Goal: Information Seeking & Learning: Learn about a topic

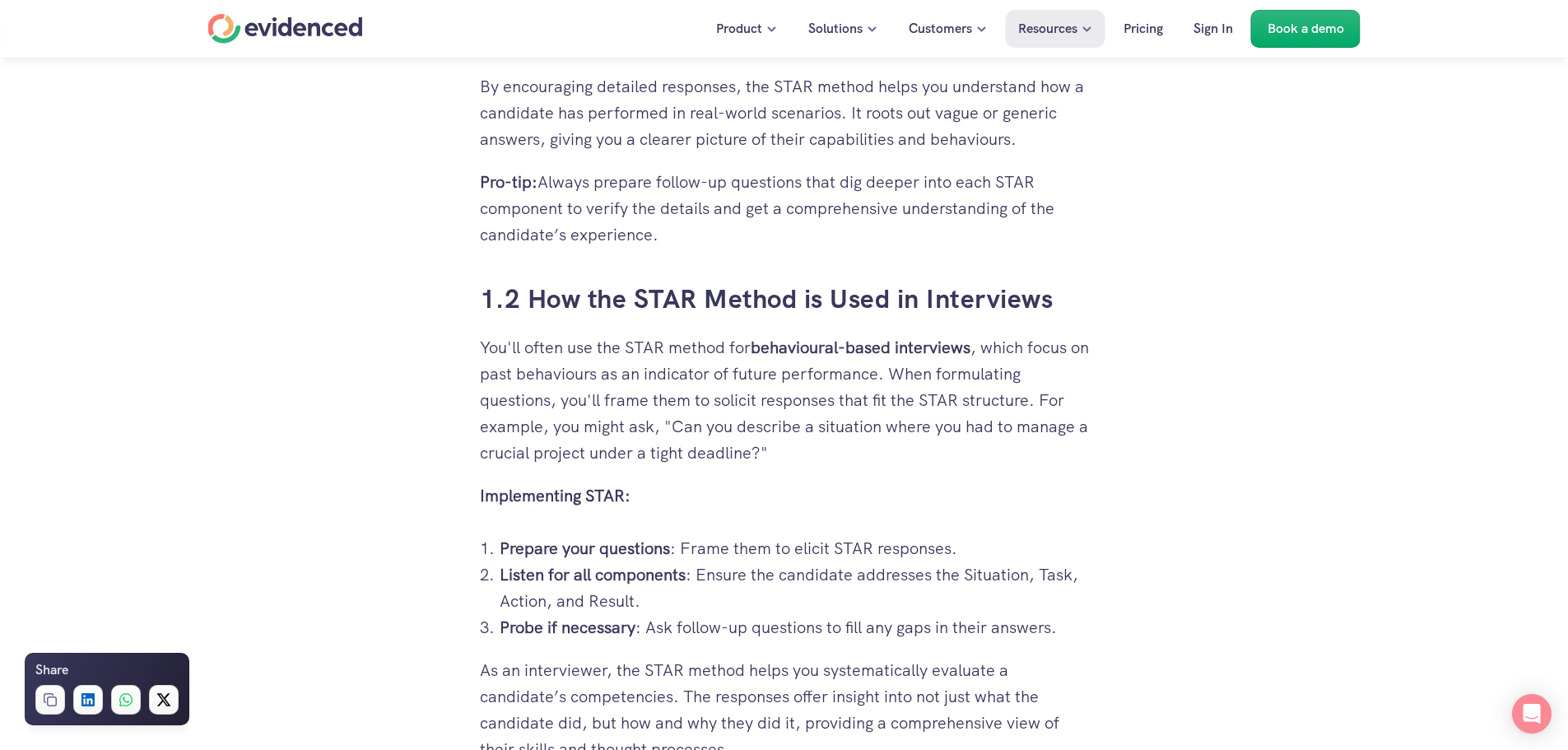
scroll to position [1482, 0]
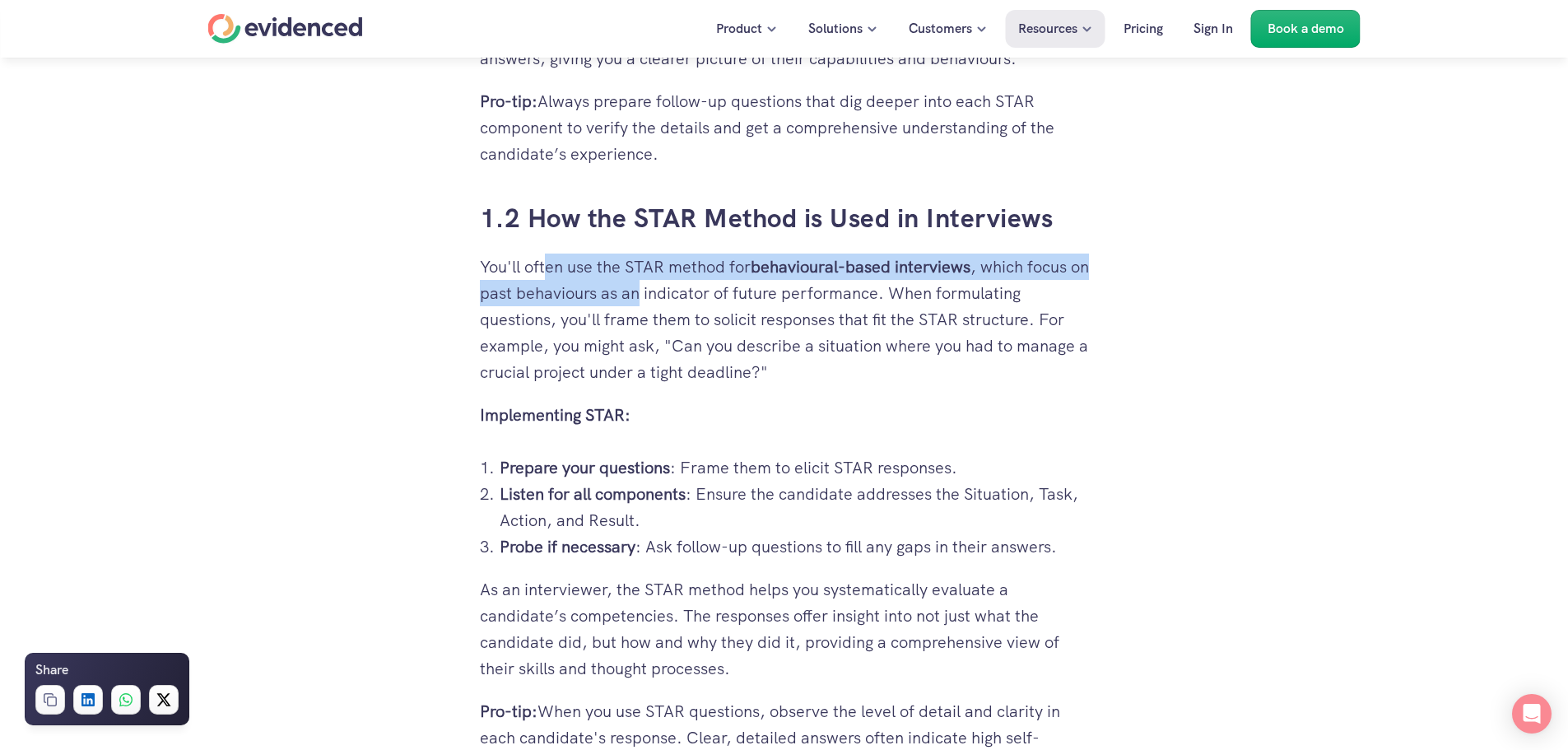
drag, startPoint x: 546, startPoint y: 269, endPoint x: 662, endPoint y: 303, distance: 120.9
click at [662, 303] on p "You'll often use the STAR method for behavioural-based interviews , which focus…" at bounding box center [784, 319] width 609 height 131
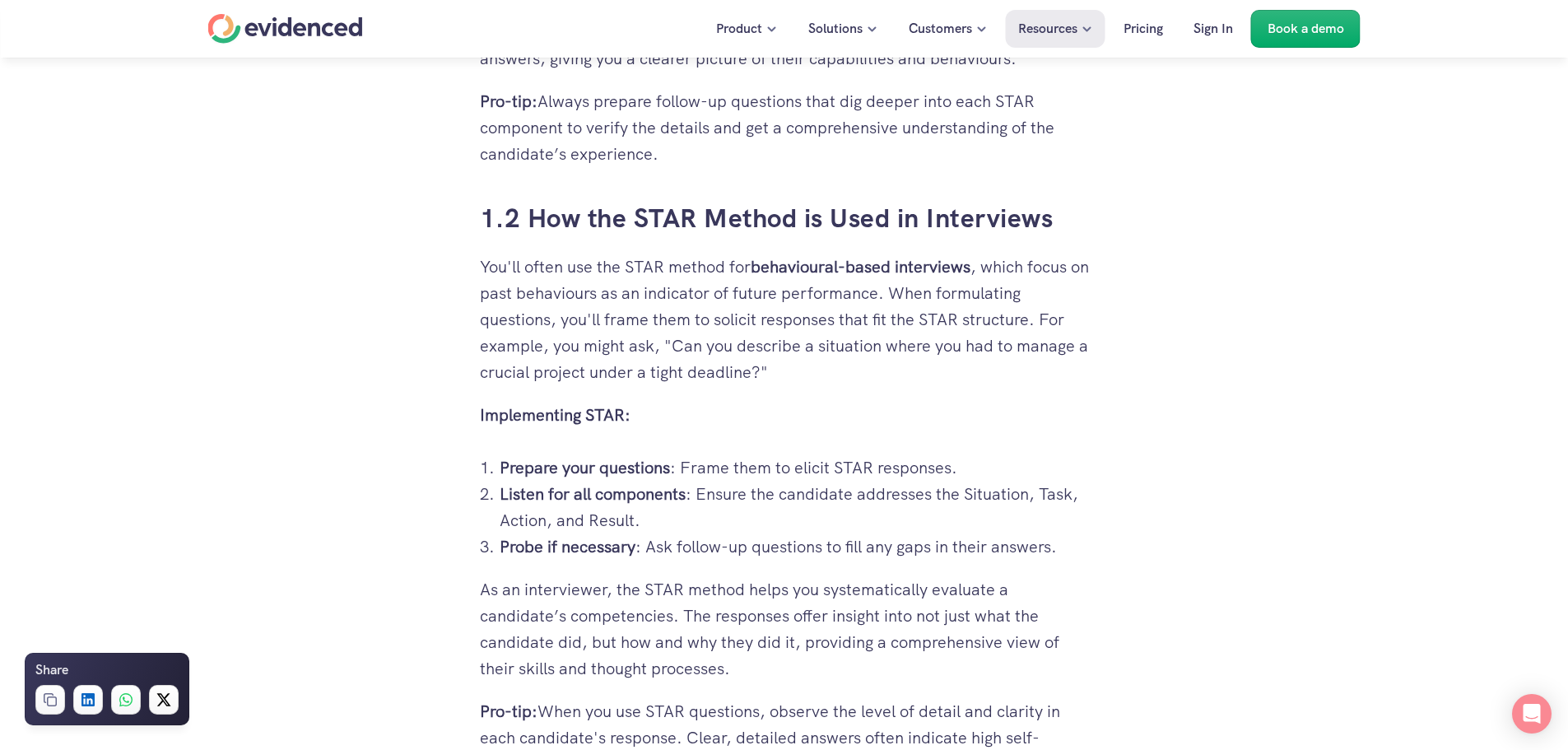
click at [695, 306] on p "You'll often use the STAR method for behavioural-based interviews , which focus…" at bounding box center [784, 319] width 609 height 131
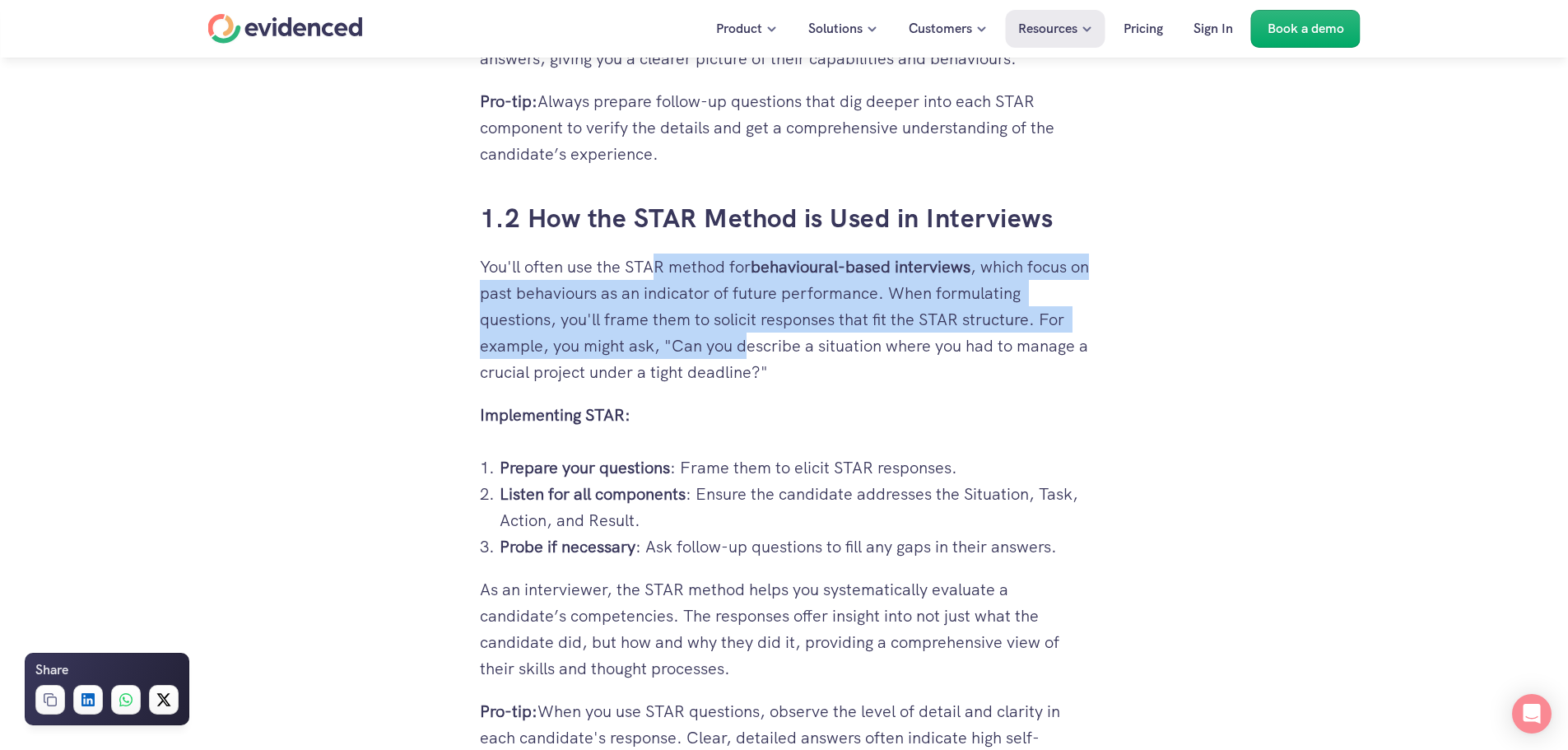
click at [744, 335] on p "You'll often use the STAR method for behavioural-based interviews , which focus…" at bounding box center [784, 319] width 609 height 131
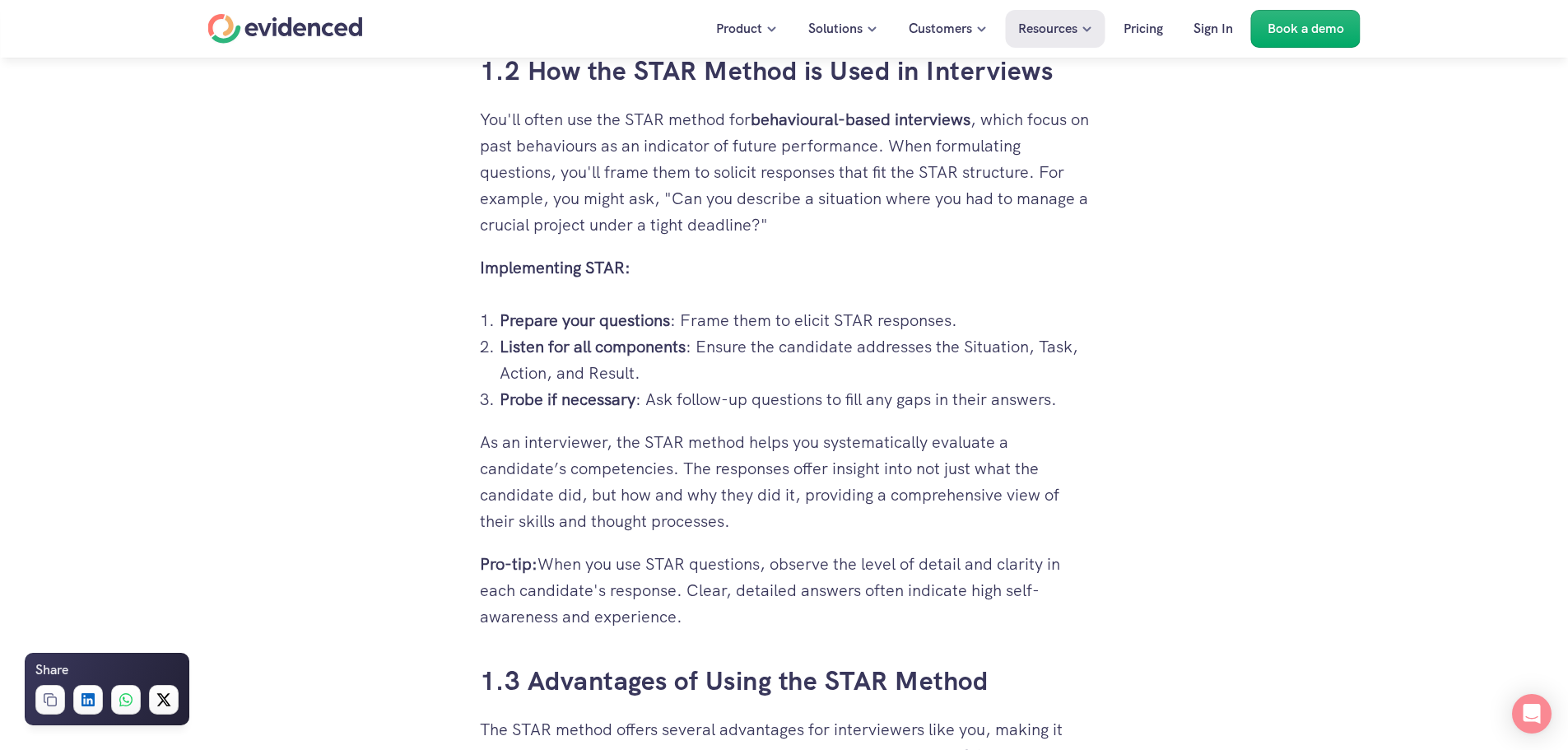
scroll to position [1647, 0]
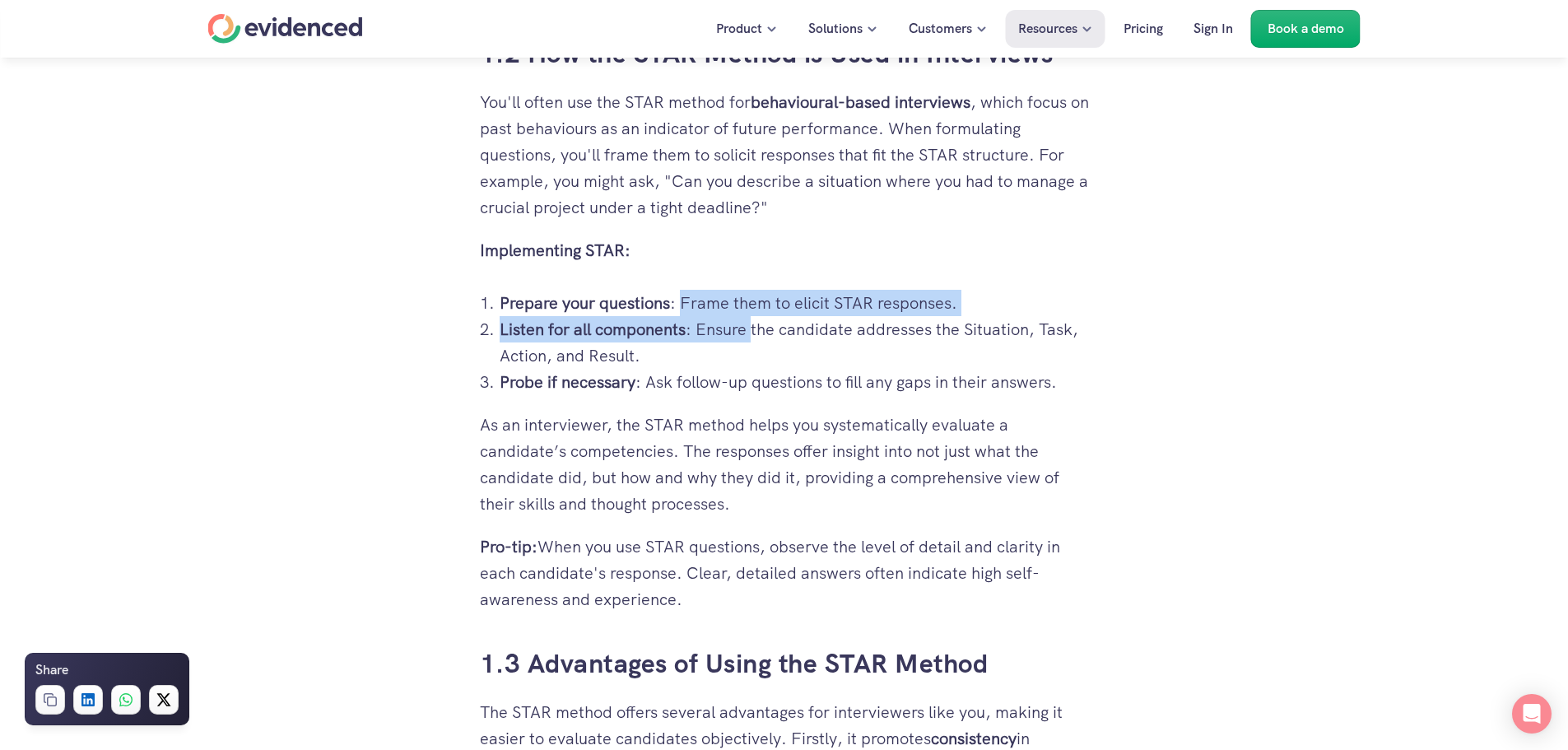
drag, startPoint x: 684, startPoint y: 307, endPoint x: 750, endPoint y: 341, distance: 74.2
click at [750, 341] on ol "Prepare your questions : Frame them to elicit STAR responses. Listen for all co…" at bounding box center [784, 342] width 609 height 105
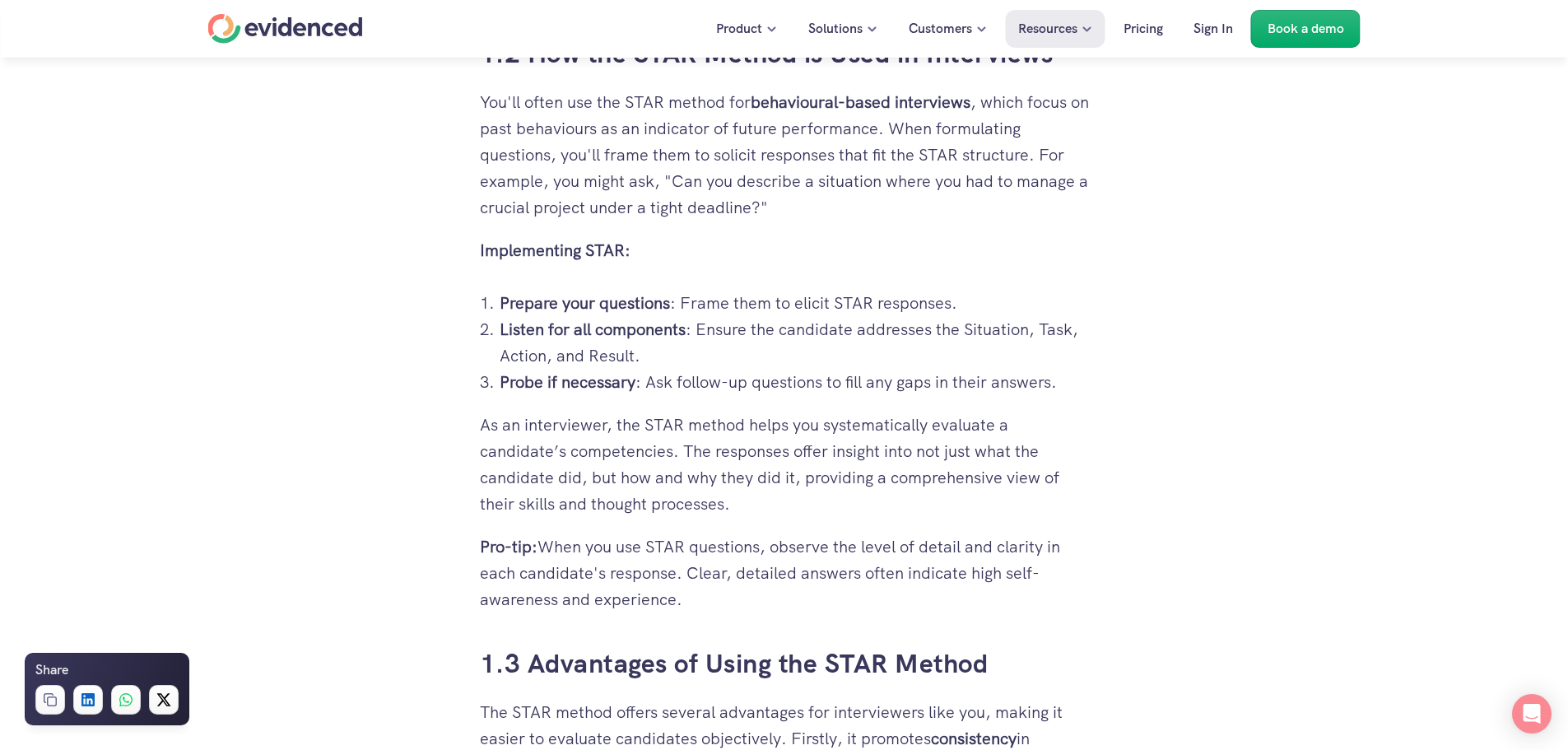
click at [755, 349] on p "Listen for all components : Ensure the candidate addresses the Situation, Task,…" at bounding box center [795, 342] width 590 height 53
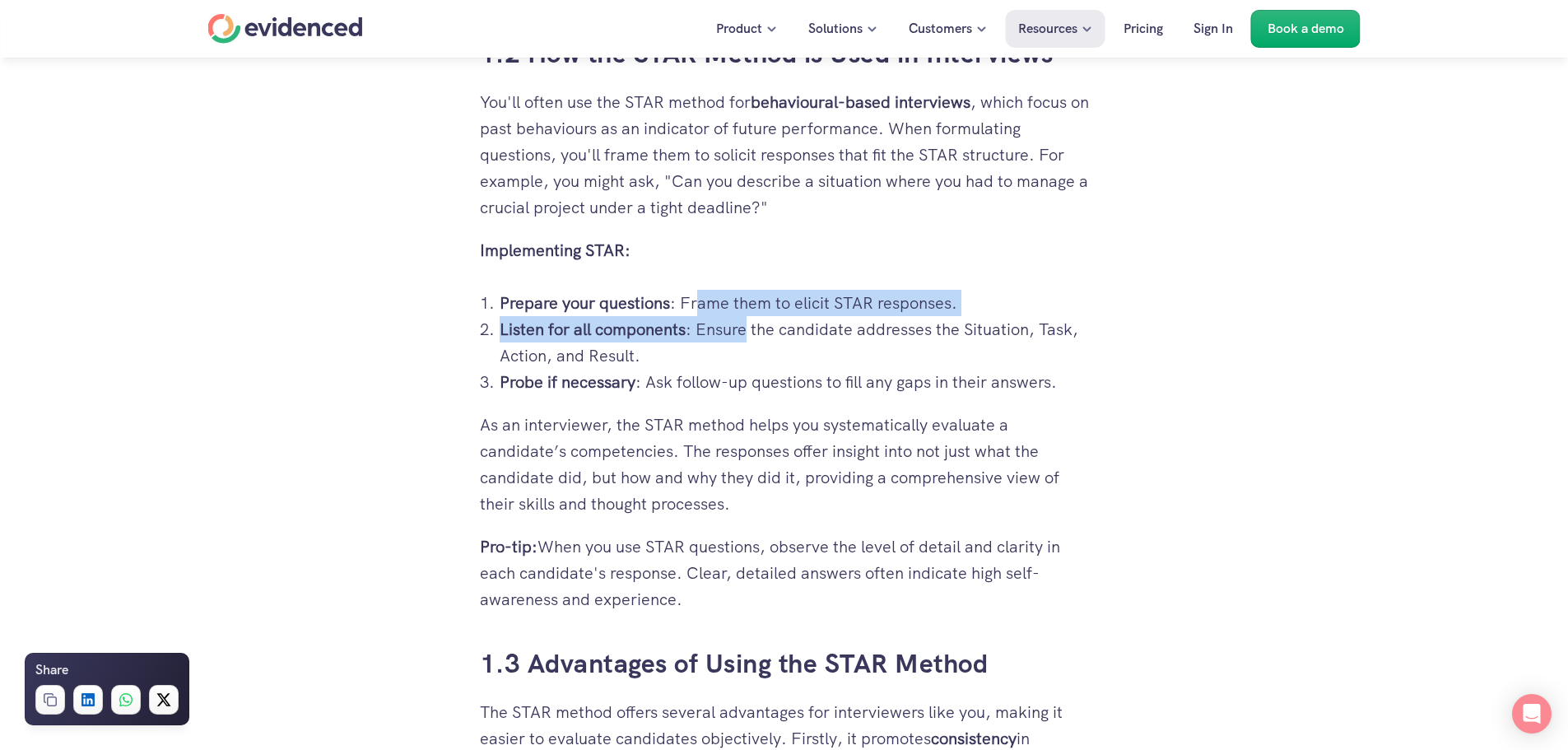
drag, startPoint x: 698, startPoint y: 303, endPoint x: 749, endPoint y: 328, distance: 56.8
click at [749, 328] on ol "Prepare your questions : Frame them to elicit STAR responses. Listen for all co…" at bounding box center [784, 342] width 609 height 105
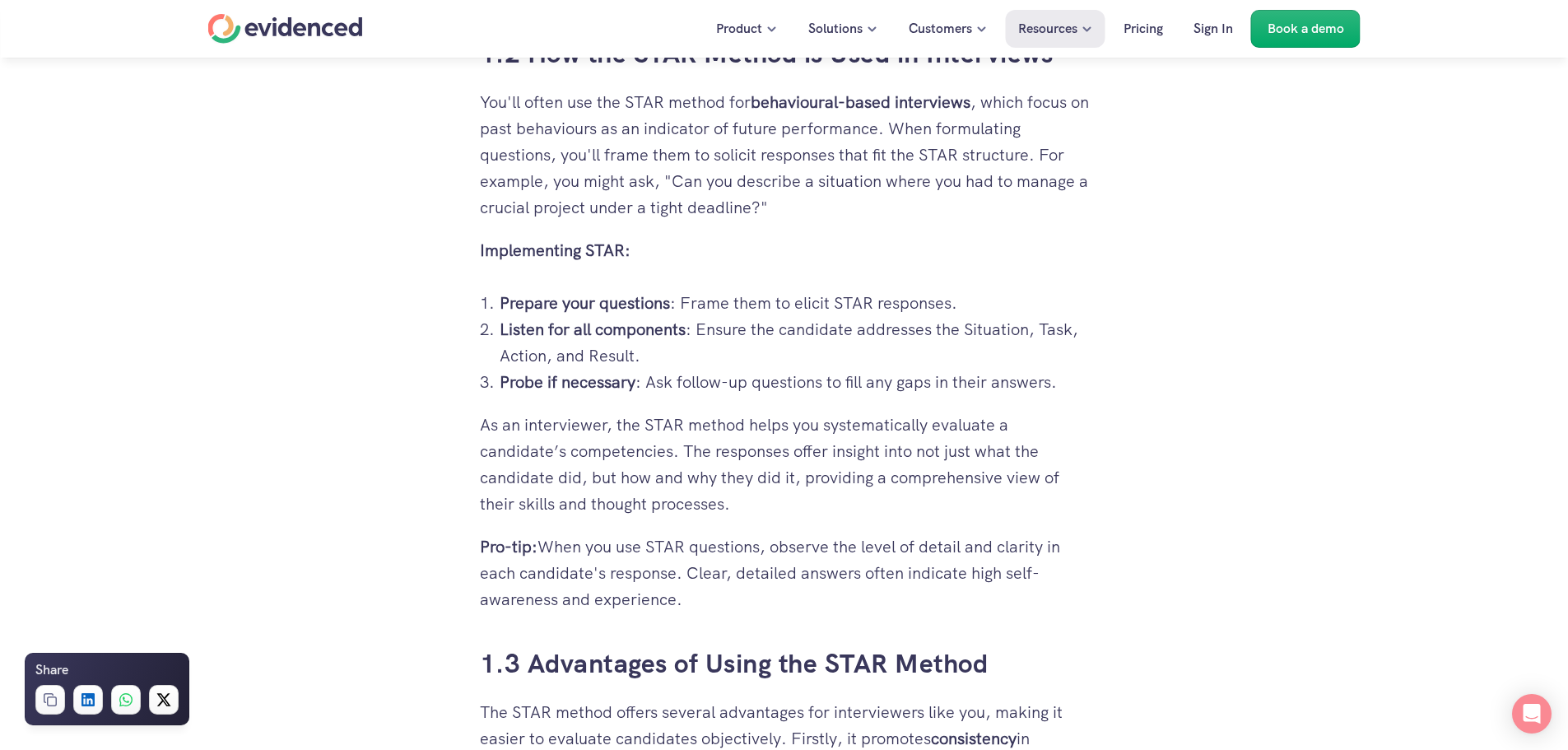
click at [762, 343] on p "Listen for all components : Ensure the candidate addresses the Situation, Task,…" at bounding box center [795, 342] width 590 height 53
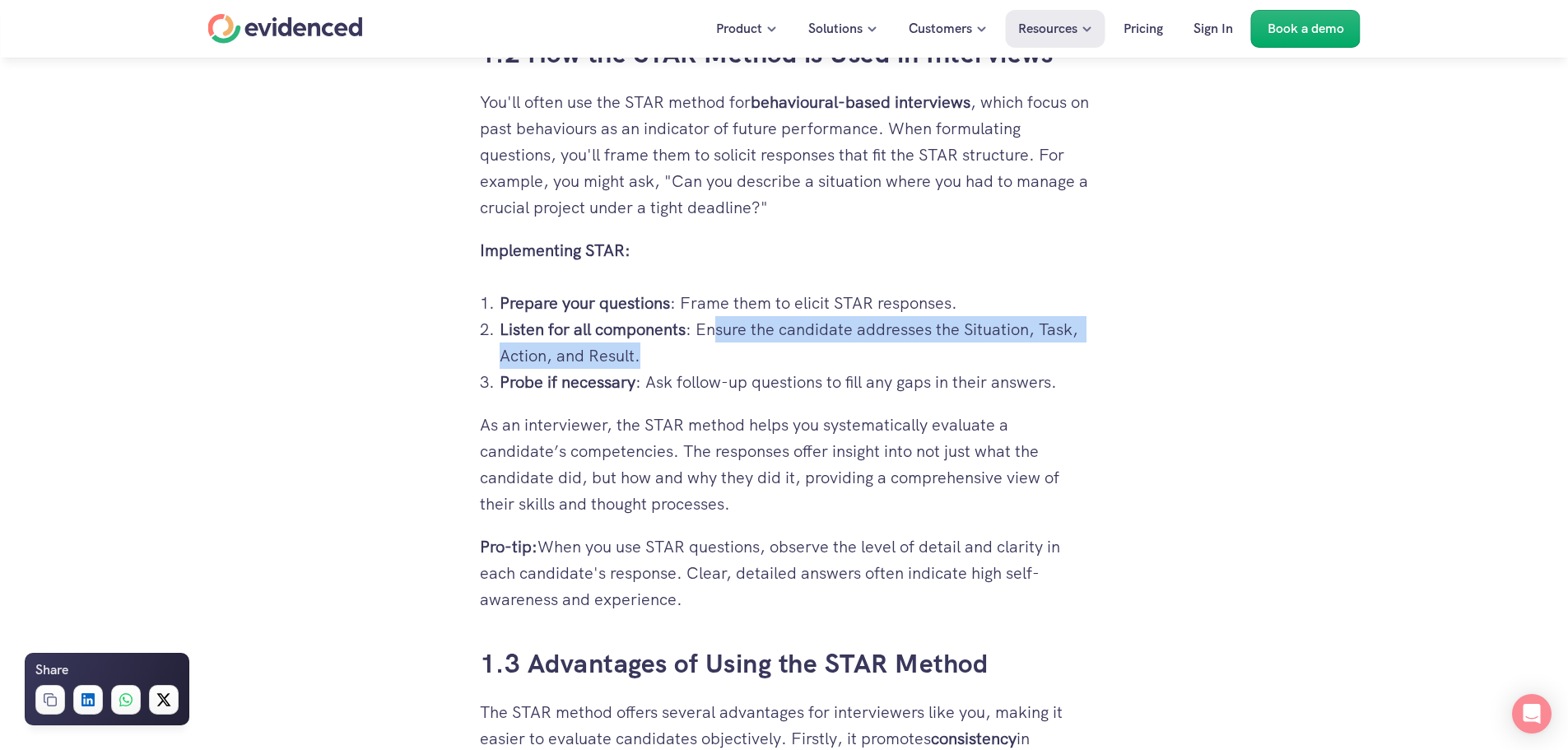
drag, startPoint x: 715, startPoint y: 323, endPoint x: 928, endPoint y: 342, distance: 213.8
click at [928, 342] on p "Listen for all components : Ensure the candidate addresses the Situation, Task,…" at bounding box center [795, 342] width 590 height 53
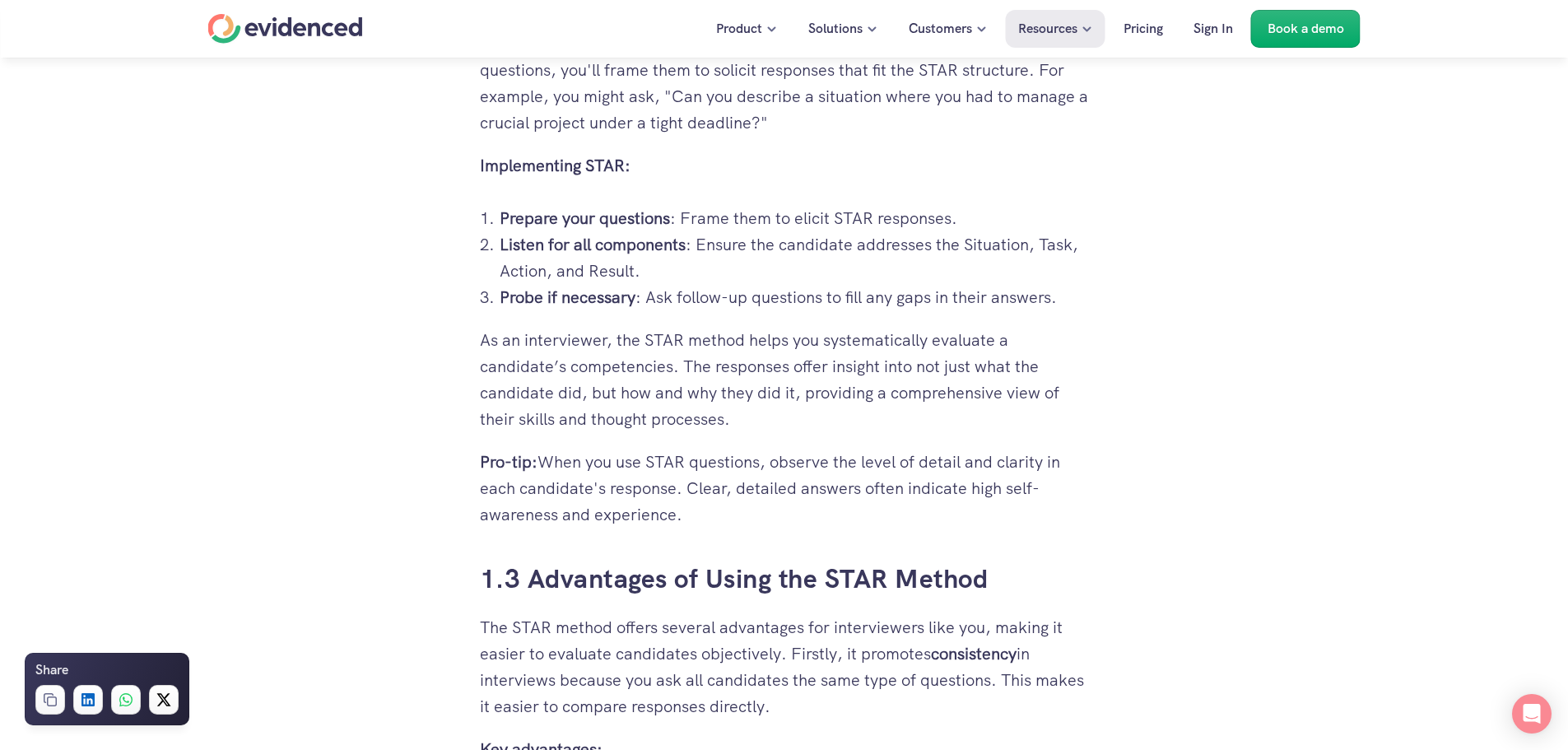
scroll to position [1812, 0]
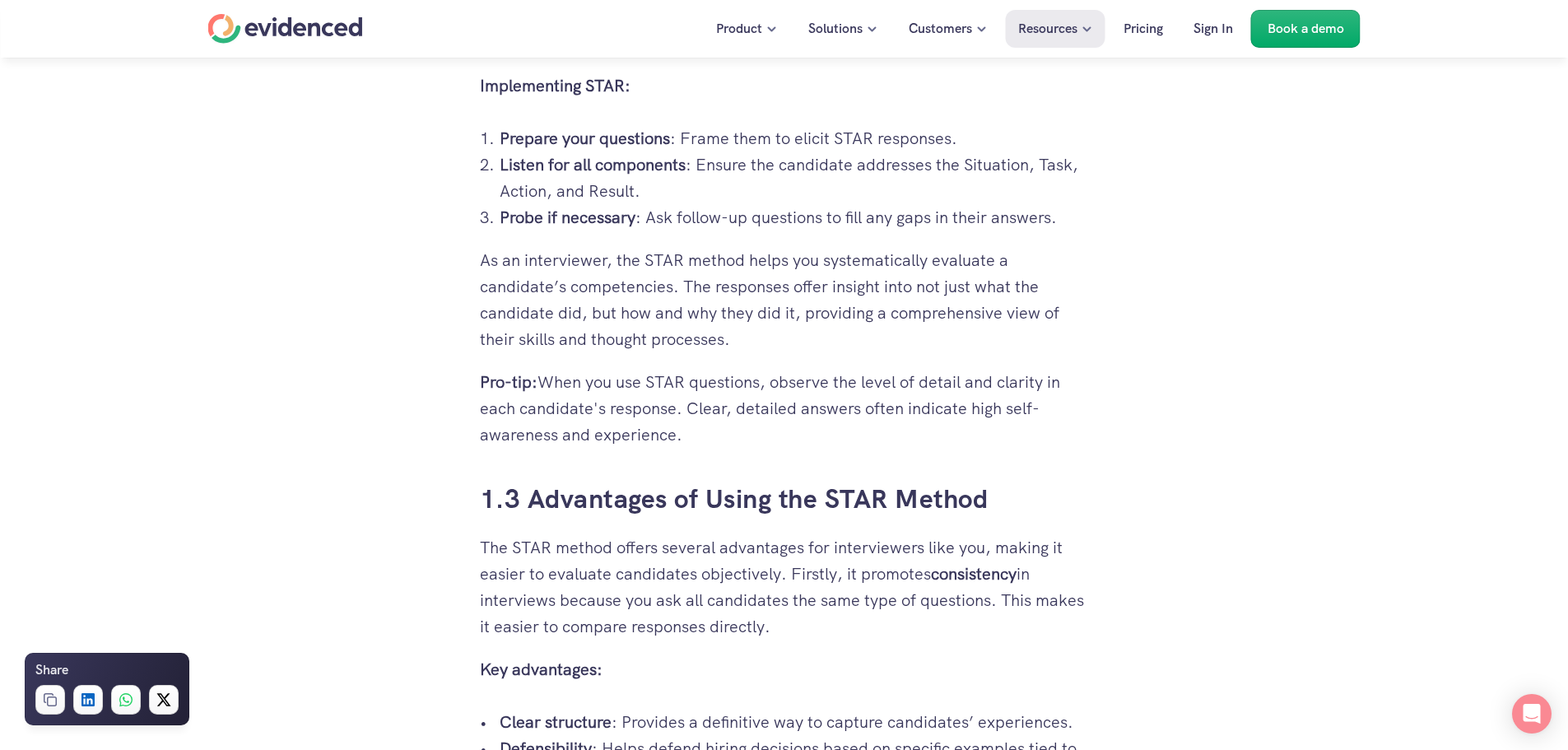
drag, startPoint x: 601, startPoint y: 381, endPoint x: 839, endPoint y: 446, distance: 246.7
click at [839, 446] on p "Pro-tip: When you use STAR questions, observe the level of detail and clarity i…" at bounding box center [784, 408] width 609 height 79
drag, startPoint x: 800, startPoint y: 389, endPoint x: 856, endPoint y: 437, distance: 73.8
click at [856, 437] on p "Pro-tip: When you use STAR questions, observe the level of detail and clarity i…" at bounding box center [784, 408] width 609 height 79
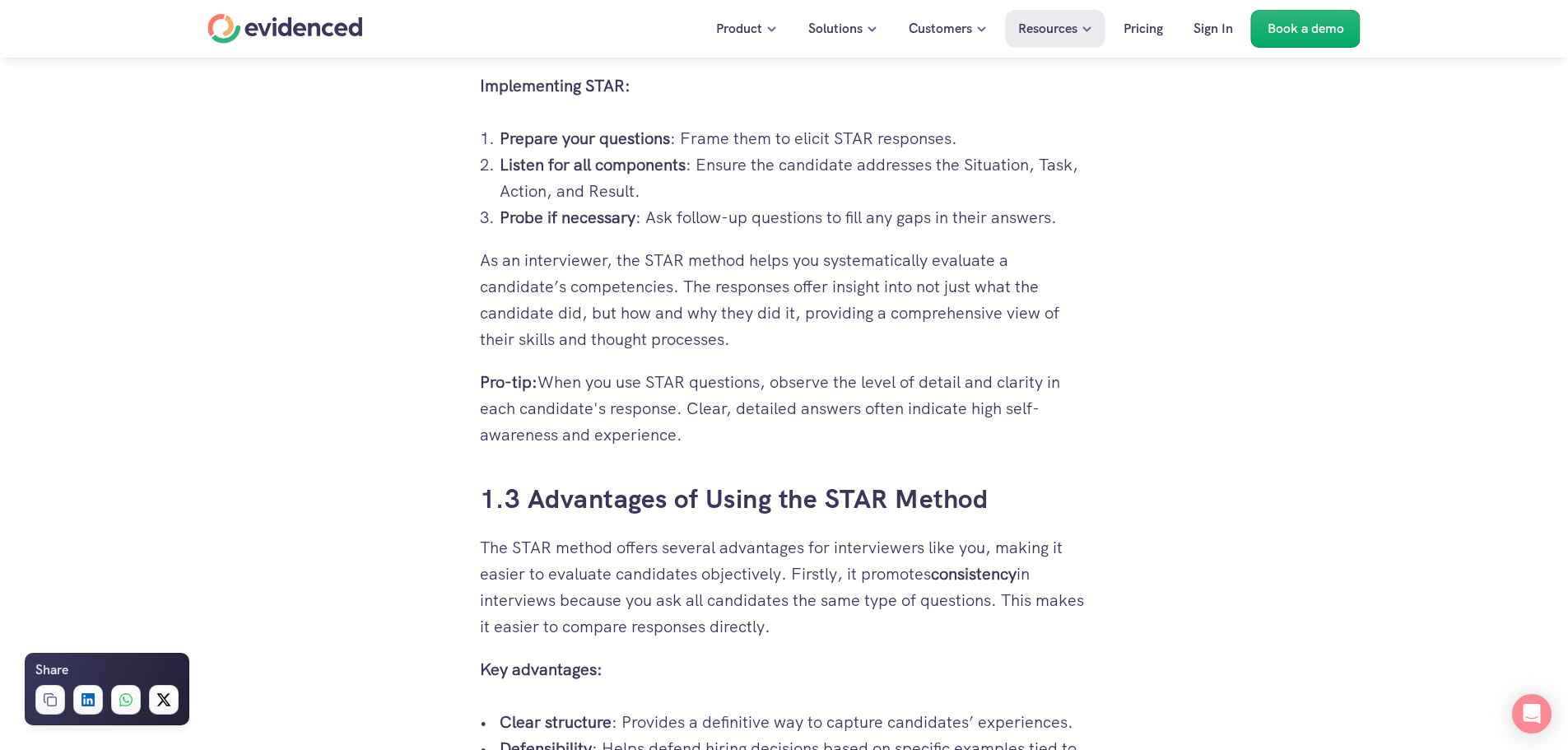
click at [856, 437] on p "Pro-tip: When you use STAR questions, observe the level of detail and clarity i…" at bounding box center [784, 408] width 609 height 79
drag, startPoint x: 801, startPoint y: 386, endPoint x: 858, endPoint y: 447, distance: 83.5
click at [858, 447] on p "Pro-tip: When you use STAR questions, observe the level of detail and clarity i…" at bounding box center [784, 408] width 609 height 79
drag, startPoint x: 713, startPoint y: 411, endPoint x: 878, endPoint y: 442, distance: 167.9
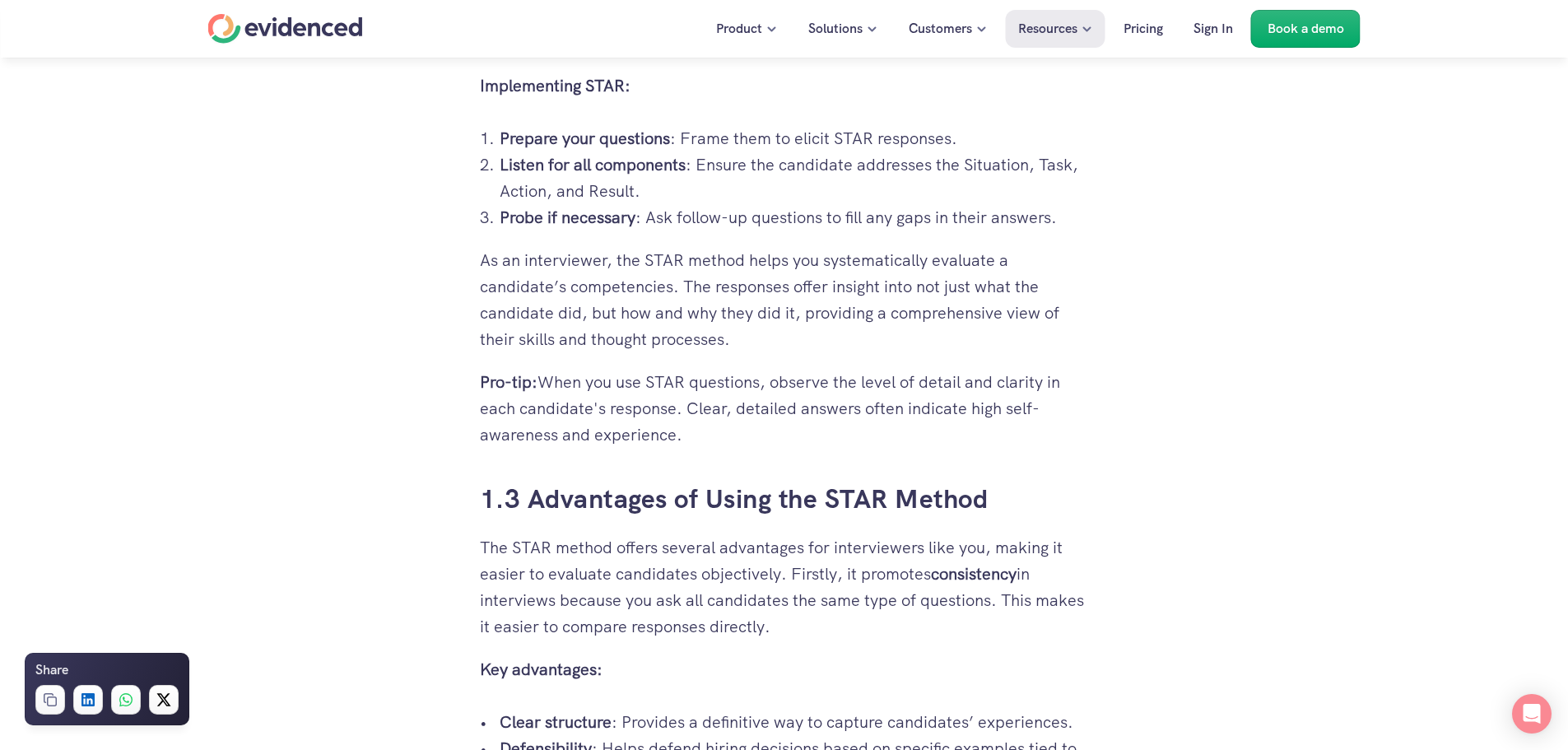
click at [878, 442] on p "Pro-tip: When you use STAR questions, observe the level of detail and clarity i…" at bounding box center [784, 408] width 609 height 79
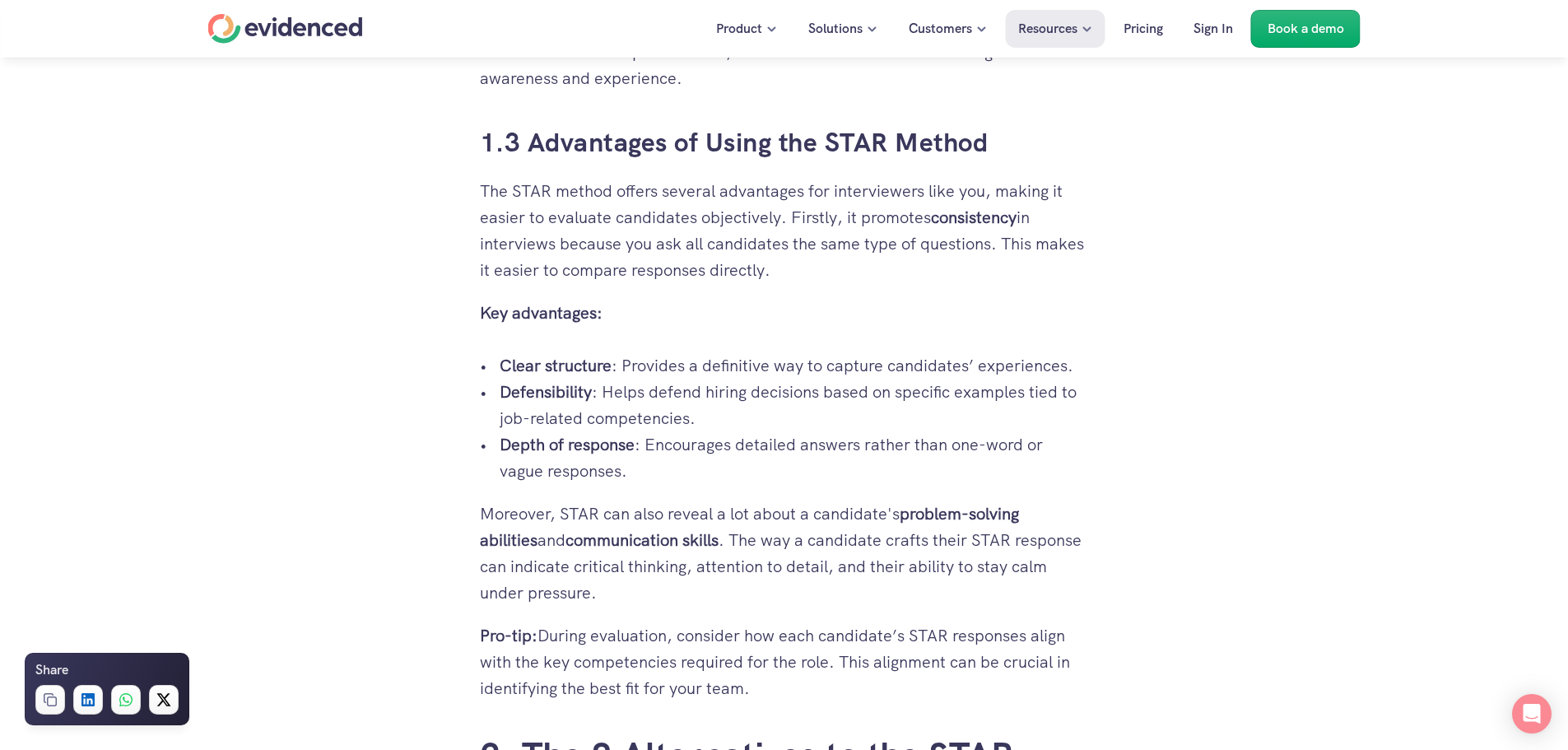
scroll to position [2142, 0]
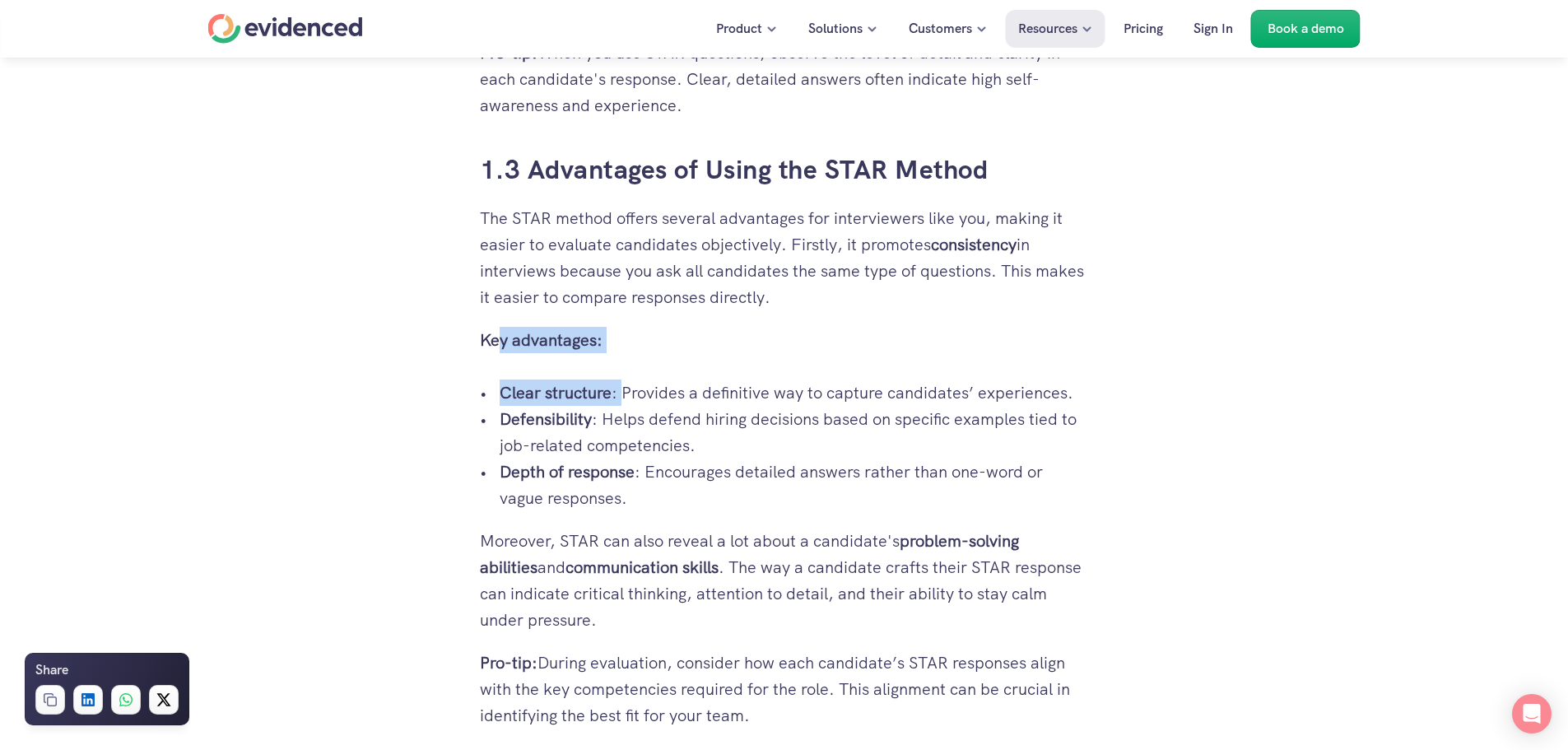
drag, startPoint x: 496, startPoint y: 335, endPoint x: 624, endPoint y: 388, distance: 138.5
click at [624, 388] on p "Clear structure : Provides a definitive way to capture candidates’ experiences." at bounding box center [795, 392] width 590 height 26
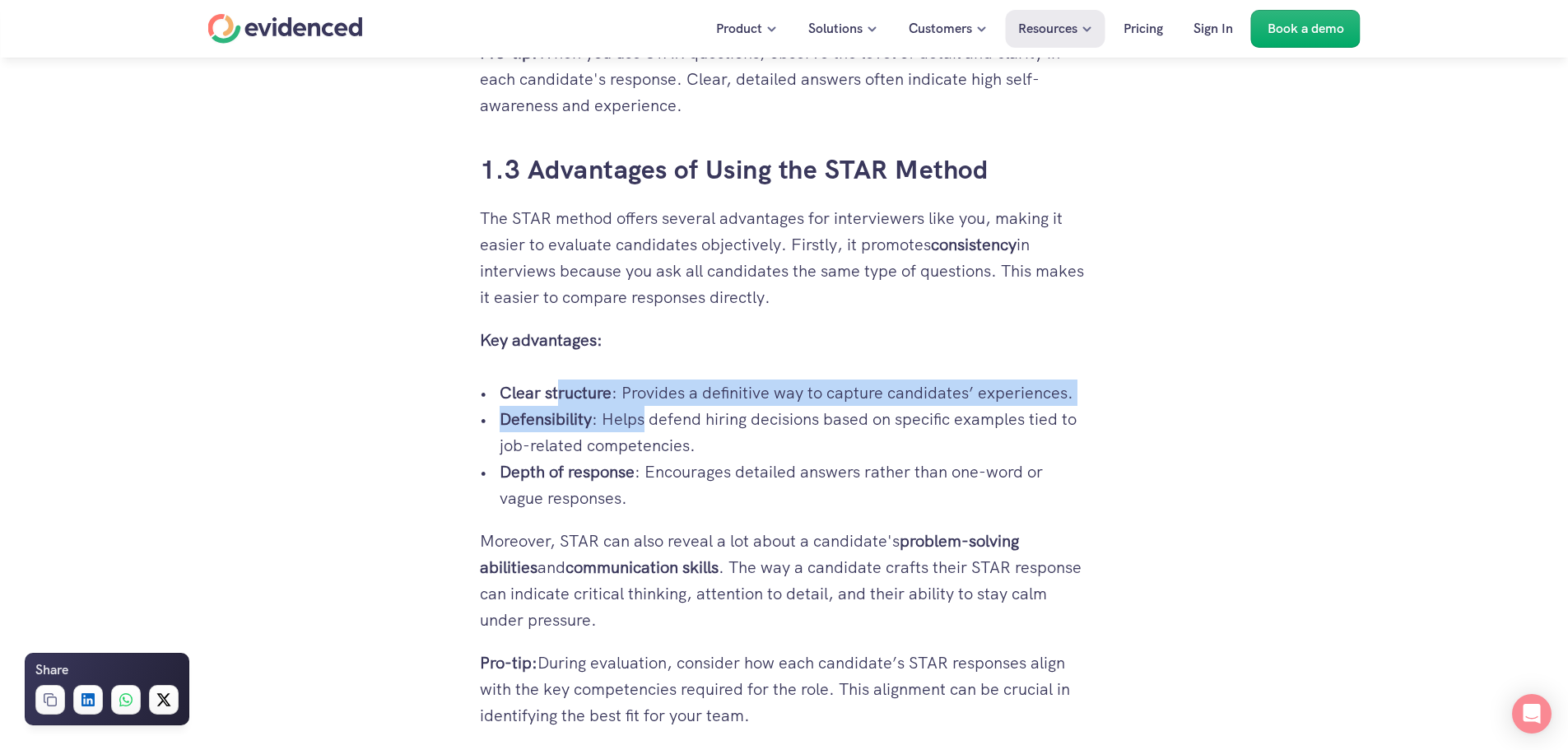
drag, startPoint x: 570, startPoint y: 403, endPoint x: 660, endPoint y: 423, distance: 92.2
click at [660, 423] on ul "Clear structure : Provides a definitive way to capture candidates’ experiences.…" at bounding box center [784, 445] width 609 height 131
click at [660, 424] on p "Defensibility : Helps defend hiring decisions based on specific examples tied t…" at bounding box center [795, 432] width 590 height 53
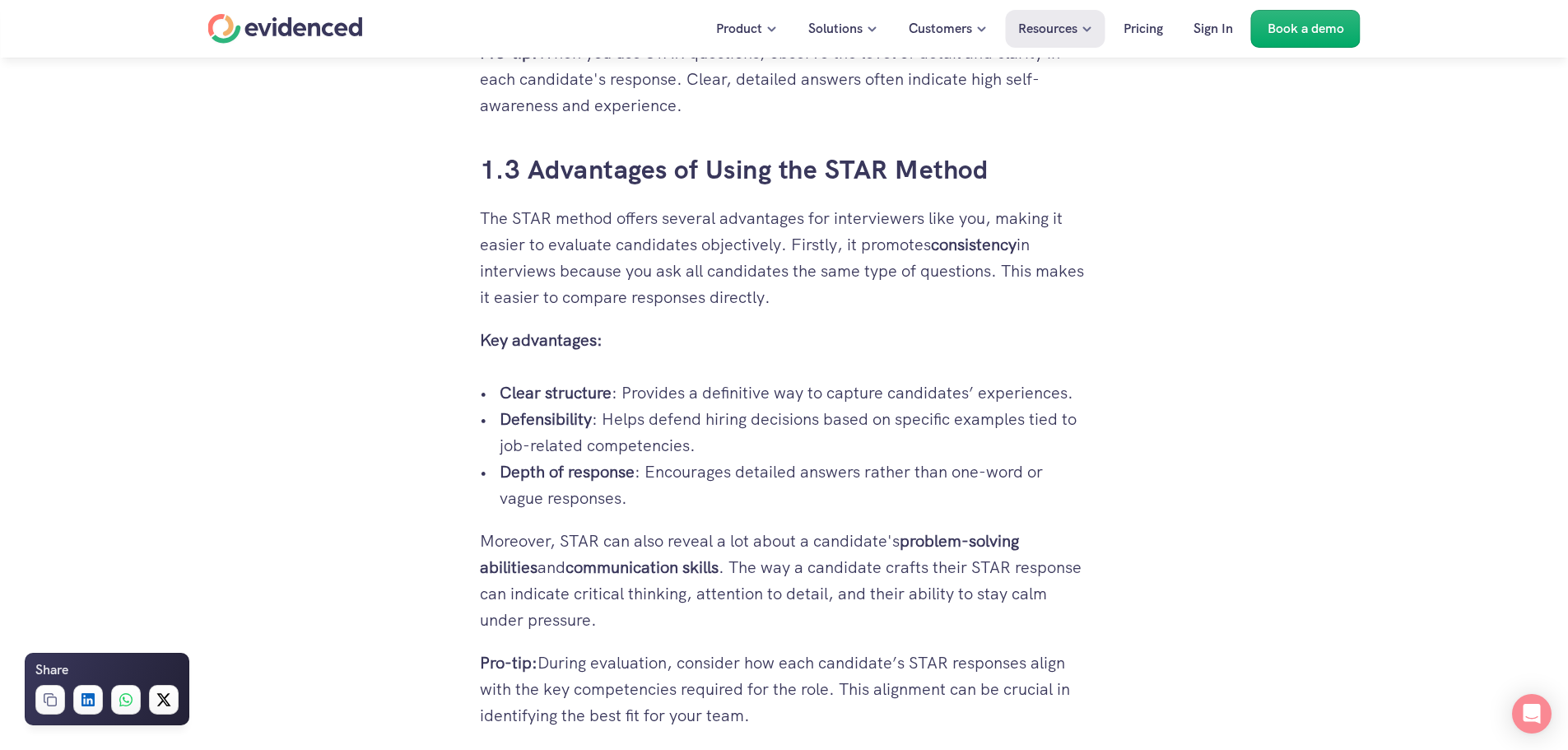
click at [630, 432] on p "Defensibility : Helps defend hiring decisions based on specific examples tied t…" at bounding box center [795, 432] width 590 height 53
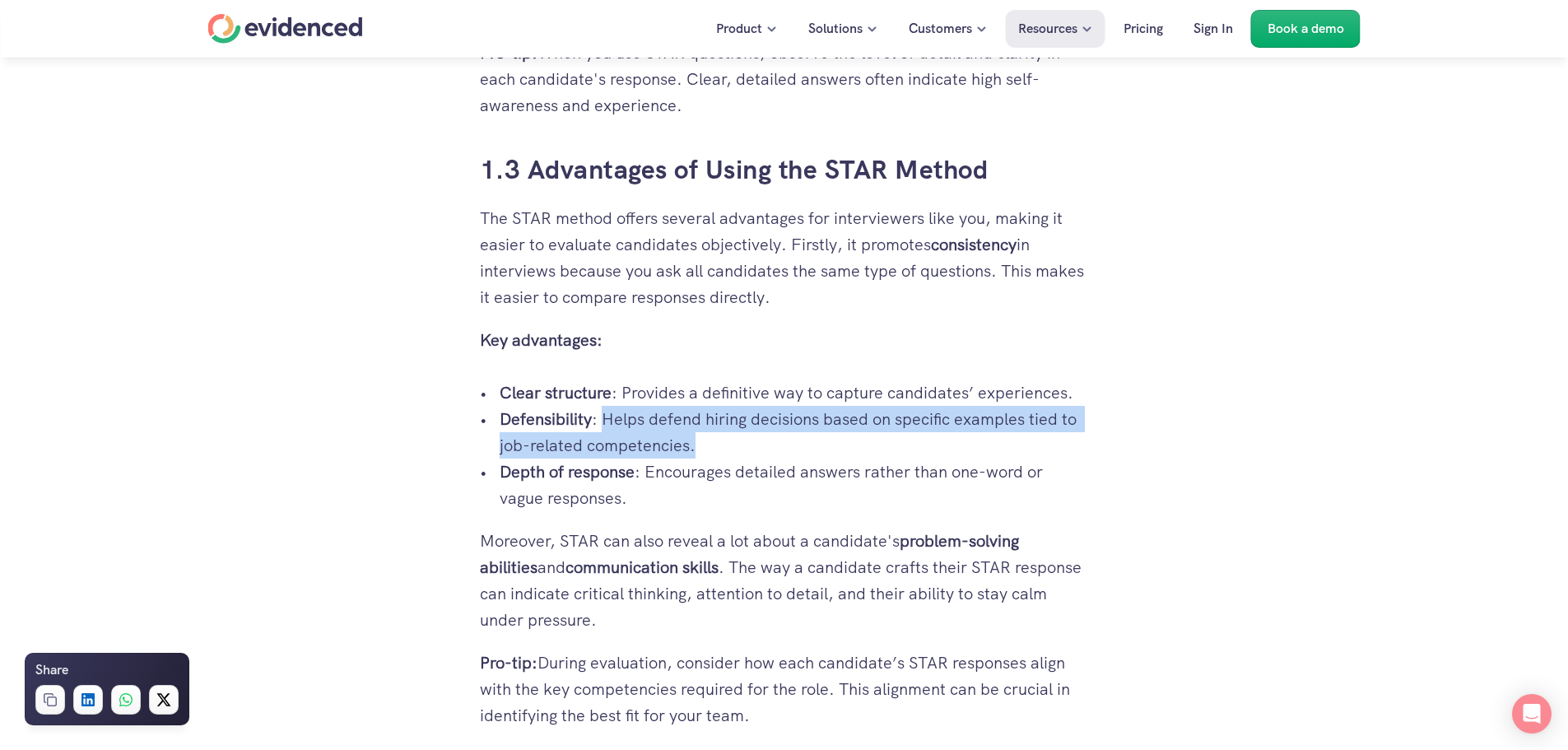
drag, startPoint x: 600, startPoint y: 419, endPoint x: 747, endPoint y: 452, distance: 150.7
click at [747, 452] on p "Defensibility : Helps defend hiring decisions based on specific examples tied t…" at bounding box center [795, 432] width 590 height 53
drag, startPoint x: 690, startPoint y: 423, endPoint x: 728, endPoint y: 443, distance: 42.9
click at [728, 443] on p "Defensibility : Helps defend hiring decisions based on specific examples tied t…" at bounding box center [795, 432] width 590 height 53
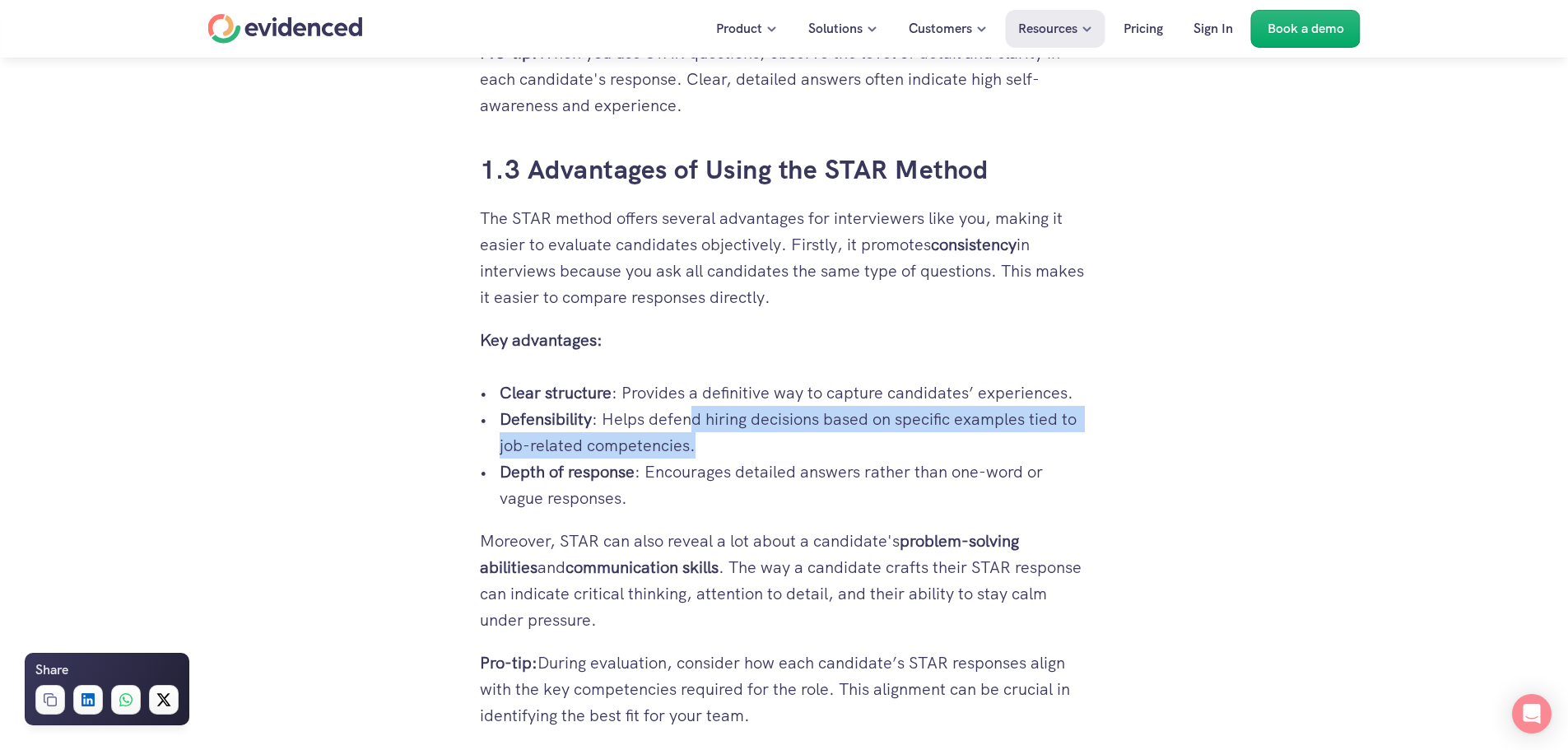
click at [728, 443] on p "Defensibility : Helps defend hiring decisions based on specific examples tied t…" at bounding box center [795, 432] width 590 height 53
drag, startPoint x: 713, startPoint y: 421, endPoint x: 739, endPoint y: 451, distance: 39.7
click at [739, 451] on p "Defensibility : Helps defend hiring decisions based on specific examples tied t…" at bounding box center [795, 432] width 590 height 53
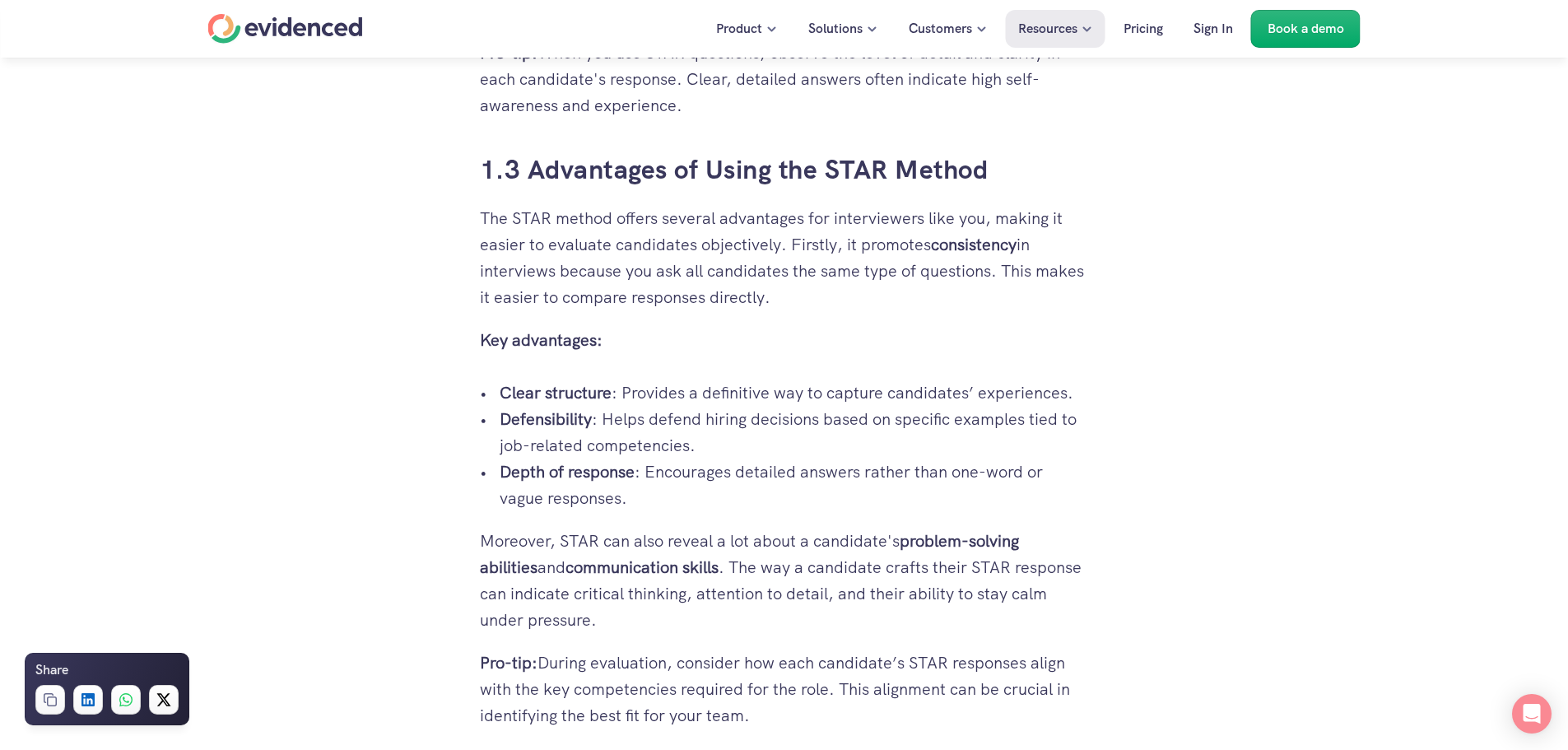
scroll to position [2224, 0]
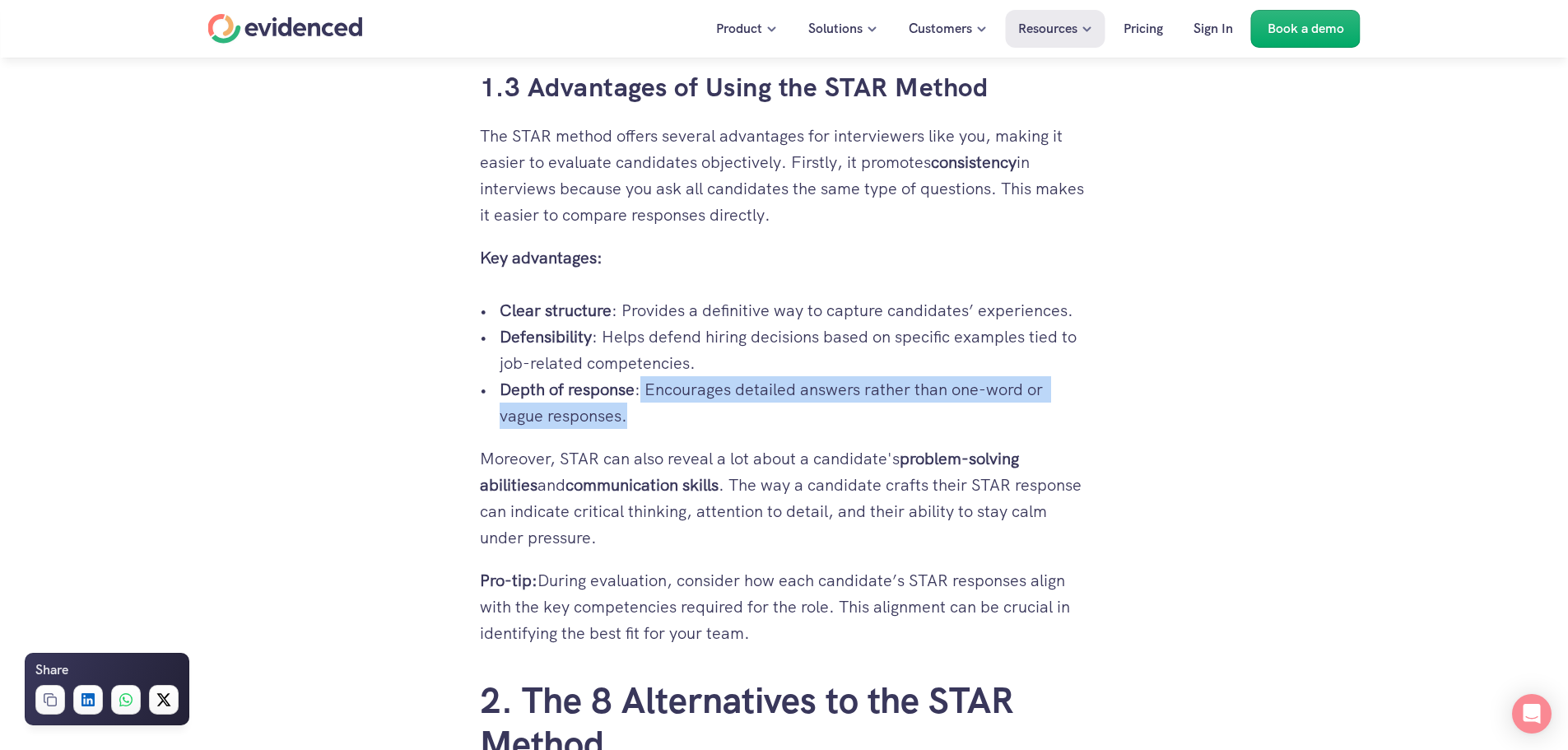
drag, startPoint x: 692, startPoint y: 407, endPoint x: 743, endPoint y: 431, distance: 56.4
drag, startPoint x: 706, startPoint y: 390, endPoint x: 738, endPoint y: 419, distance: 43.2
click at [738, 419] on p "Depth of response : Encourages detailed answers rather than one-word or vague r…" at bounding box center [795, 403] width 590 height 53
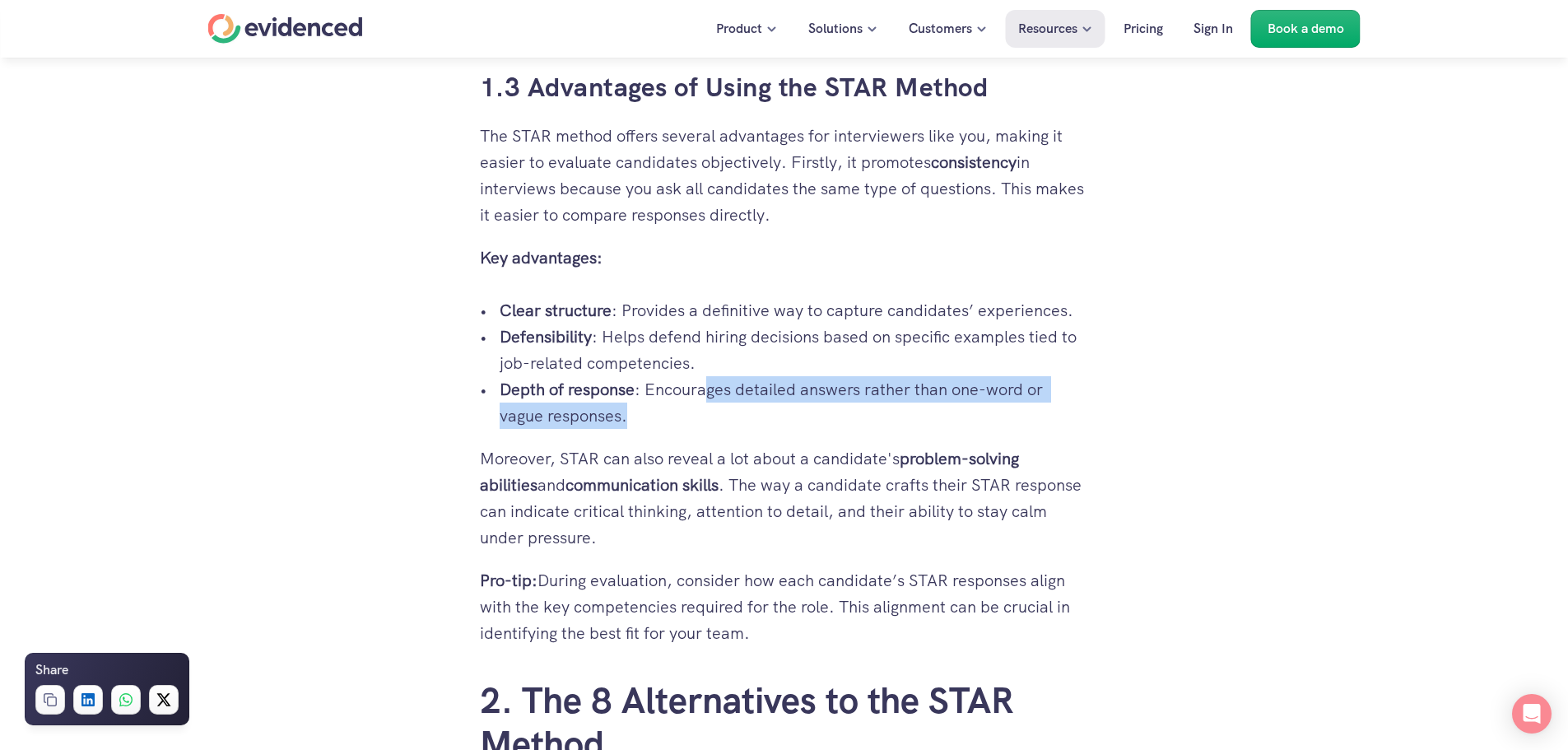
click at [738, 419] on p "Depth of response : Encourages detailed answers rather than one-word or vague r…" at bounding box center [795, 403] width 590 height 53
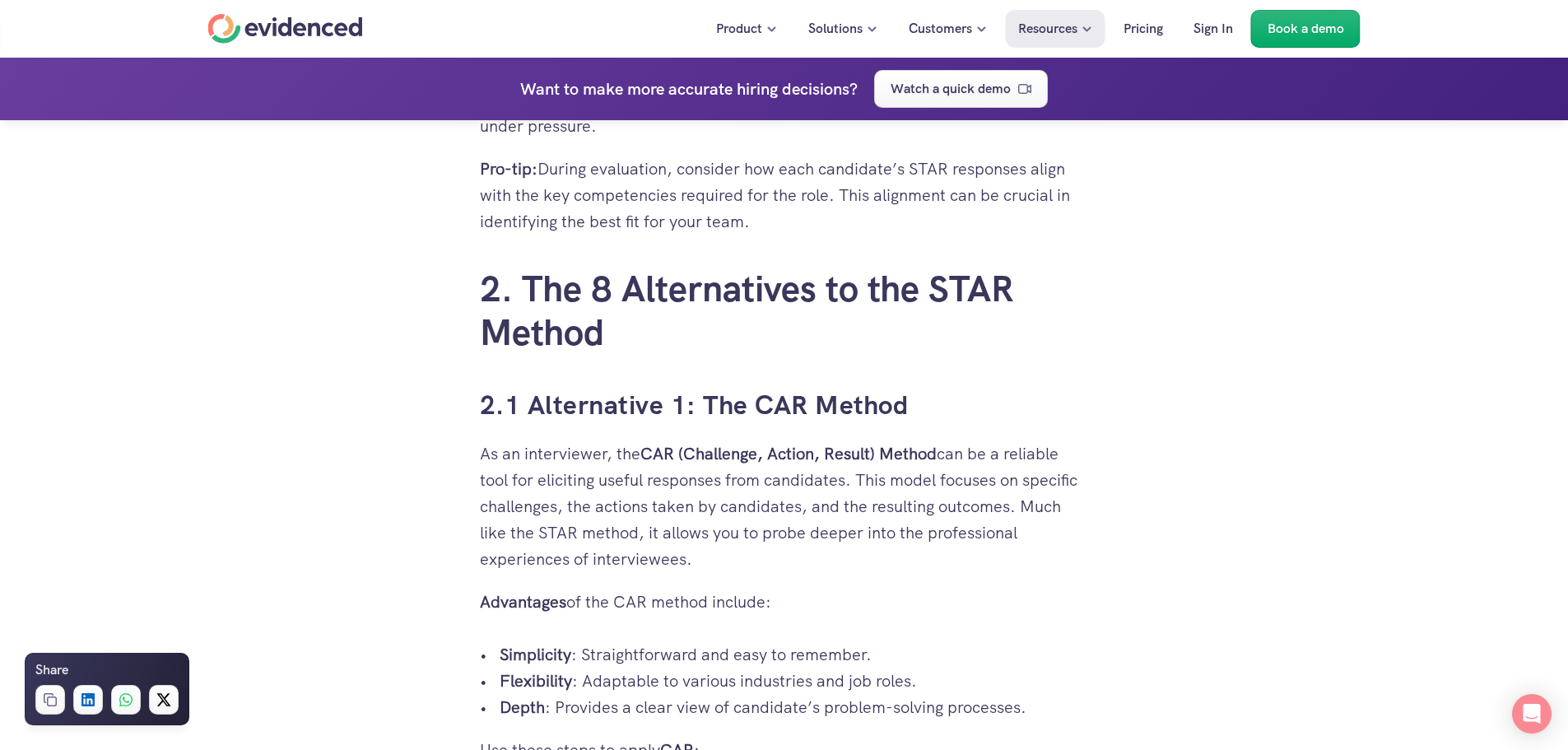
scroll to position [2718, 0]
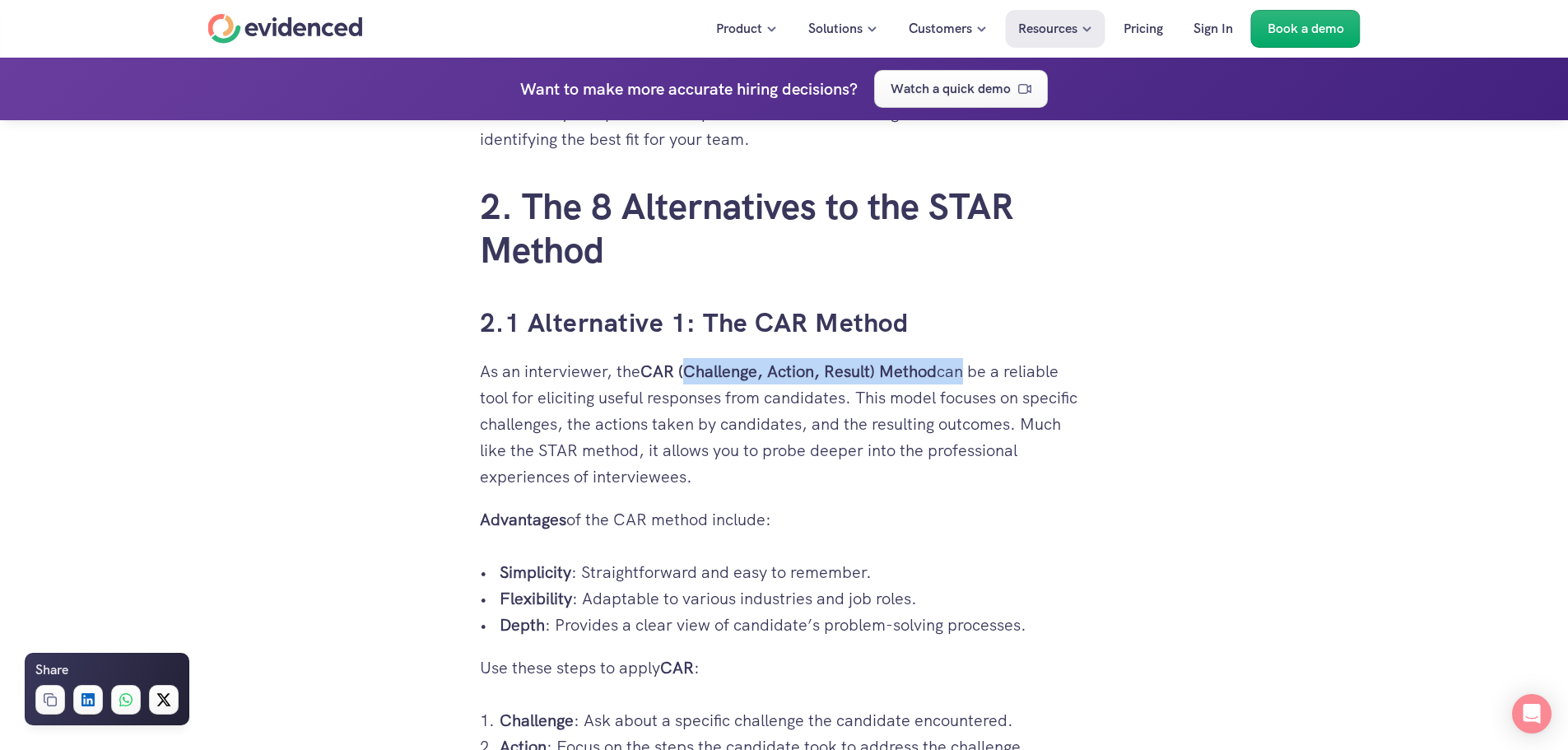
drag, startPoint x: 686, startPoint y: 373, endPoint x: 965, endPoint y: 378, distance: 279.0
click at [965, 378] on p "As an interviewer, the CAR (Challenge, Action, Result) Method can be a reliable…" at bounding box center [784, 424] width 609 height 131
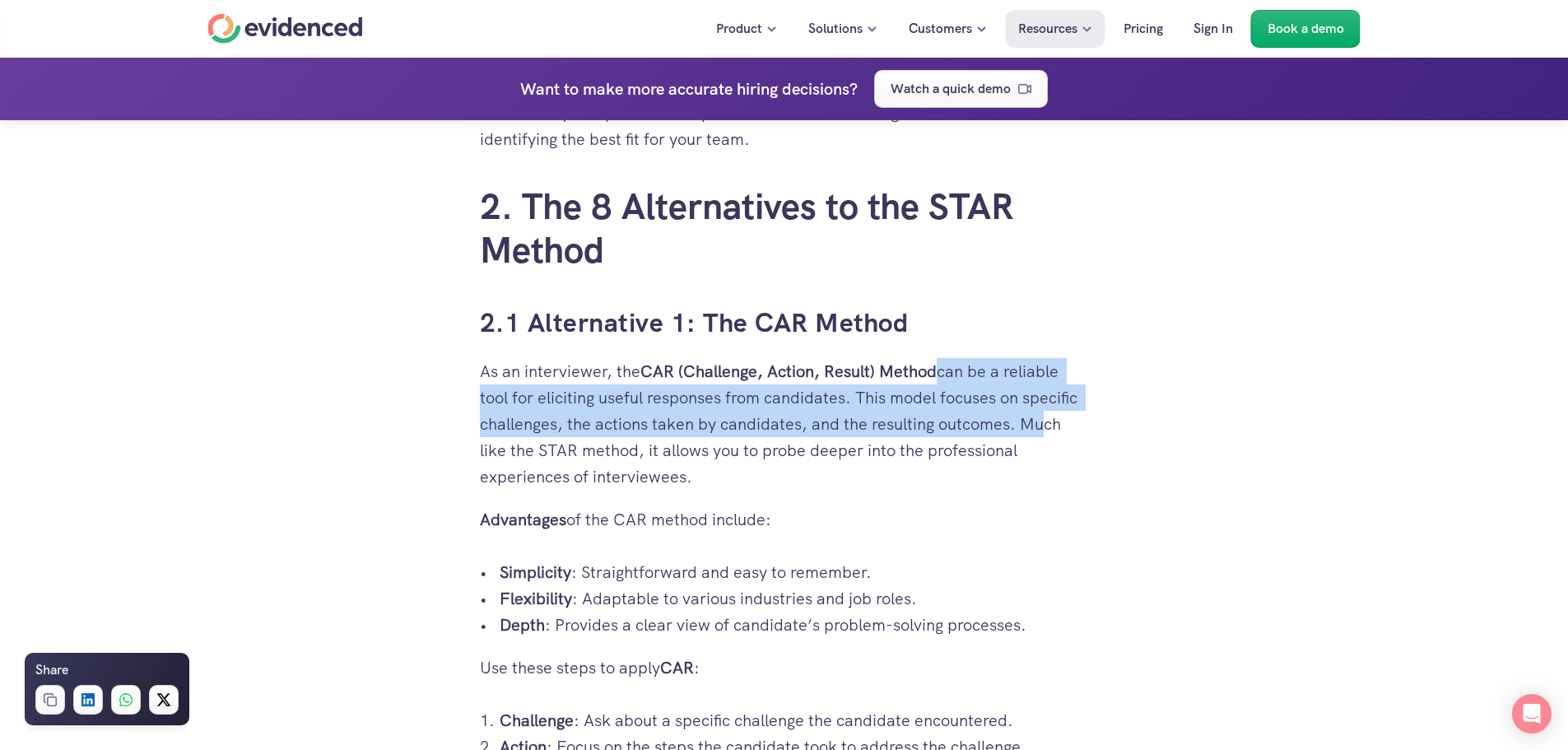
drag, startPoint x: 943, startPoint y: 369, endPoint x: 1029, endPoint y: 433, distance: 107.2
click at [1030, 433] on p "As an interviewer, the CAR (Challenge, Action, Result) Method can be a reliable…" at bounding box center [784, 424] width 609 height 131
click at [1028, 433] on p "As an interviewer, the CAR (Challenge, Action, Result) Method can be a reliable…" at bounding box center [784, 424] width 609 height 131
click at [1005, 431] on p "As an interviewer, the CAR (Challenge, Action, Result) Method can be a reliable…" at bounding box center [784, 424] width 609 height 131
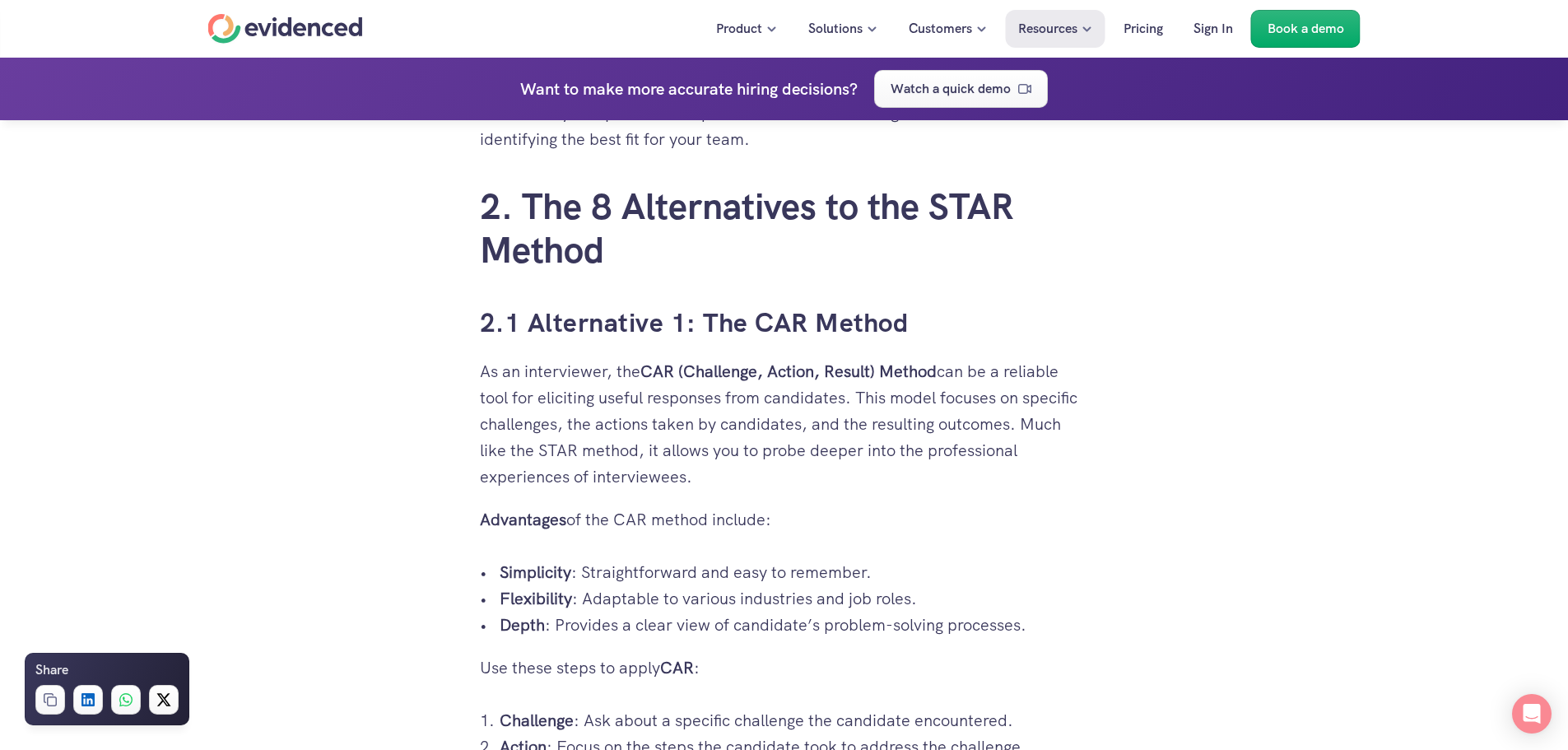
scroll to position [2964, 0]
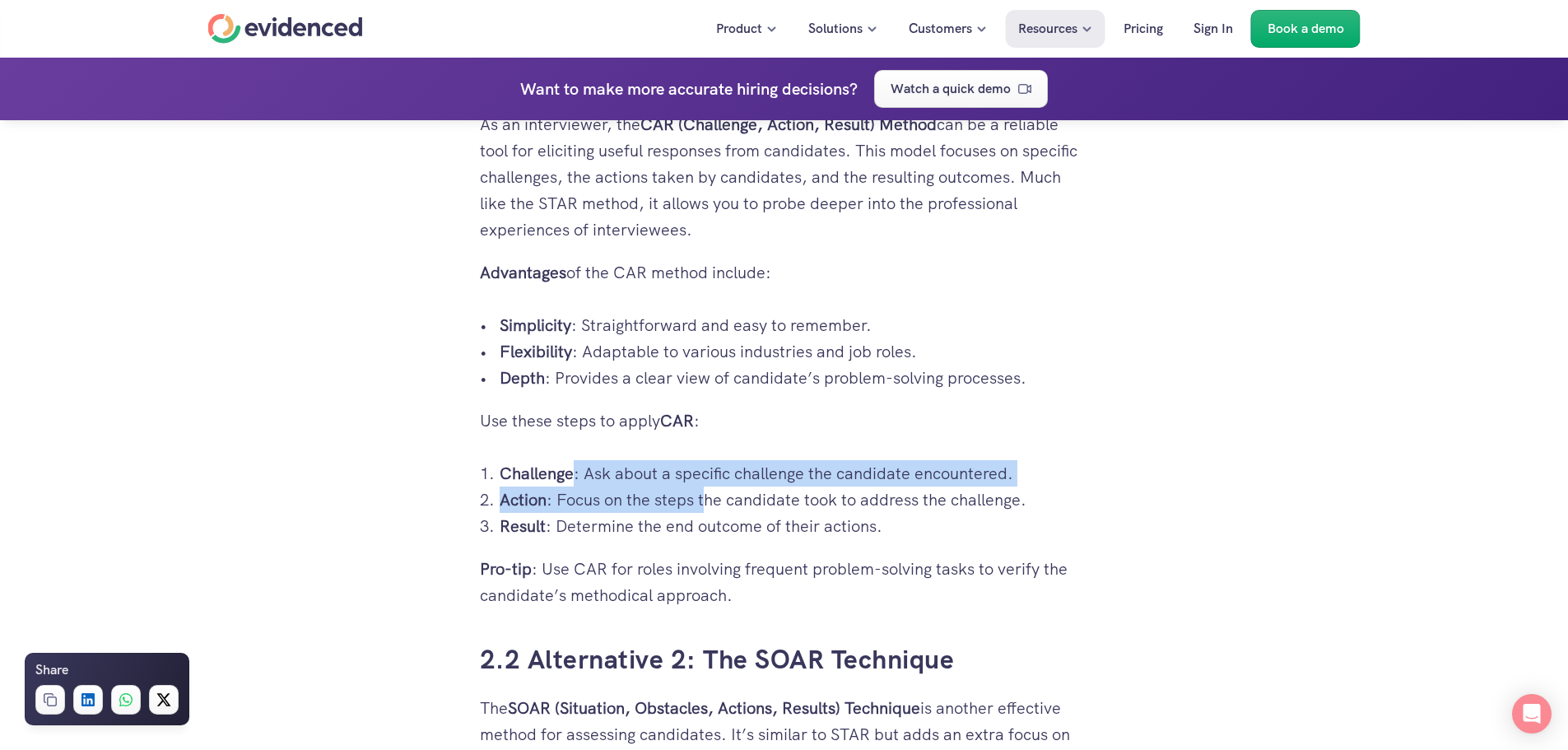
drag, startPoint x: 574, startPoint y: 471, endPoint x: 708, endPoint y: 486, distance: 134.8
click at [708, 486] on ol "Challenge : Ask about a specific challenge the candidate encountered. Action : …" at bounding box center [784, 499] width 609 height 79
click at [708, 486] on p "Action : Focus on the steps the candidate took to address the challenge." at bounding box center [795, 499] width 590 height 26
drag, startPoint x: 695, startPoint y: 475, endPoint x: 780, endPoint y: 505, distance: 90.1
click at [780, 505] on ol "Challenge : Ask about a specific challenge the candidate encountered. Action : …" at bounding box center [784, 499] width 609 height 79
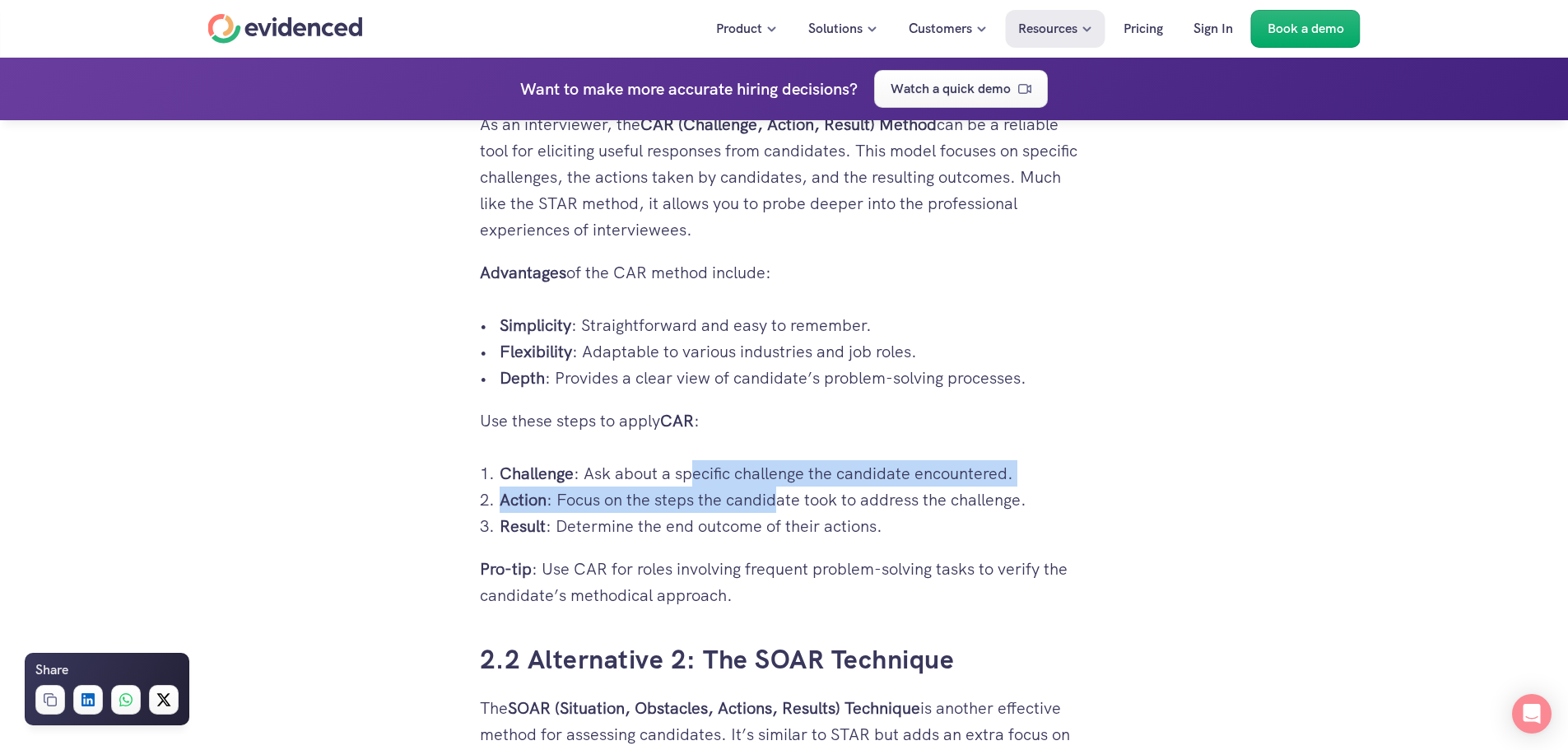
click at [780, 505] on p "Action : Focus on the steps the candidate took to address the challenge." at bounding box center [795, 499] width 590 height 26
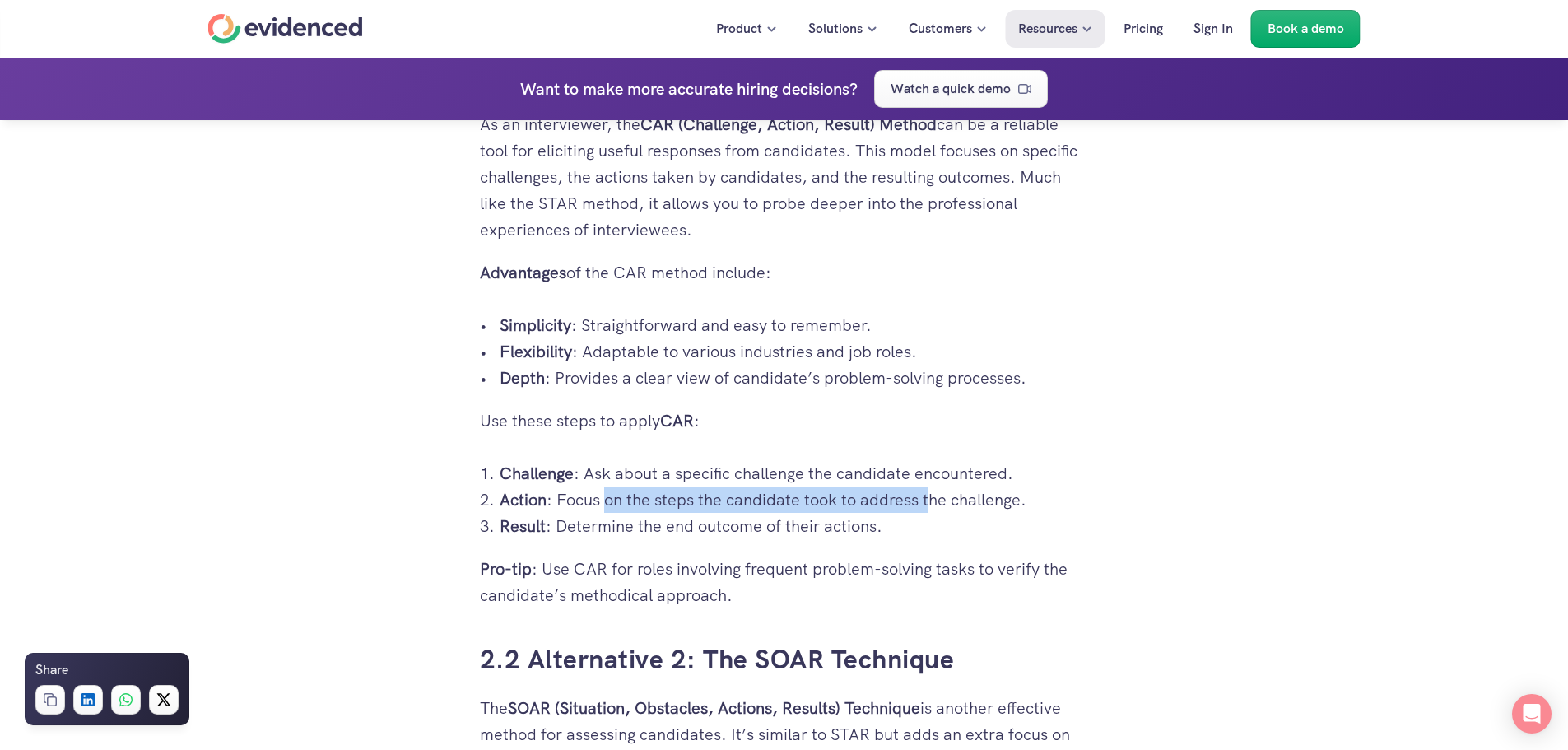
drag, startPoint x: 605, startPoint y: 503, endPoint x: 934, endPoint y: 513, distance: 329.2
click at [934, 513] on p "Action : Focus on the steps the candidate took to address the challenge." at bounding box center [795, 499] width 590 height 26
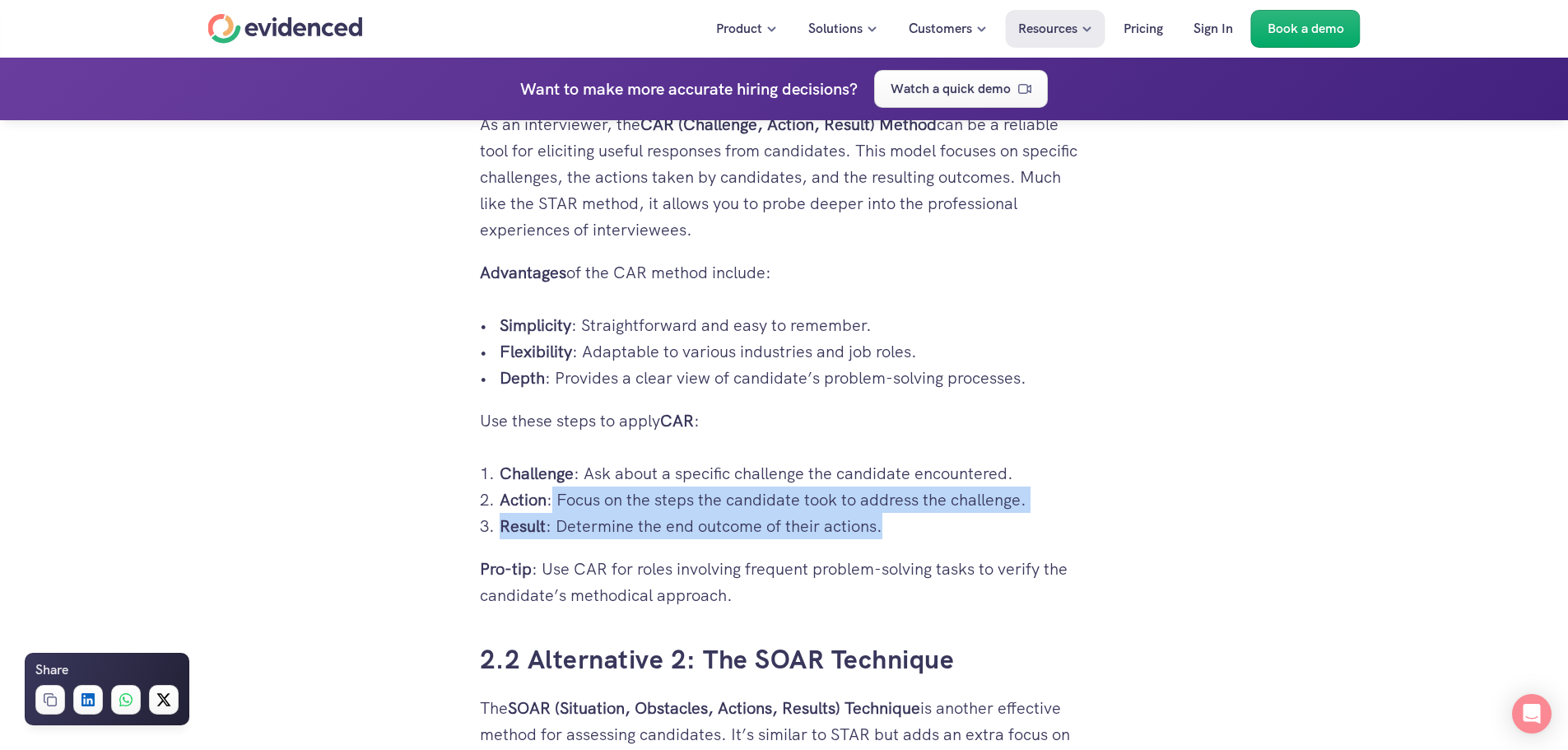
drag, startPoint x: 554, startPoint y: 501, endPoint x: 929, endPoint y: 519, distance: 375.4
click at [929, 519] on ol "Challenge : Ask about a specific challenge the candidate encountered. Action : …" at bounding box center [784, 499] width 609 height 79
click at [929, 519] on p "Result : Determine the end outcome of their actions." at bounding box center [795, 525] width 590 height 26
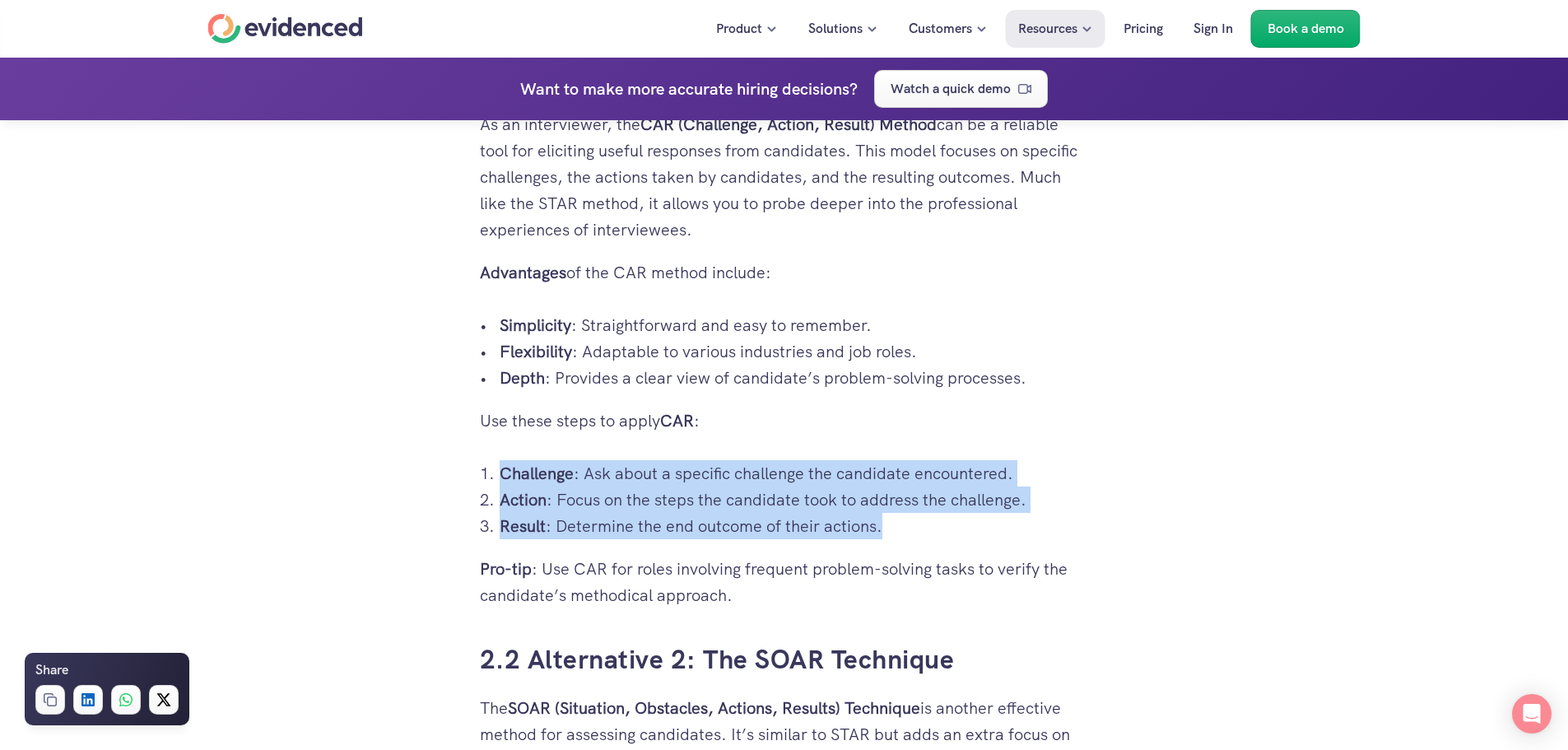
drag, startPoint x: 931, startPoint y: 519, endPoint x: 481, endPoint y: 476, distance: 452.0
click at [481, 476] on ol "Challenge : Ask about a specific challenge the candidate encountered. Action : …" at bounding box center [784, 499] width 609 height 79
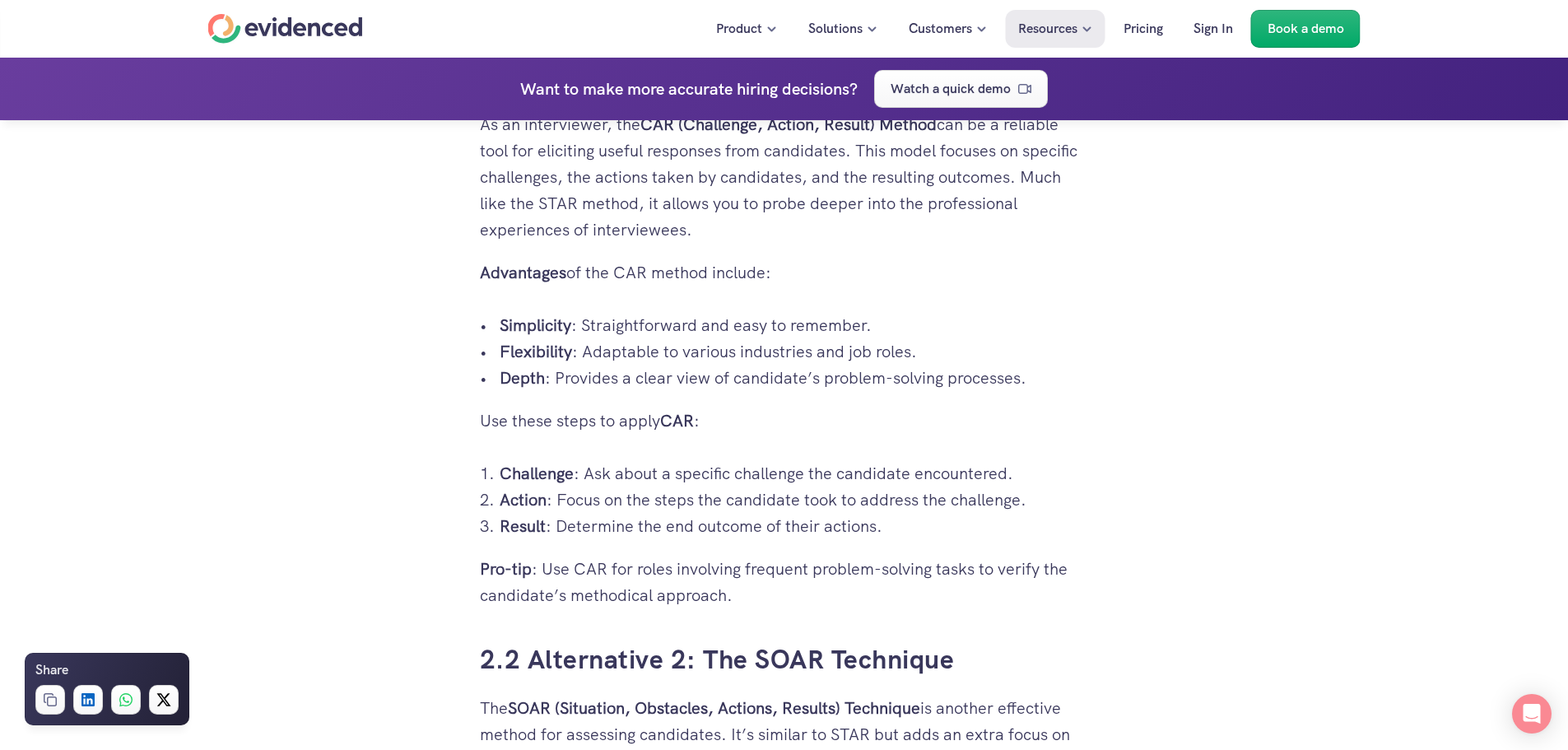
click at [500, 476] on li "Challenge : Ask about a specific challenge the candidate encountered." at bounding box center [795, 473] width 590 height 26
click at [497, 469] on ol "Challenge : Ask about a specific challenge the candidate encountered. Action : …" at bounding box center [784, 499] width 609 height 79
click at [506, 475] on strong "Challenge" at bounding box center [536, 473] width 74 height 21
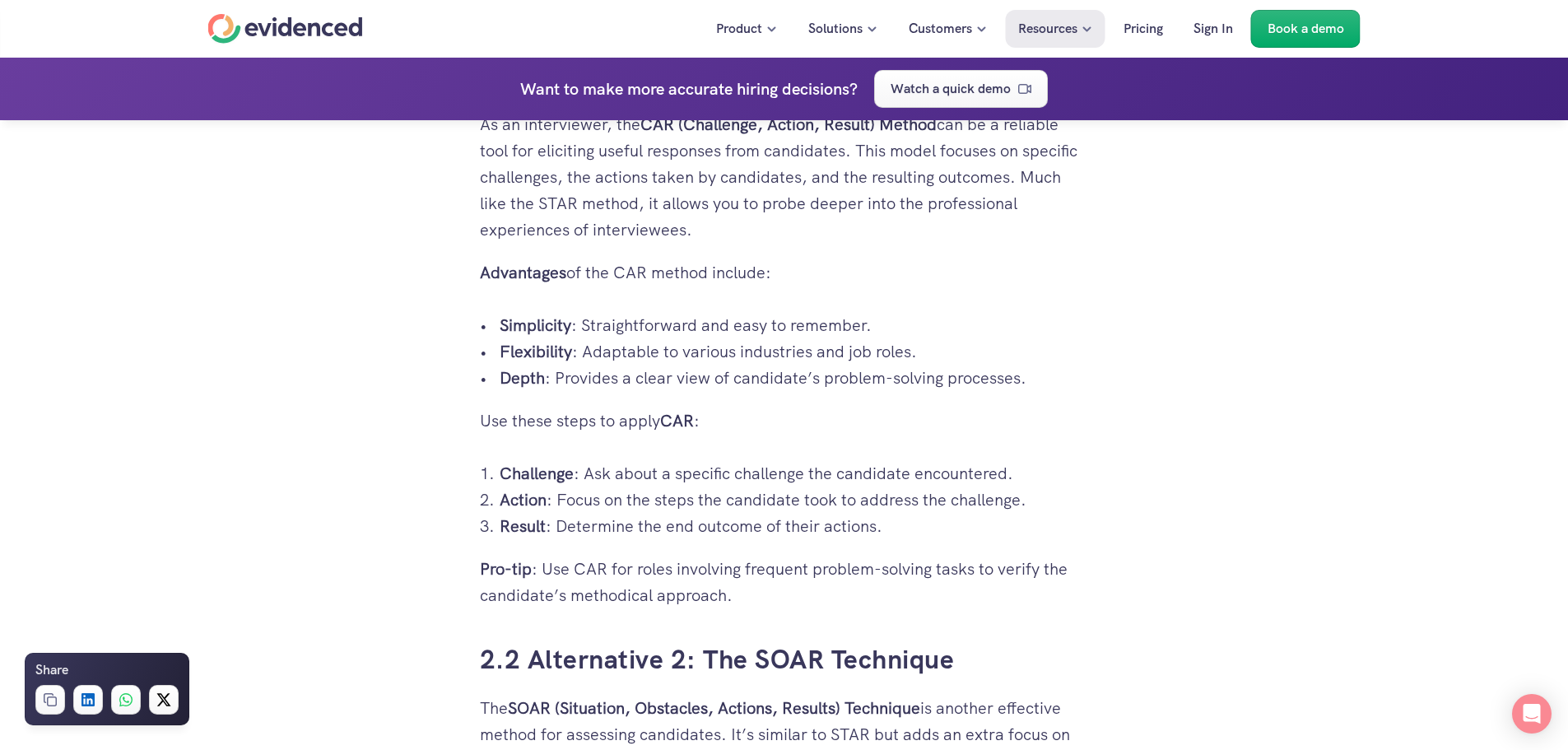
click at [543, 503] on strong "Action" at bounding box center [523, 499] width 47 height 21
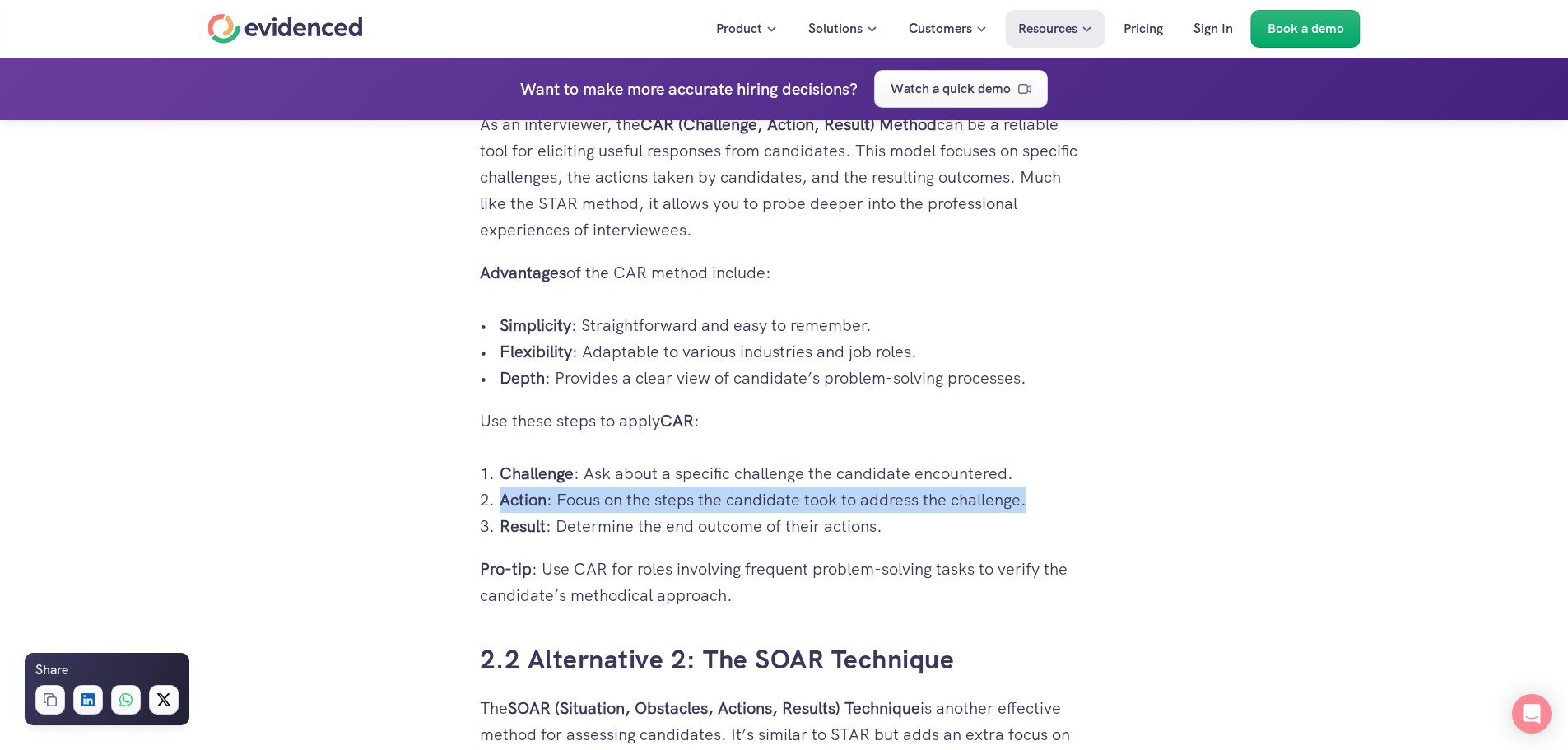
click at [543, 503] on strong "Action" at bounding box center [523, 499] width 47 height 21
click at [650, 505] on p "Action : Focus on the steps the candidate took to address the challenge." at bounding box center [795, 499] width 590 height 26
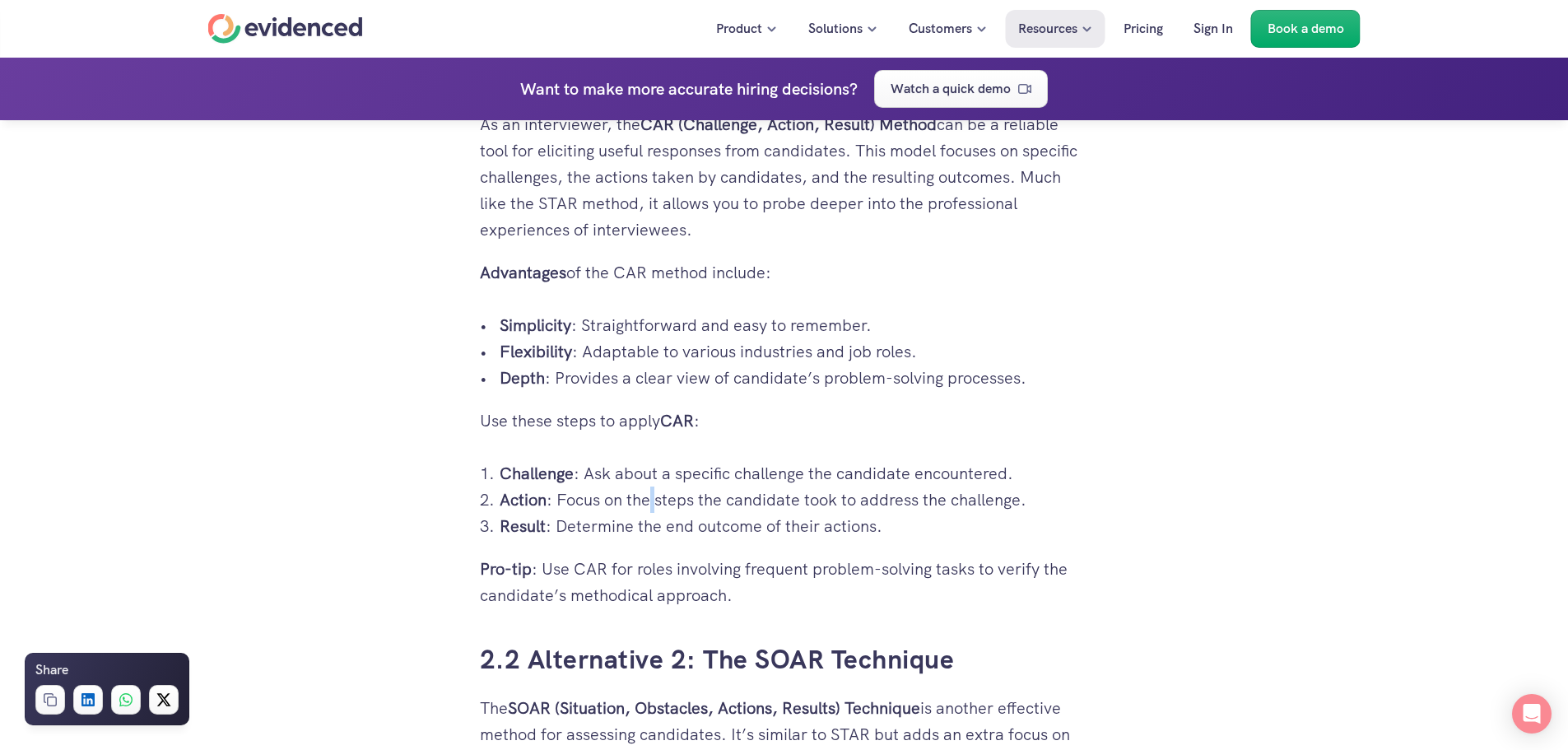
click at [650, 505] on p "Action : Focus on the steps the candidate took to address the challenge." at bounding box center [795, 499] width 590 height 26
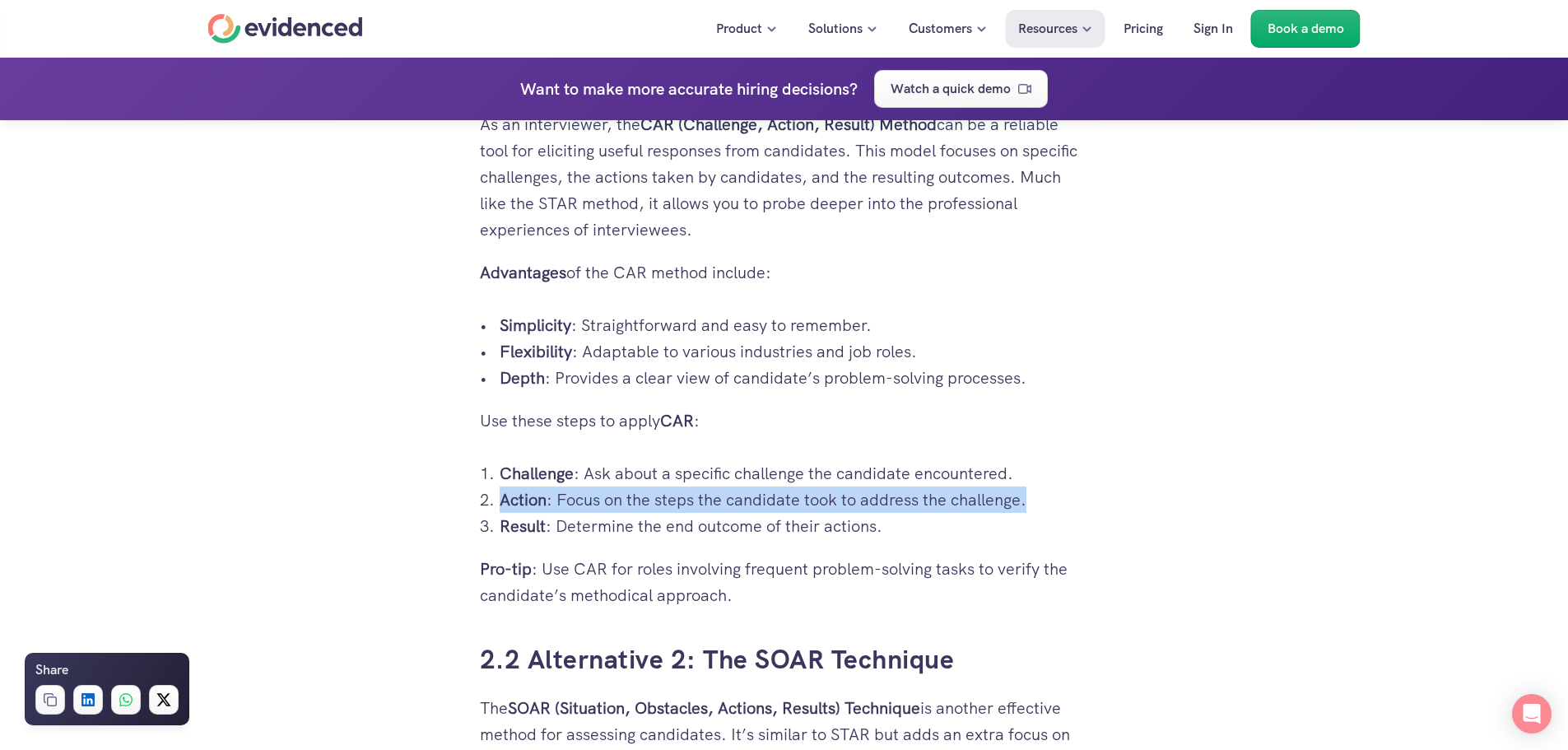
click at [650, 505] on p "Action : Focus on the steps the candidate took to address the challenge." at bounding box center [795, 499] width 590 height 26
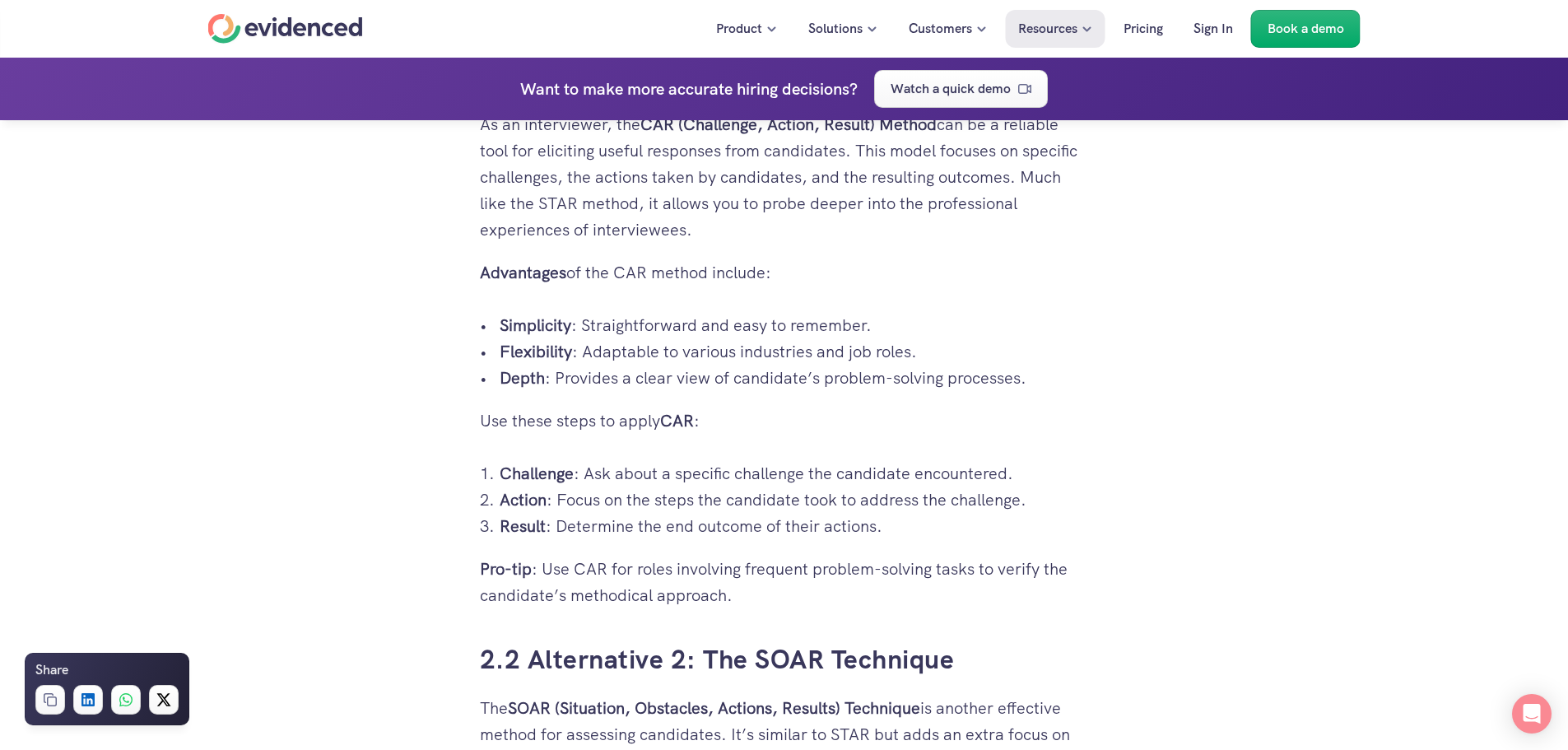
click at [675, 530] on p "Result : Determine the end outcome of their actions." at bounding box center [795, 525] width 590 height 26
click at [674, 531] on p "Result : Determine the end outcome of their actions." at bounding box center [795, 525] width 590 height 26
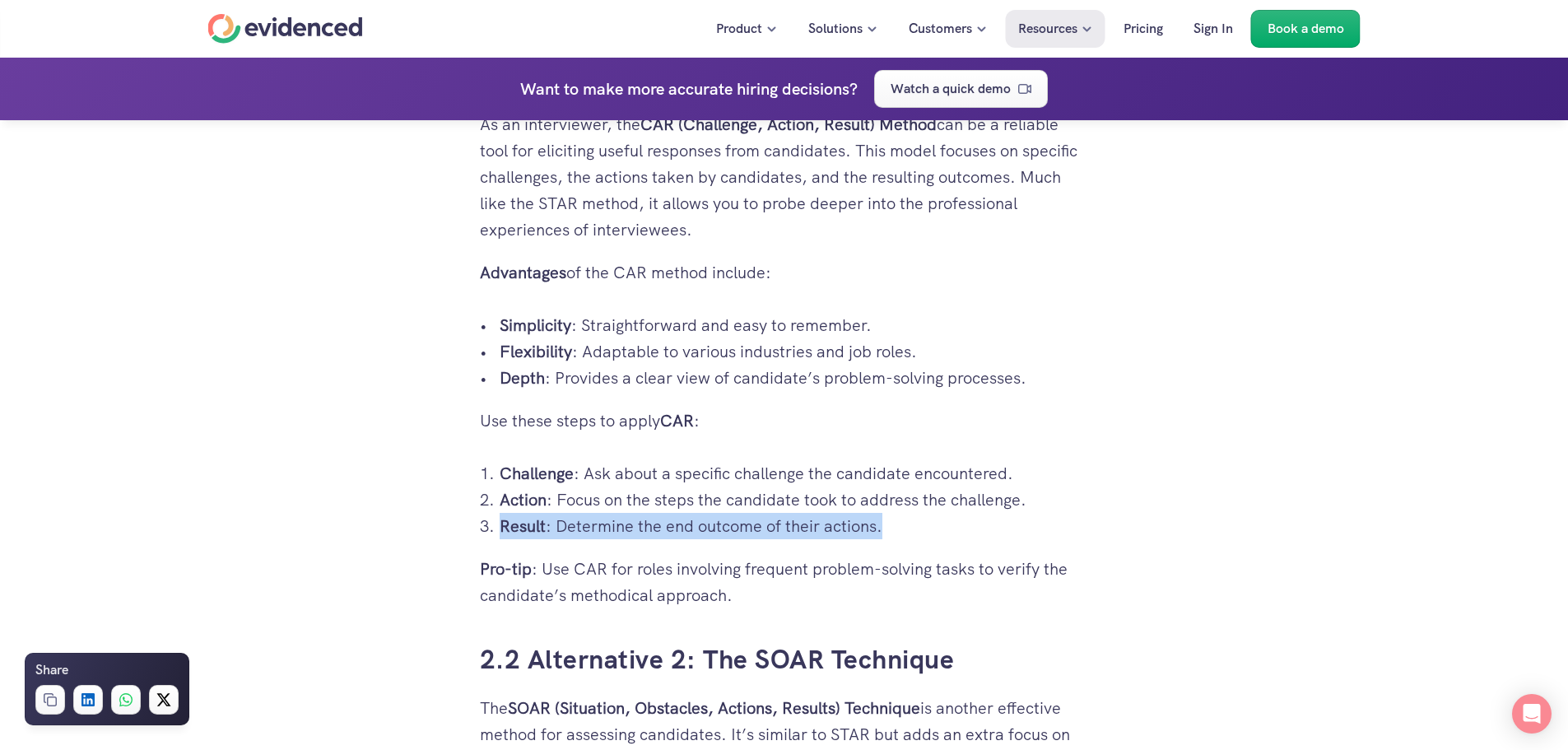
click at [673, 531] on p "Result : Determine the end outcome of their actions." at bounding box center [795, 525] width 590 height 26
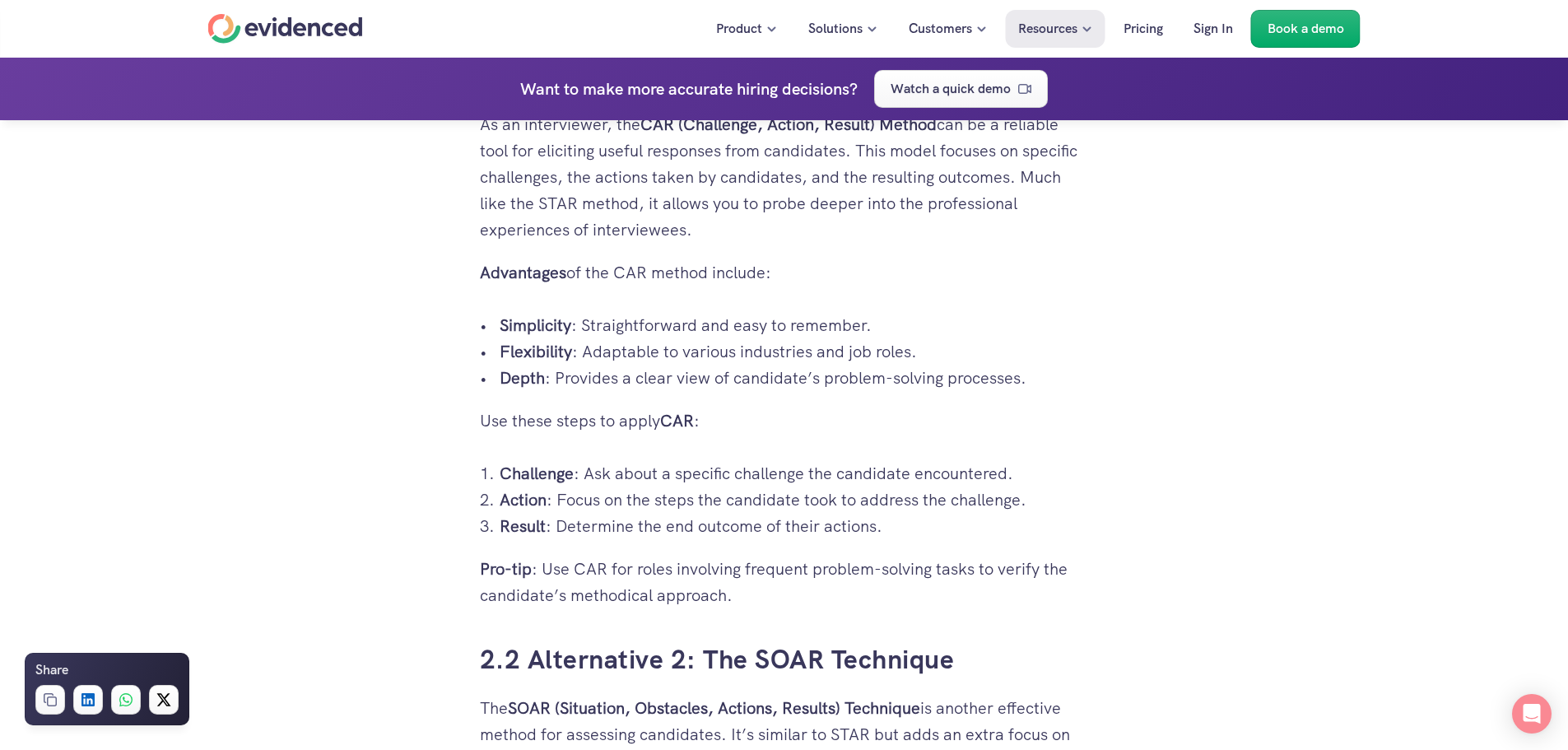
click at [675, 512] on p "Action : Focus on the steps the candidate took to address the challenge." at bounding box center [795, 499] width 590 height 26
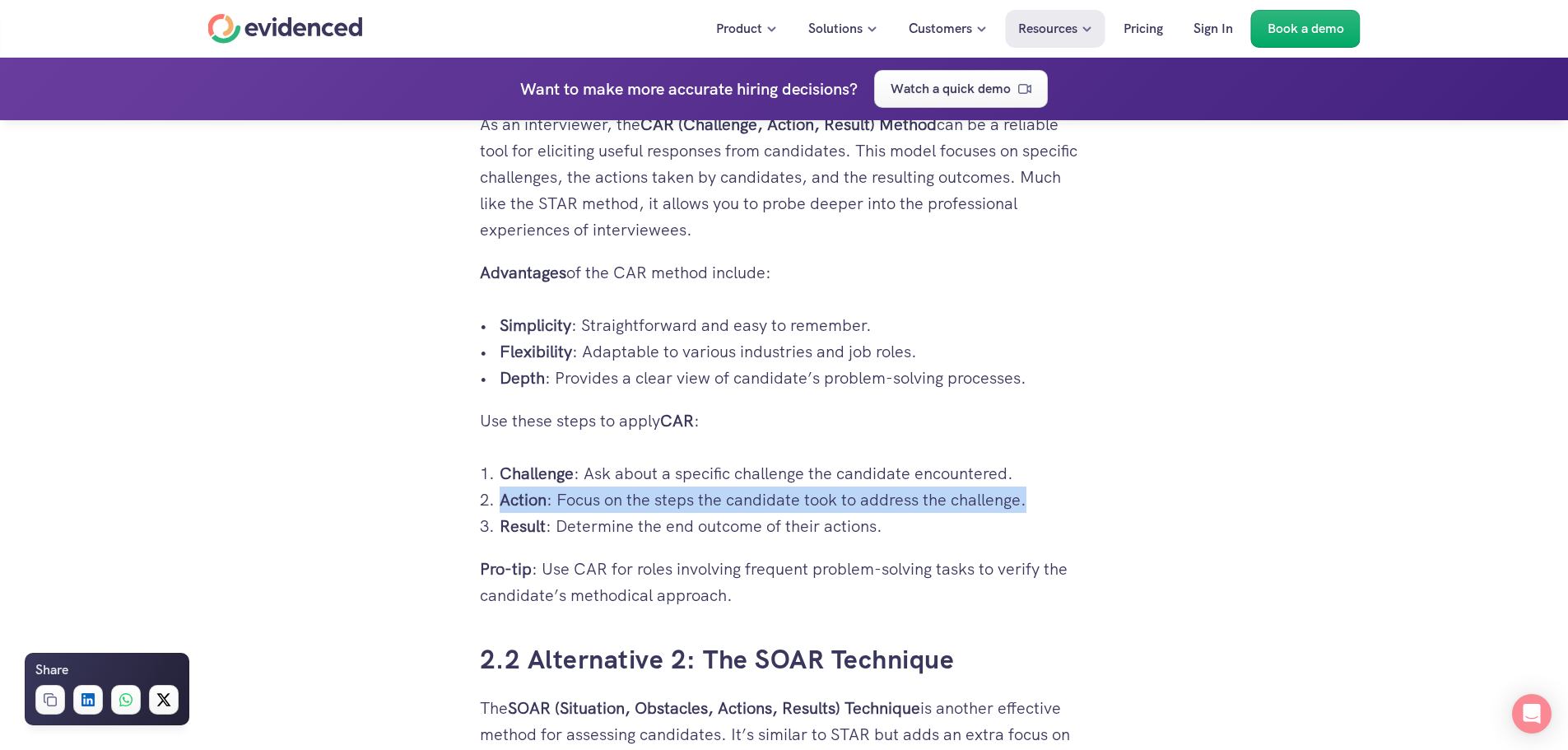
click at [675, 512] on p "Action : Focus on the steps the candidate took to address the challenge." at bounding box center [795, 499] width 590 height 26
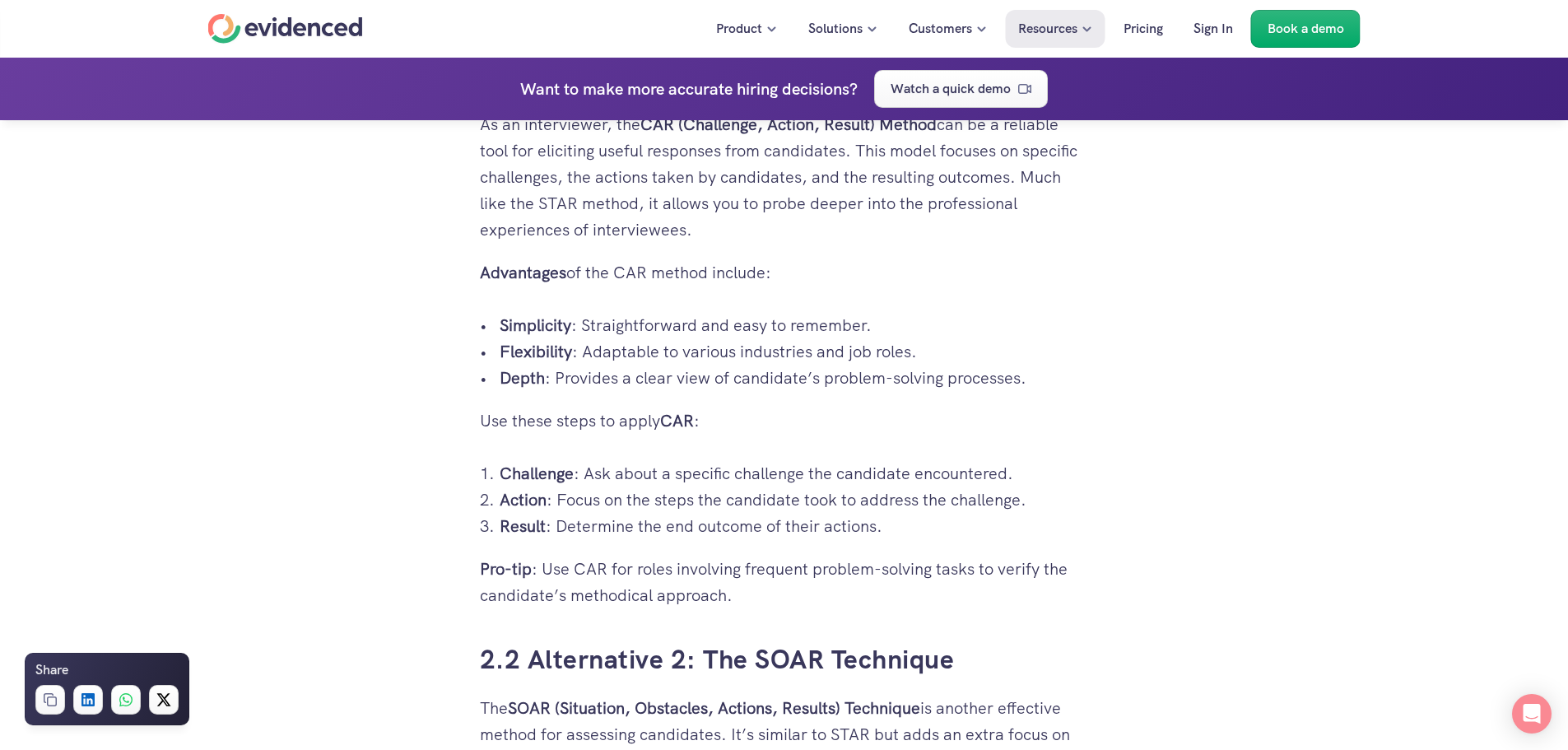
click at [687, 484] on p "Challenge : Ask about a specific challenge the candidate encountered." at bounding box center [795, 473] width 590 height 26
click at [670, 374] on p "Depth : Provides a clear view of candidate’s problem-solving processes." at bounding box center [795, 377] width 590 height 26
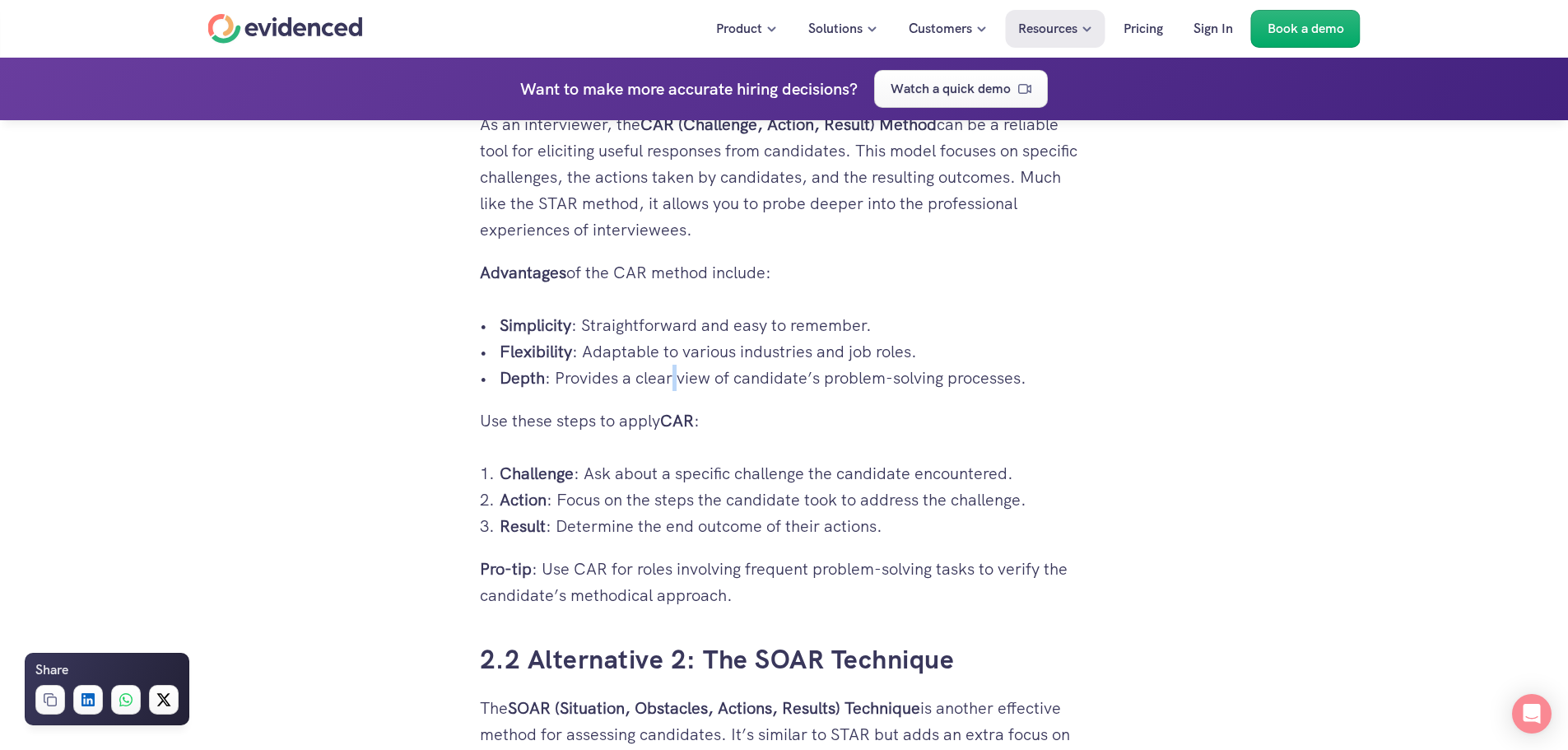
click at [670, 374] on p "Depth : Provides a clear view of candidate’s problem-solving processes." at bounding box center [795, 377] width 590 height 26
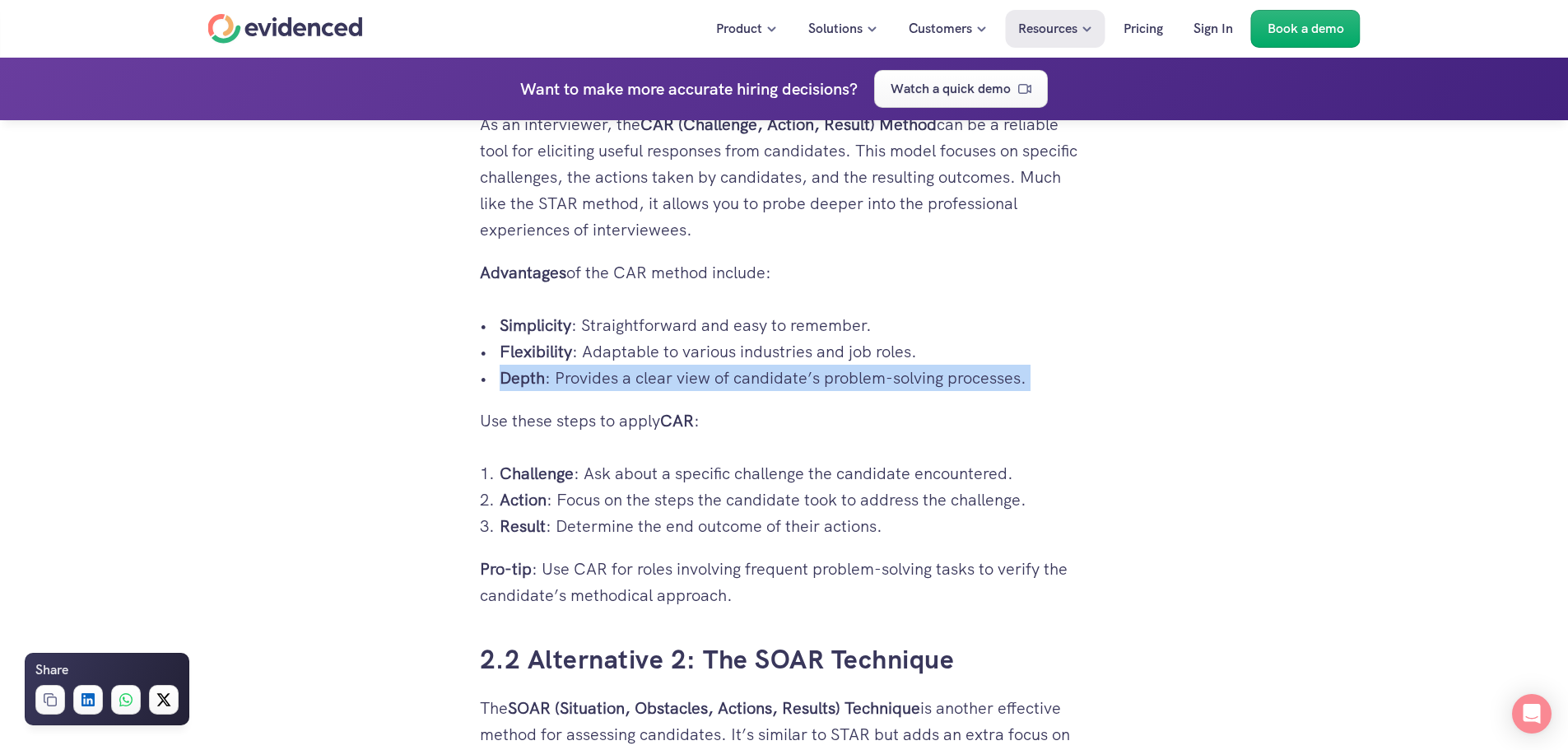
click at [670, 374] on p "Depth : Provides a clear view of candidate’s problem-solving processes." at bounding box center [795, 377] width 590 height 26
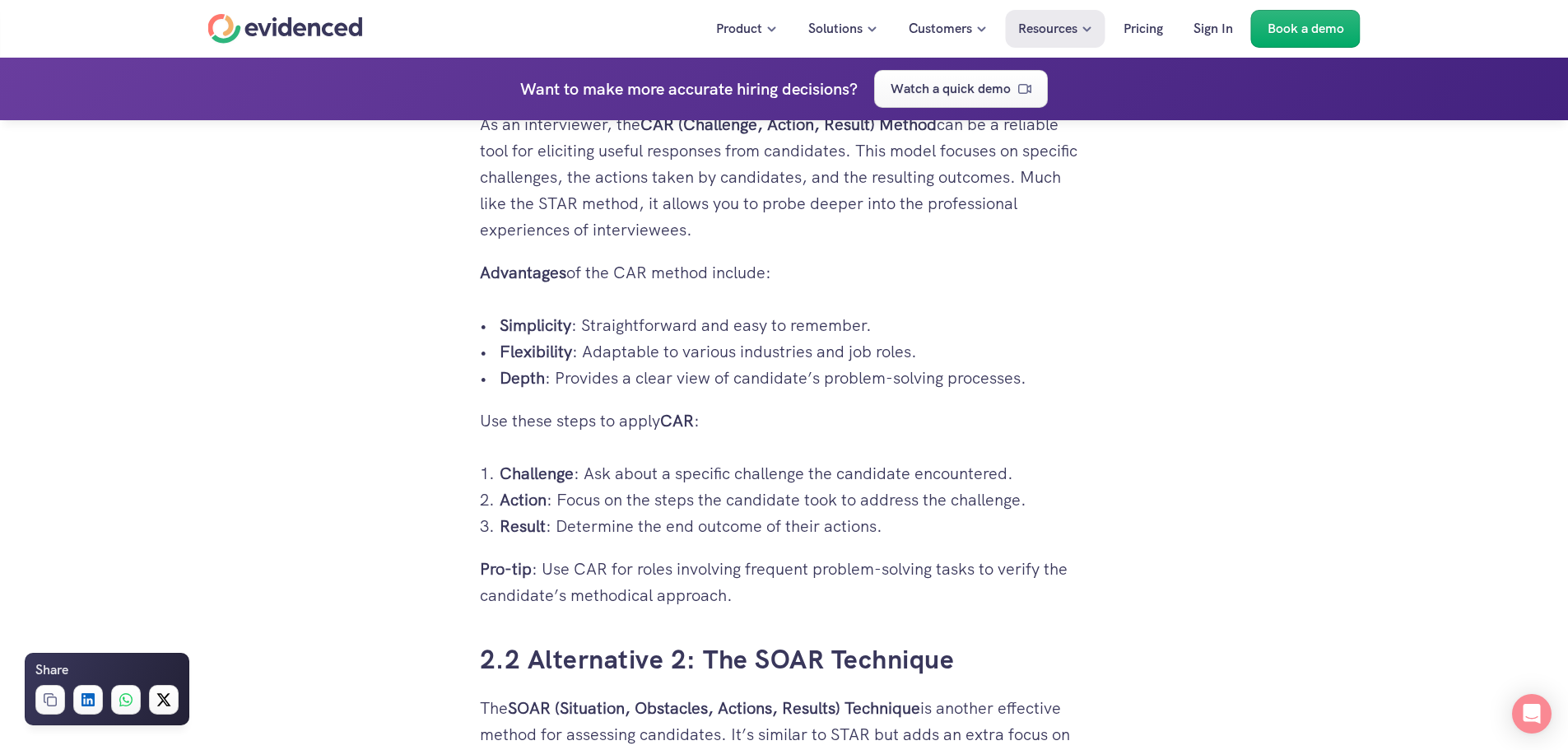
click at [672, 349] on p "Flexibility : Adaptable to various industries and job roles." at bounding box center [795, 351] width 590 height 26
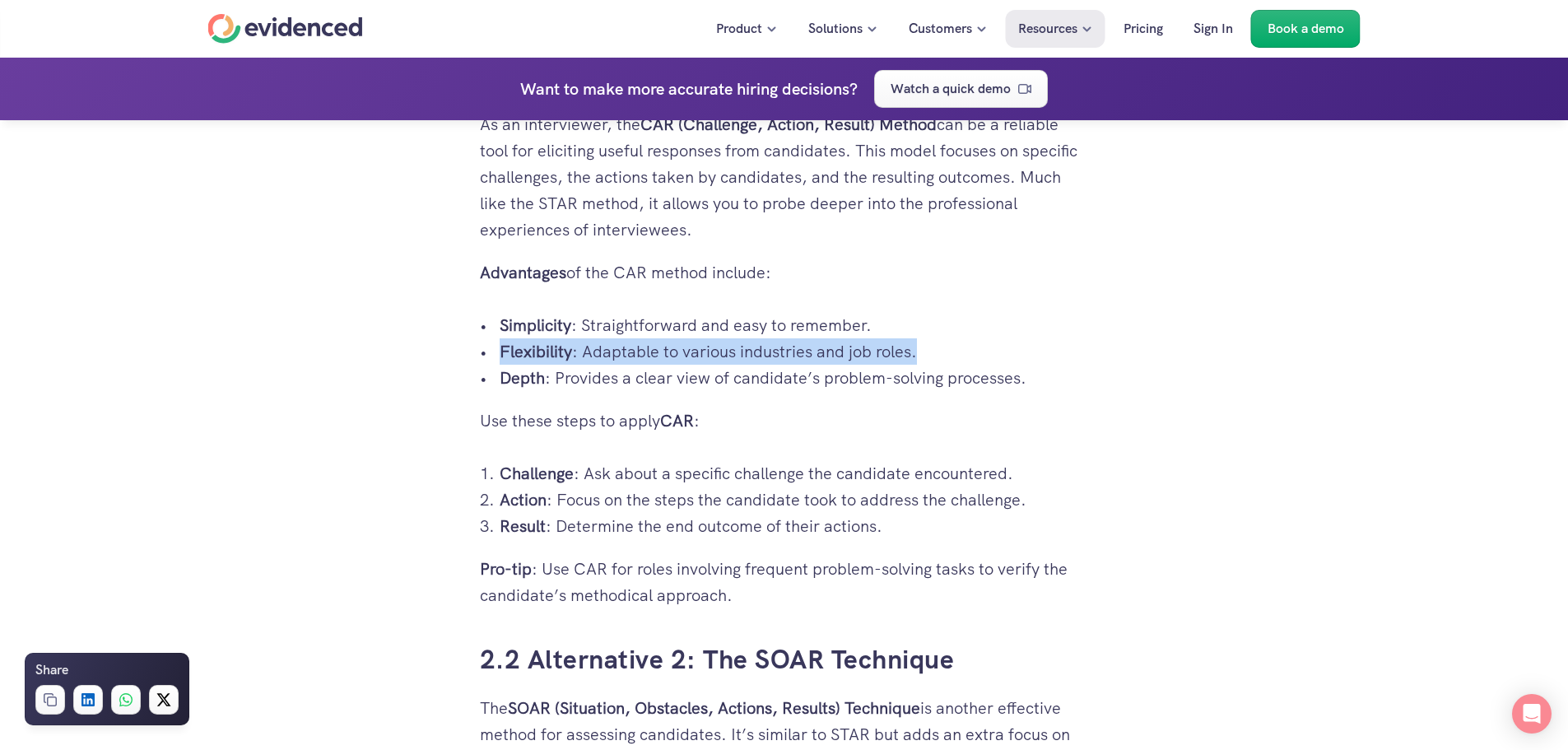
click at [672, 349] on p "Flexibility : Adaptable to various industries and job roles." at bounding box center [795, 351] width 590 height 26
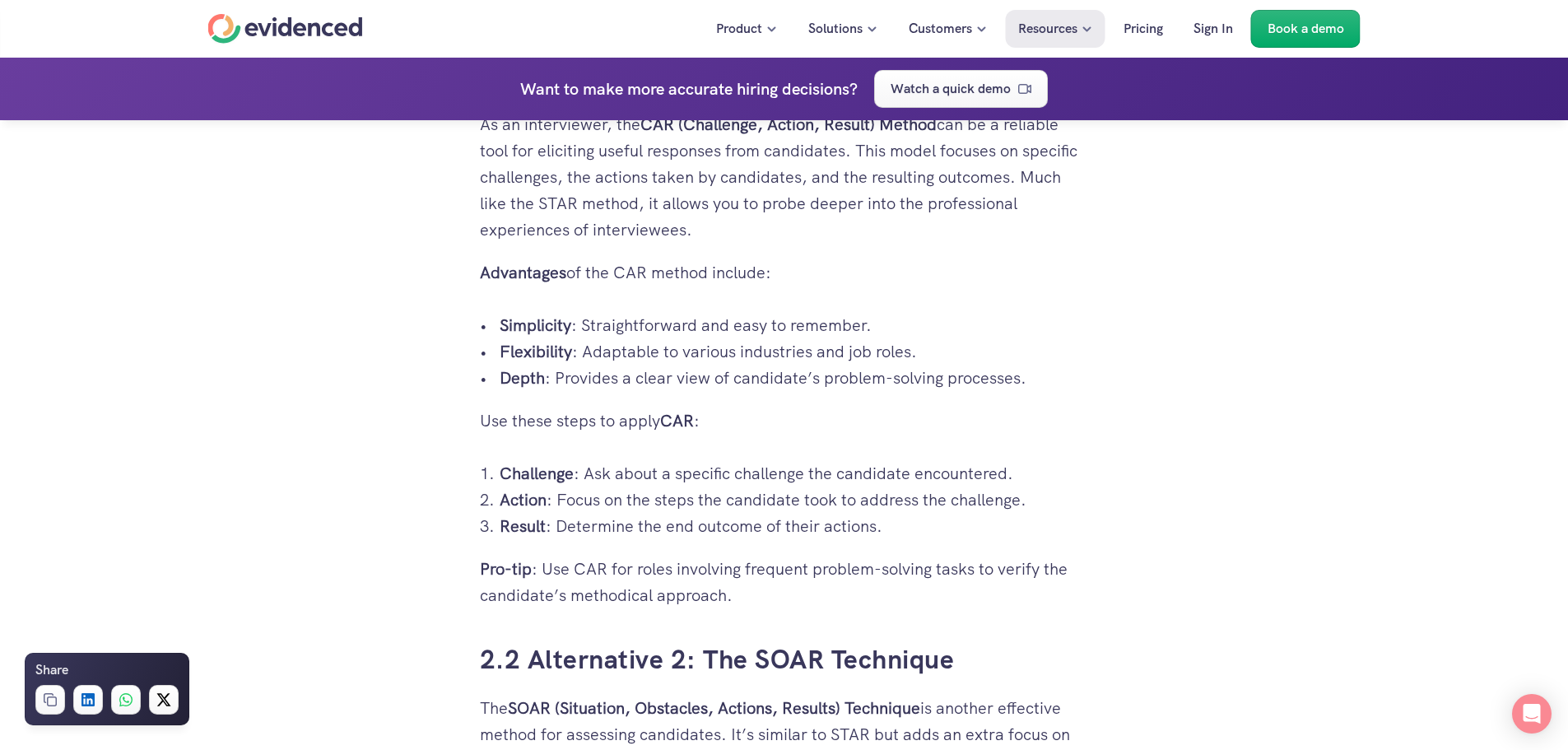
click at [679, 320] on p "Simplicity : Straightforward and easy to remember." at bounding box center [795, 325] width 590 height 26
click at [677, 320] on p "Simplicity : Straightforward and easy to remember." at bounding box center [795, 325] width 590 height 26
click at [643, 276] on p "Advantages of the CAR method include:" at bounding box center [784, 272] width 609 height 26
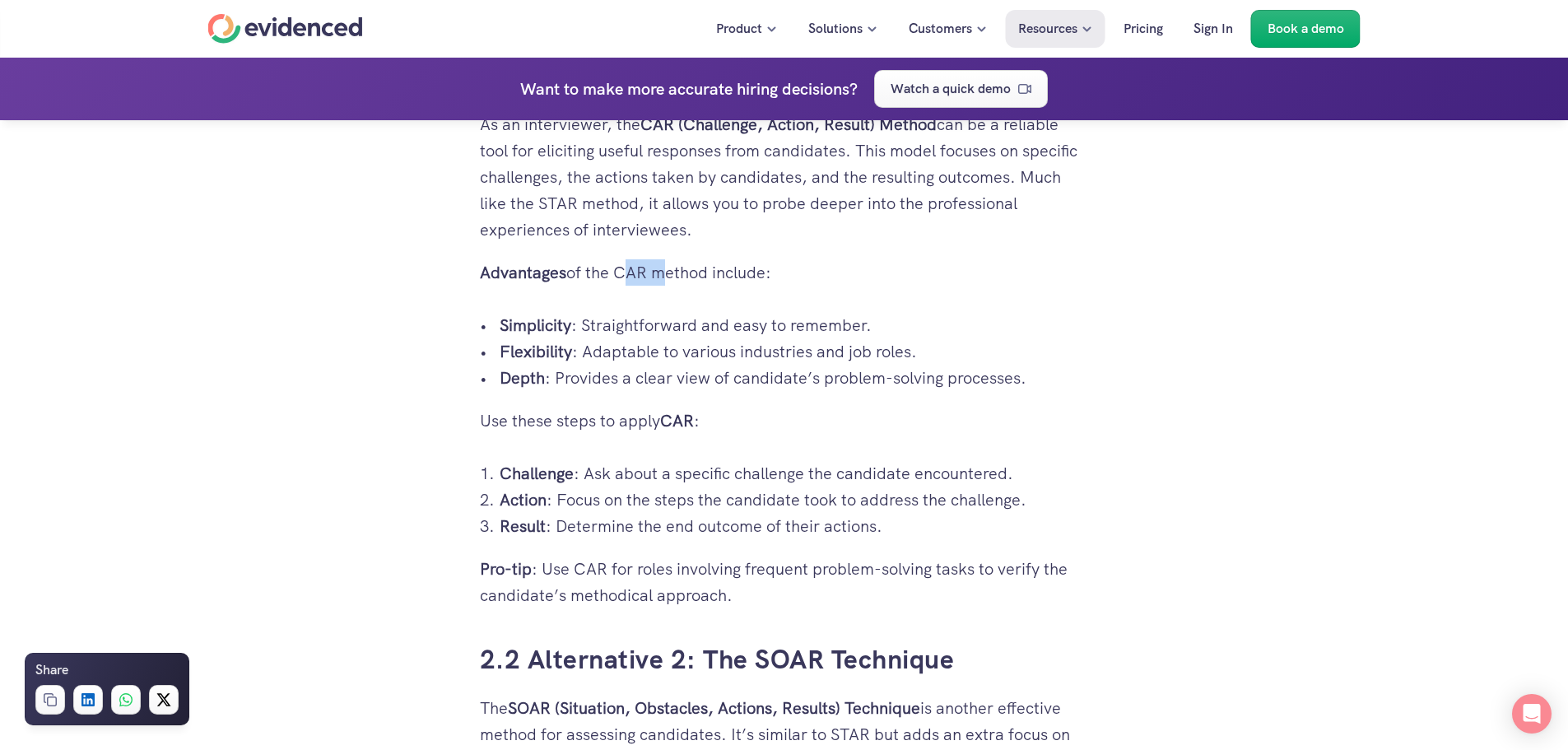
click at [643, 276] on p "Advantages of the CAR method include:" at bounding box center [784, 272] width 609 height 26
click at [621, 239] on p "As an interviewer, the CAR (Challenge, Action, Result) Method can be a reliable…" at bounding box center [784, 176] width 609 height 131
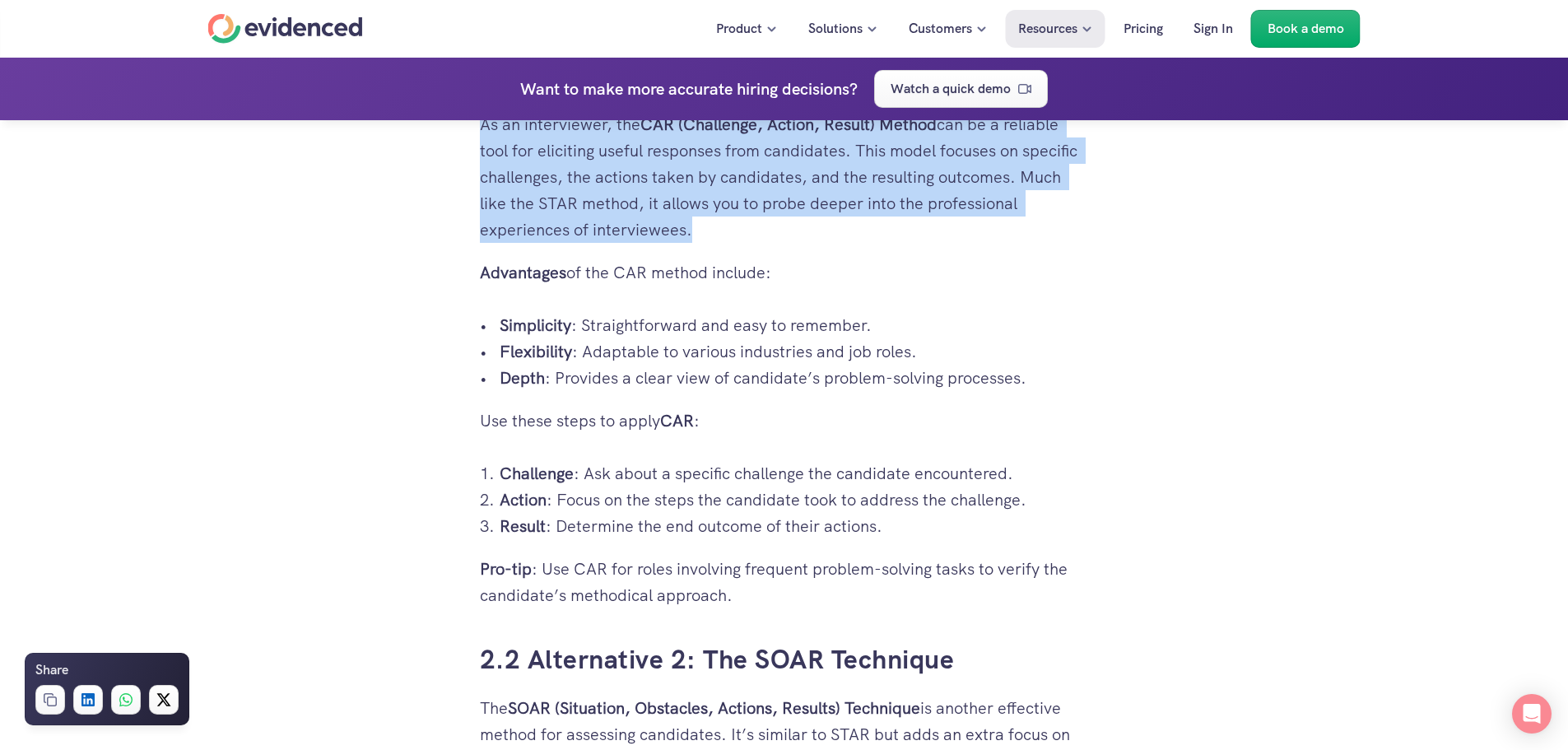
click at [621, 239] on p "As an interviewer, the CAR (Challenge, Action, Result) Method can be a reliable…" at bounding box center [784, 176] width 609 height 131
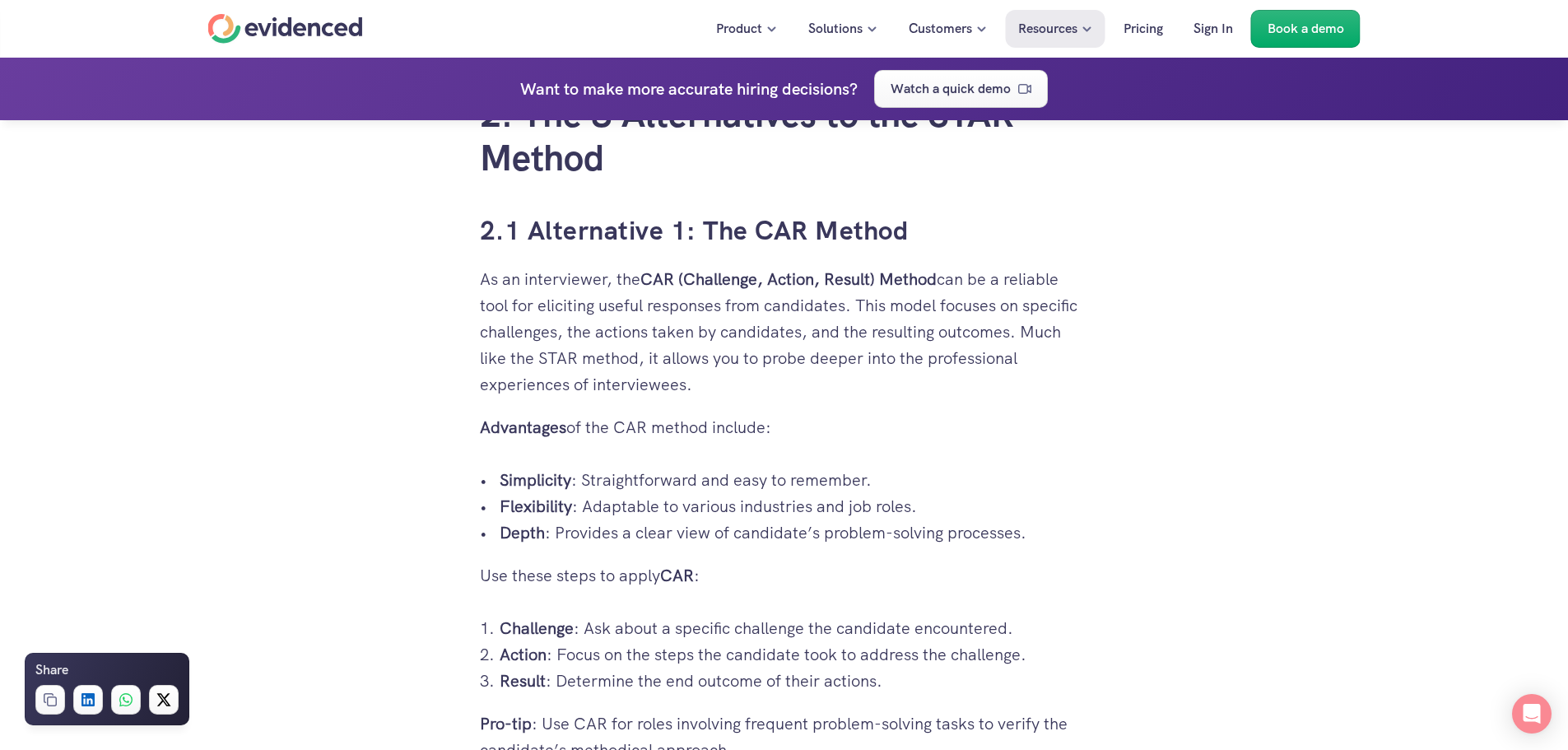
scroll to position [2800, 0]
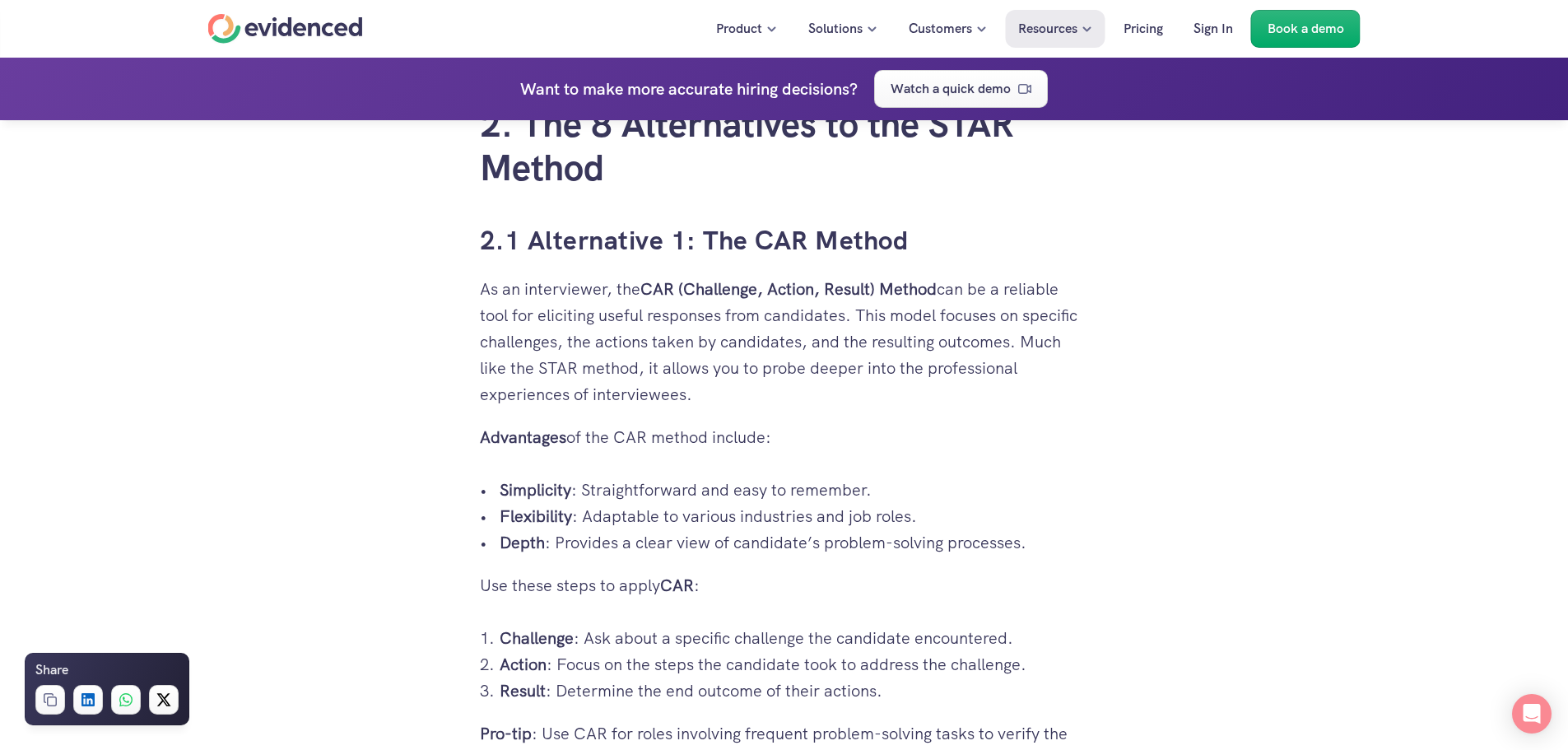
drag, startPoint x: 483, startPoint y: 290, endPoint x: 749, endPoint y: 397, distance: 286.7
click at [749, 397] on p "As an interviewer, the CAR (Challenge, Action, Result) Method can be a reliable…" at bounding box center [784, 342] width 609 height 131
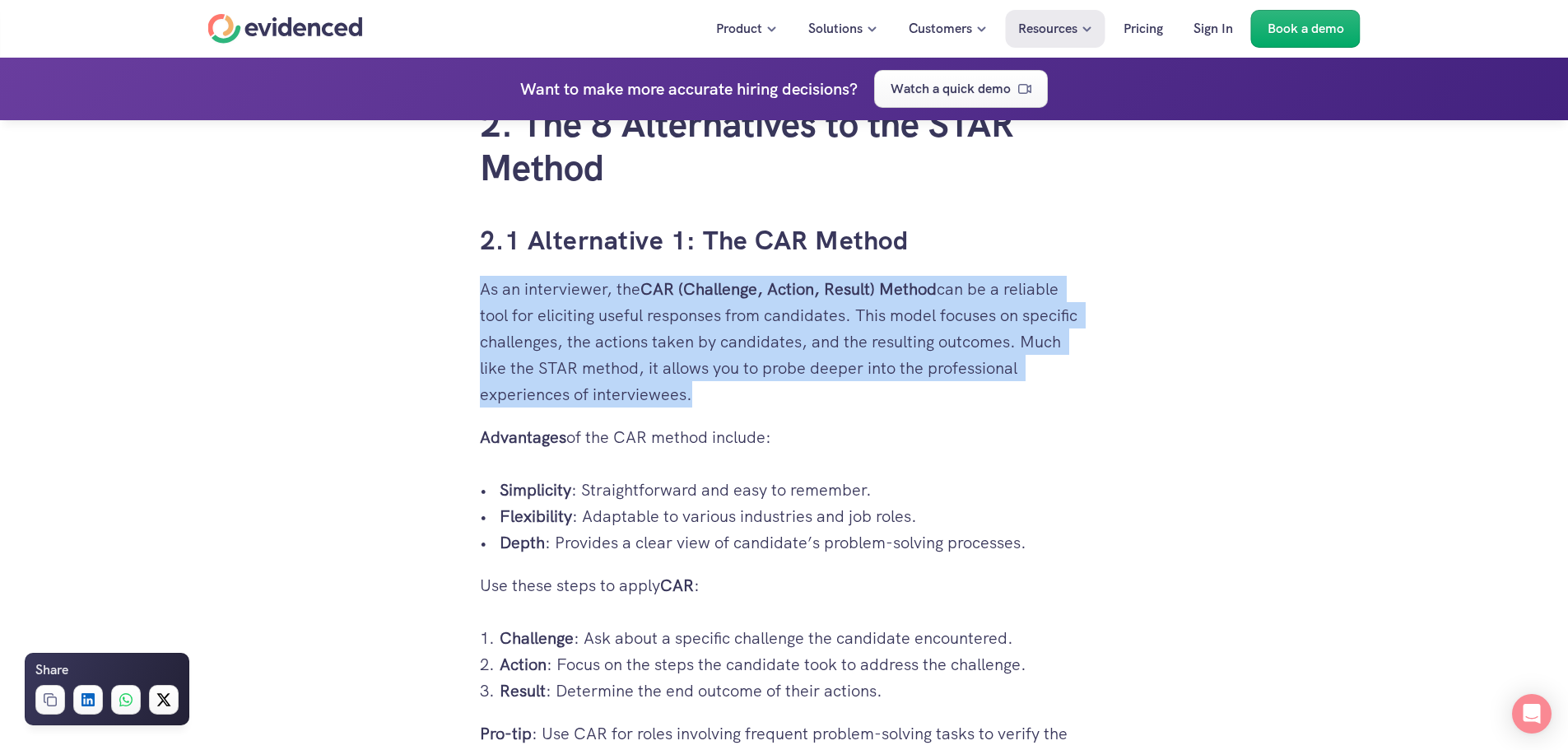
drag, startPoint x: 750, startPoint y: 397, endPoint x: 458, endPoint y: 297, distance: 308.6
drag, startPoint x: 467, startPoint y: 286, endPoint x: 731, endPoint y: 392, distance: 284.5
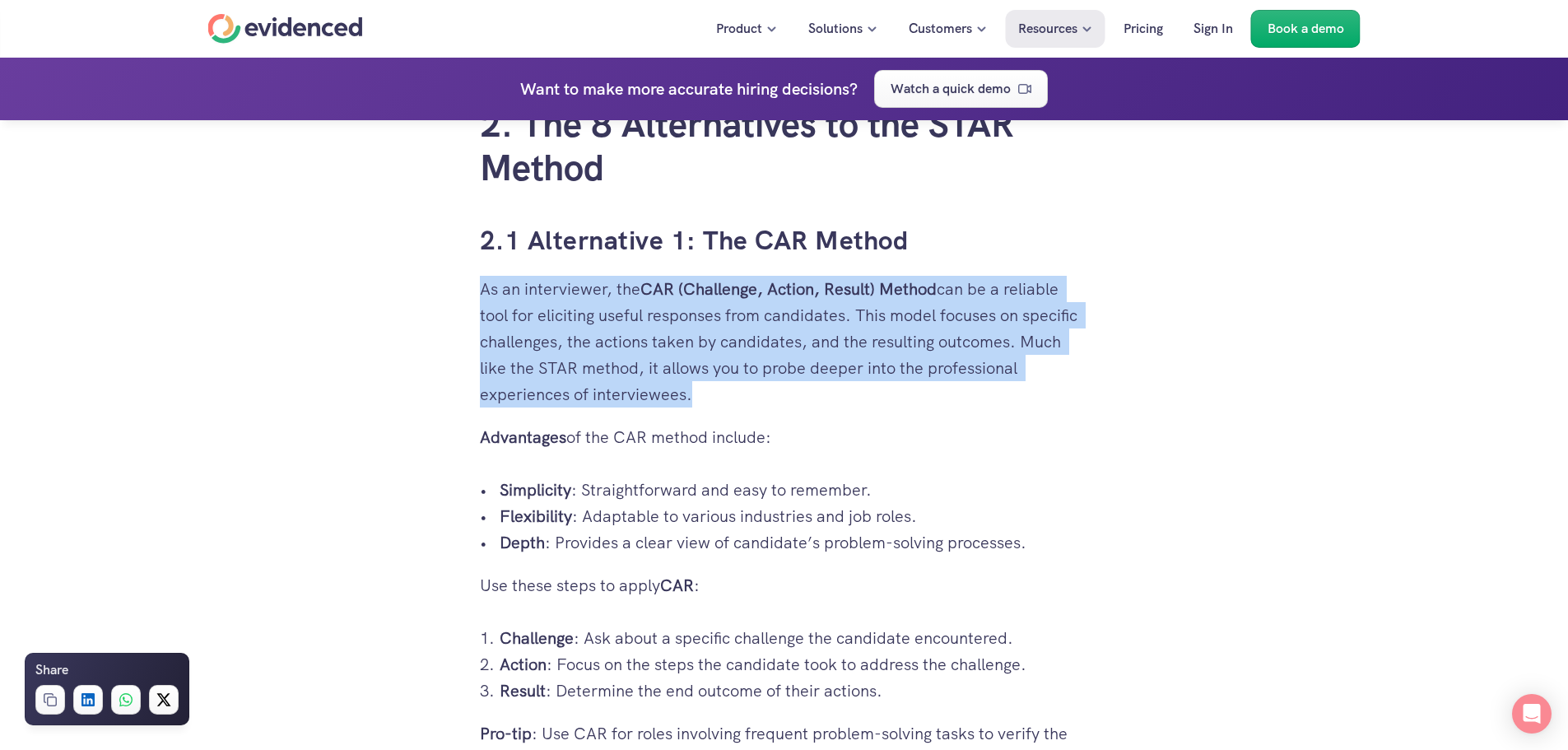
click at [731, 393] on p "As an interviewer, the CAR (Challenge, Action, Result) Method can be a reliable…" at bounding box center [784, 342] width 609 height 131
drag, startPoint x: 731, startPoint y: 393, endPoint x: 417, endPoint y: 280, distance: 333.7
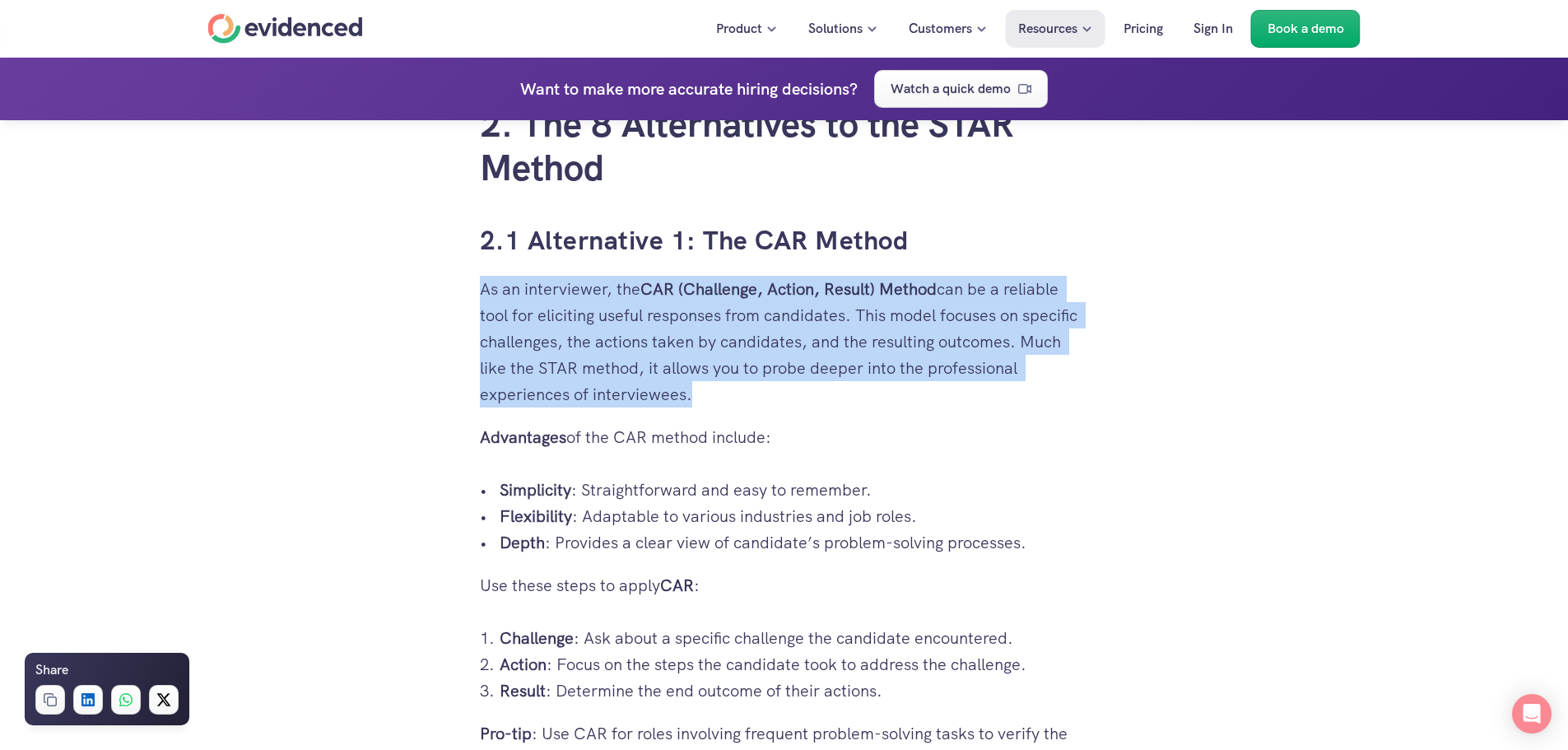
drag, startPoint x: 427, startPoint y: 282, endPoint x: 734, endPoint y: 391, distance: 325.8
click at [734, 391] on p "As an interviewer, the CAR (Challenge, Action, Result) Method can be a reliable…" at bounding box center [784, 342] width 609 height 131
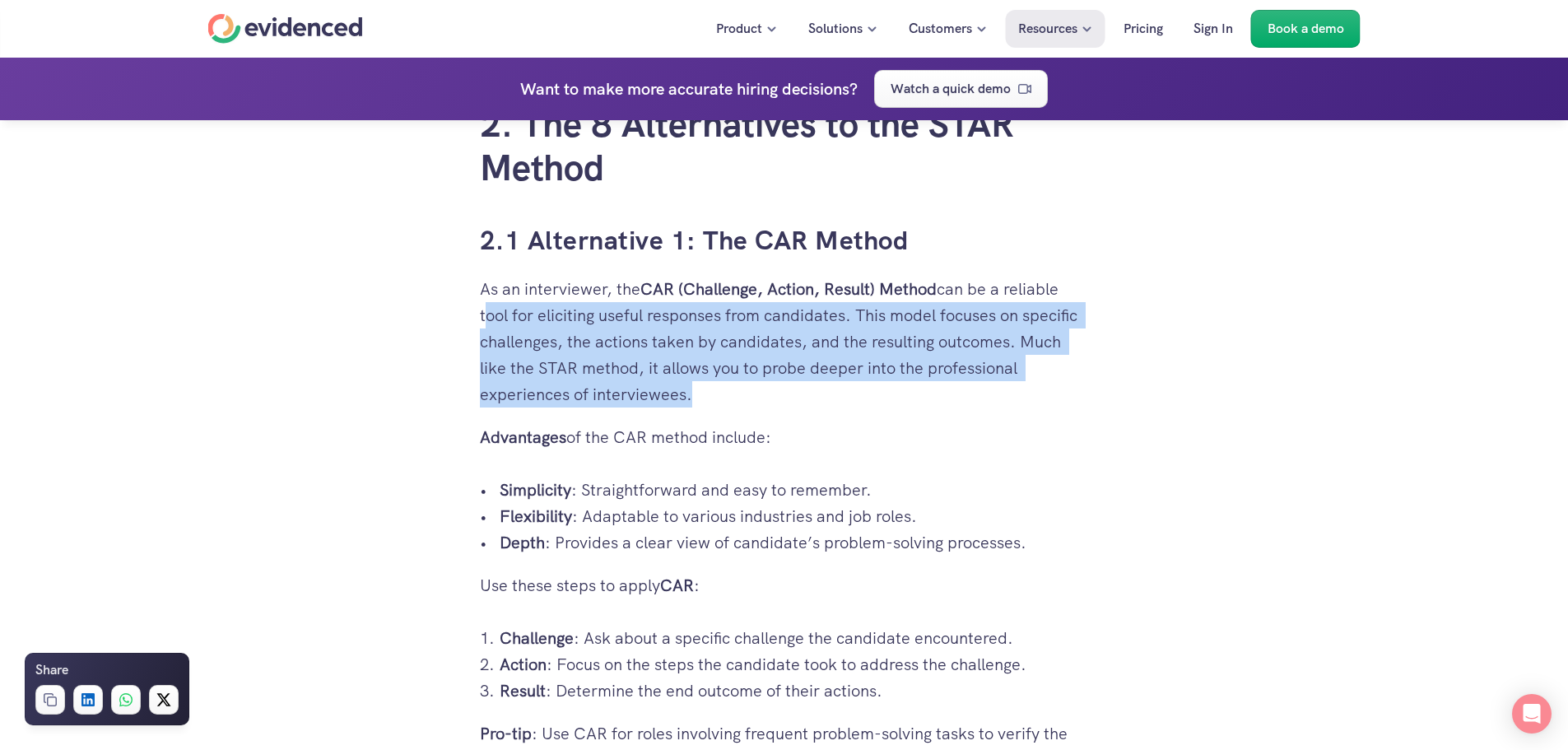
drag, startPoint x: 570, startPoint y: 342, endPoint x: 476, endPoint y: 303, distance: 101.8
drag, startPoint x: 474, startPoint y: 292, endPoint x: 718, endPoint y: 389, distance: 262.6
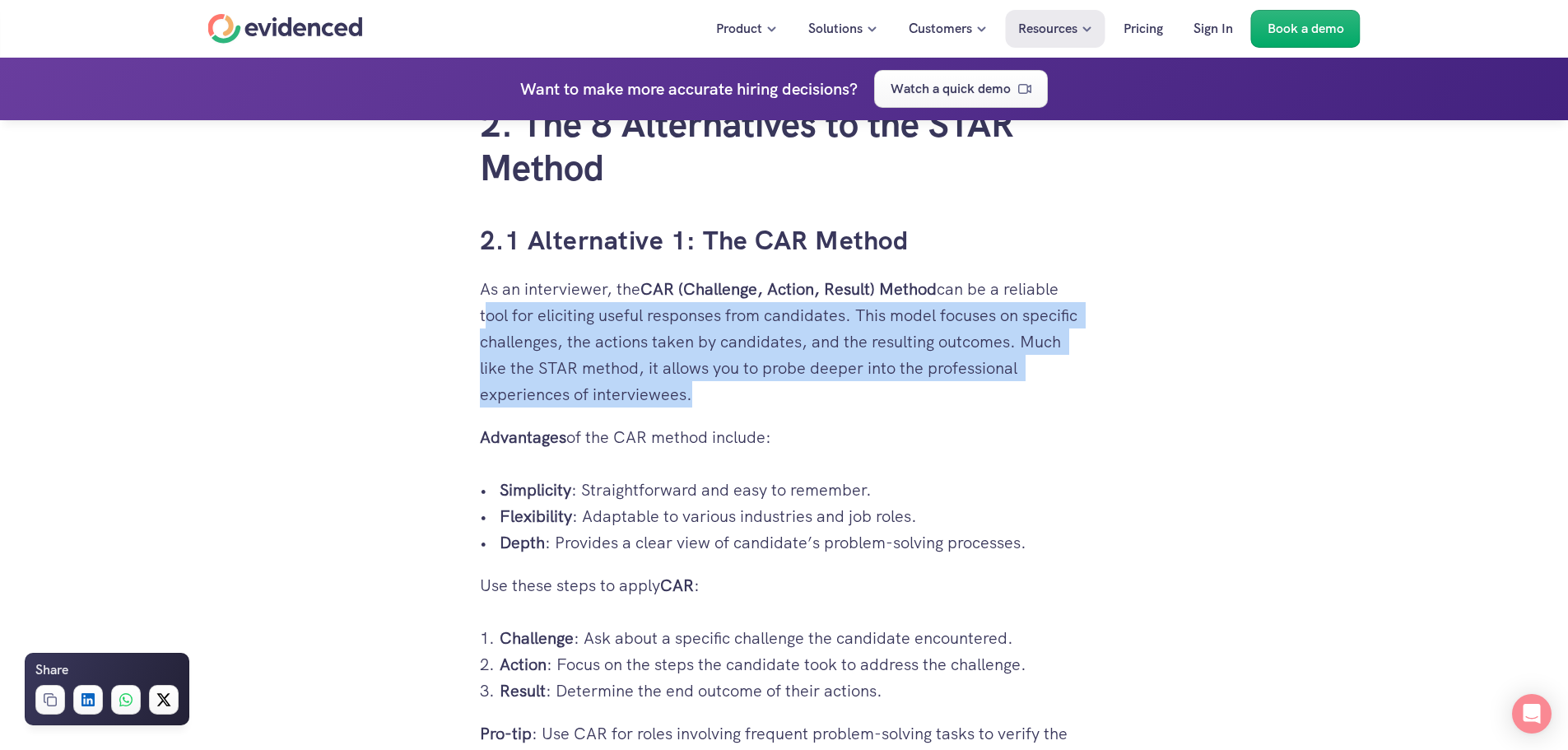
click at [718, 389] on p "As an interviewer, the CAR (Challenge, Action, Result) Method can be a reliable…" at bounding box center [784, 342] width 609 height 131
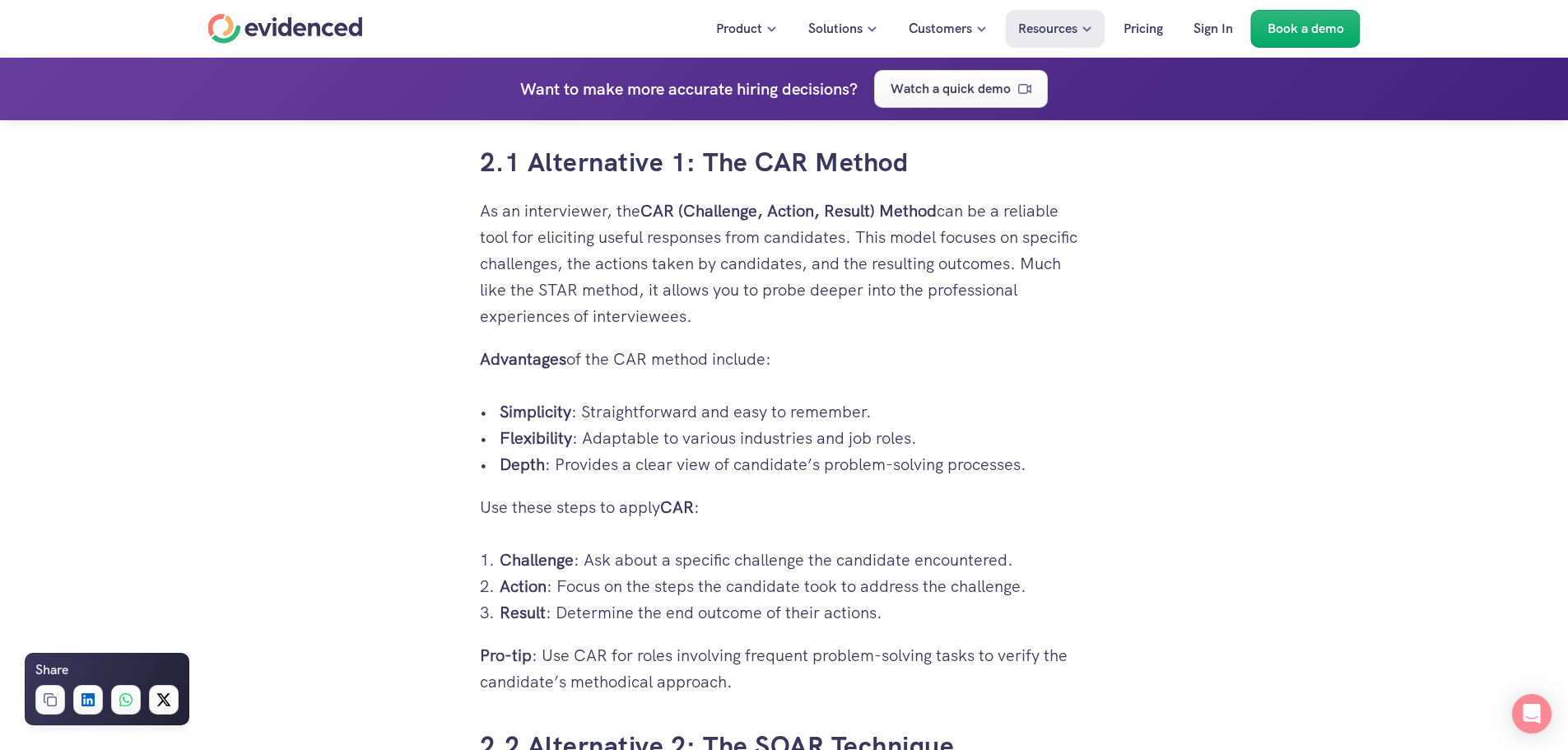
scroll to position [2882, 0]
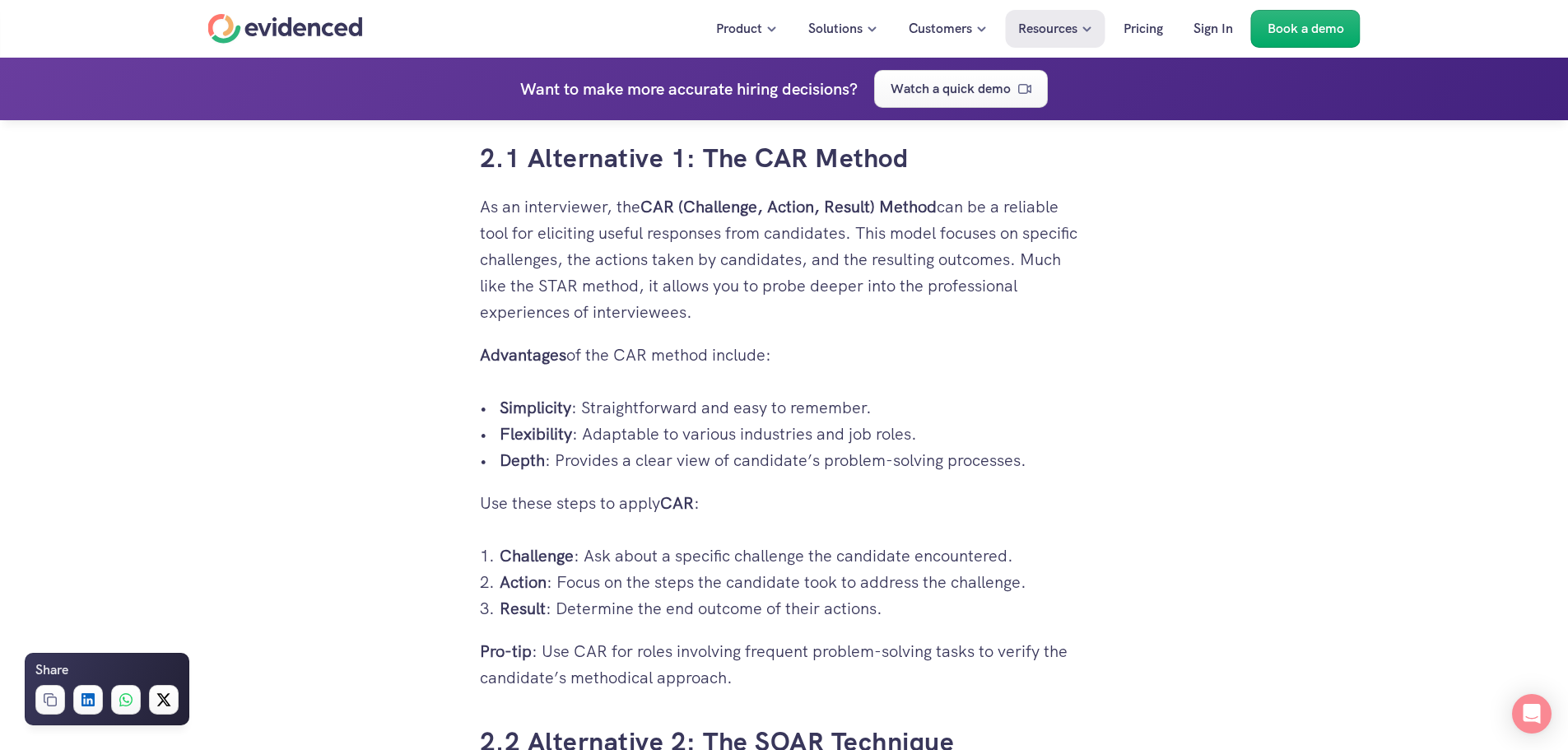
click at [684, 358] on p "Advantages of the CAR method include:" at bounding box center [784, 354] width 609 height 26
click at [684, 358] on p "Advantages of the CAR method include:" at bounding box center [784, 354] width 609 height 26
click at [684, 408] on p "Simplicity : Straightforward and easy to remember." at bounding box center [795, 407] width 590 height 26
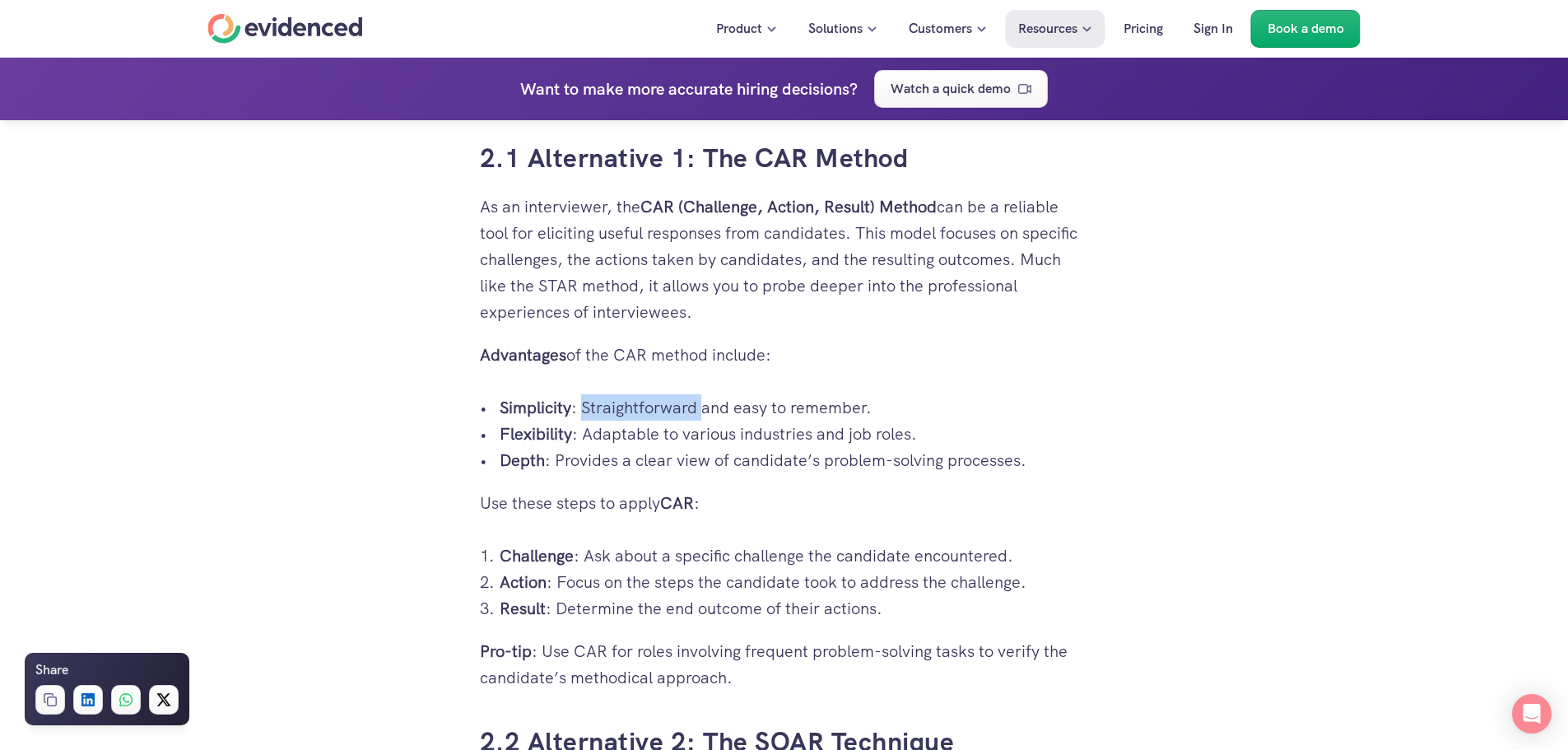
click at [684, 408] on p "Simplicity : Straightforward and easy to remember." at bounding box center [795, 407] width 590 height 26
click at [691, 440] on p "Flexibility : Adaptable to various industries and job roles." at bounding box center [795, 434] width 590 height 26
click at [690, 440] on p "Flexibility : Adaptable to various industries and job roles." at bounding box center [795, 434] width 590 height 26
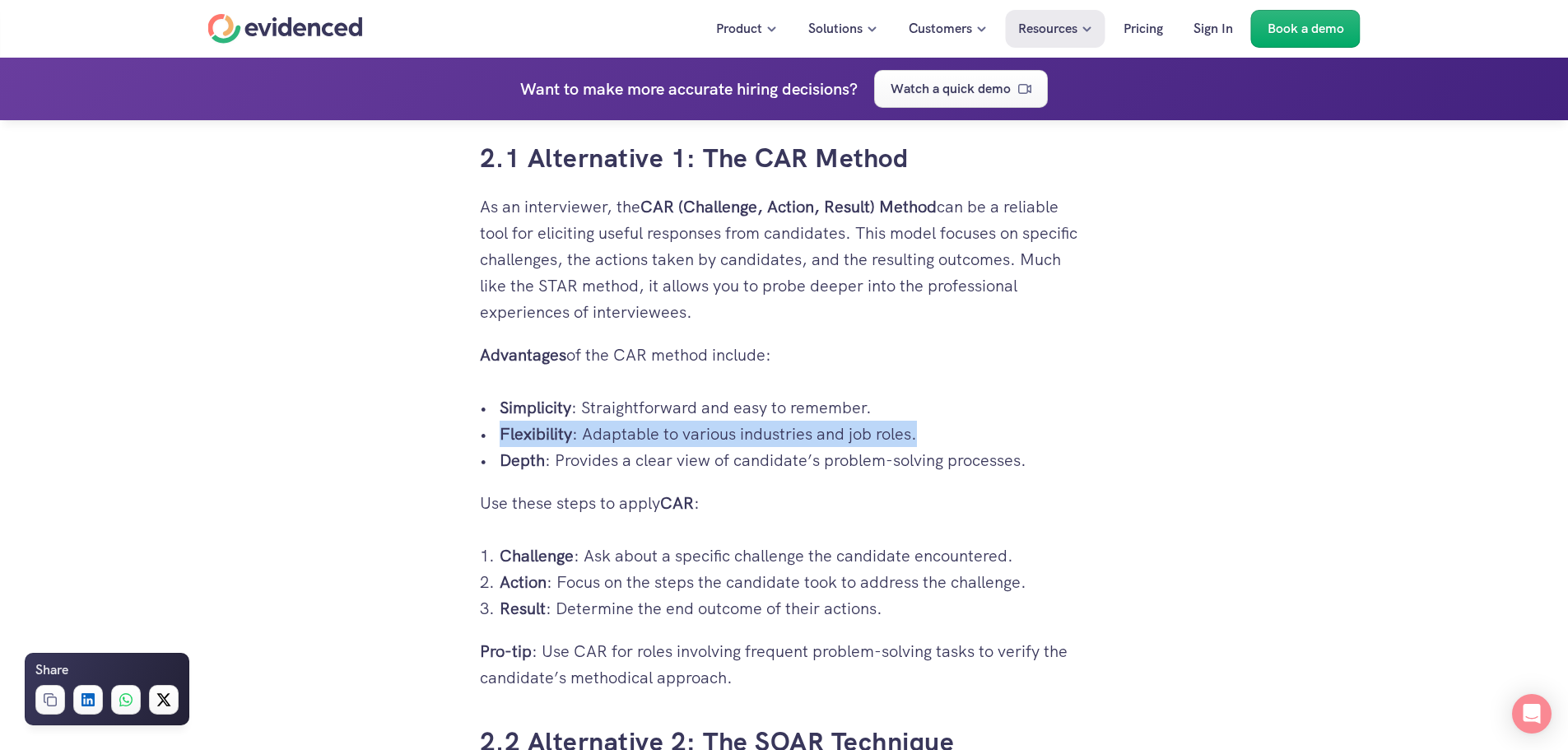
click at [690, 440] on p "Flexibility : Adaptable to various industries and job roles." at bounding box center [795, 434] width 590 height 26
click at [684, 439] on p "Flexibility : Adaptable to various industries and job roles." at bounding box center [795, 434] width 590 height 26
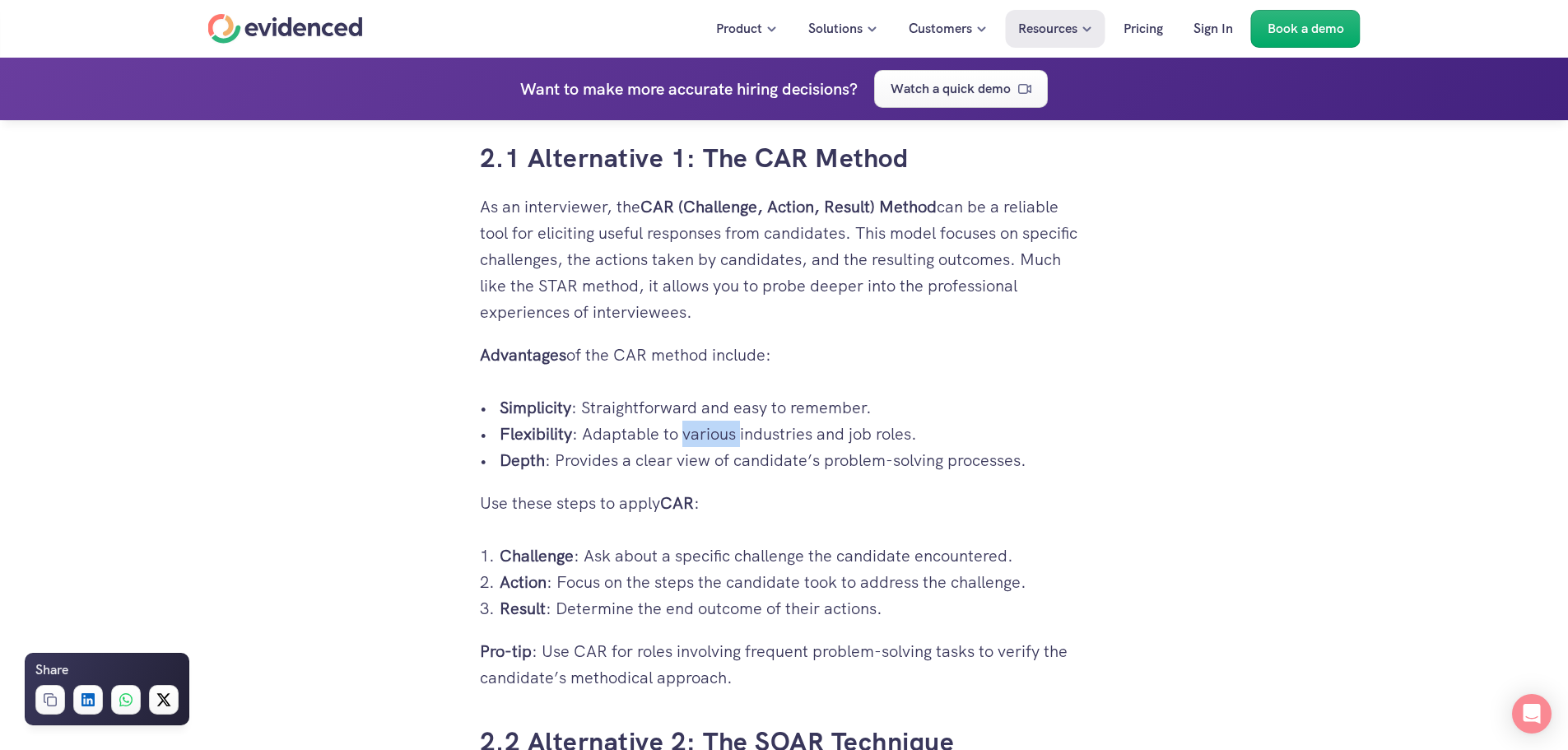
click at [684, 438] on p "Flexibility : Adaptable to various industries and job roles." at bounding box center [795, 434] width 590 height 26
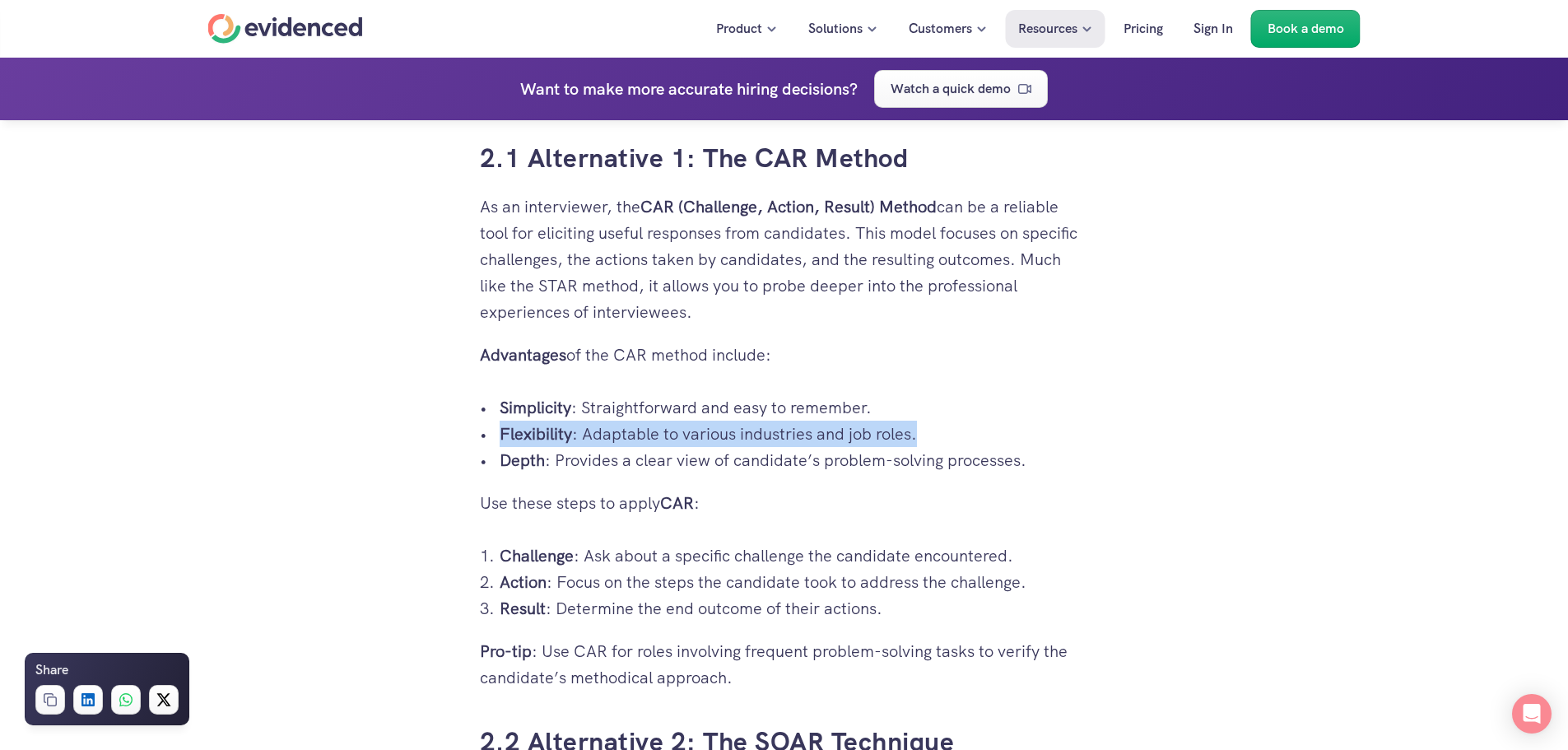
click at [684, 438] on p "Flexibility : Adaptable to various industries and job roles." at bounding box center [795, 434] width 590 height 26
click at [661, 432] on p "Flexibility : Adaptable to various industries and job roles." at bounding box center [795, 434] width 590 height 26
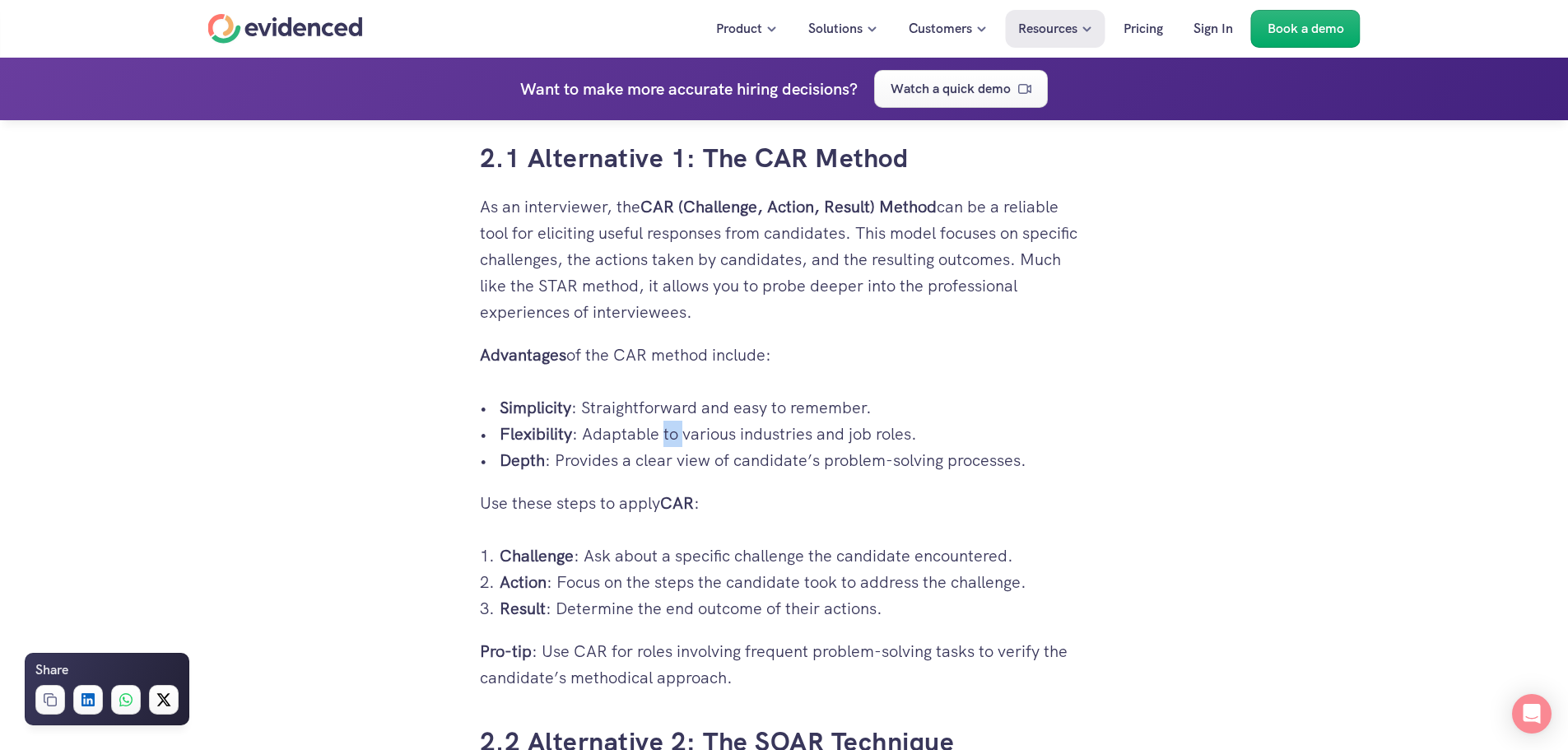
click at [661, 432] on p "Flexibility : Adaptable to various industries and job roles." at bounding box center [795, 434] width 590 height 26
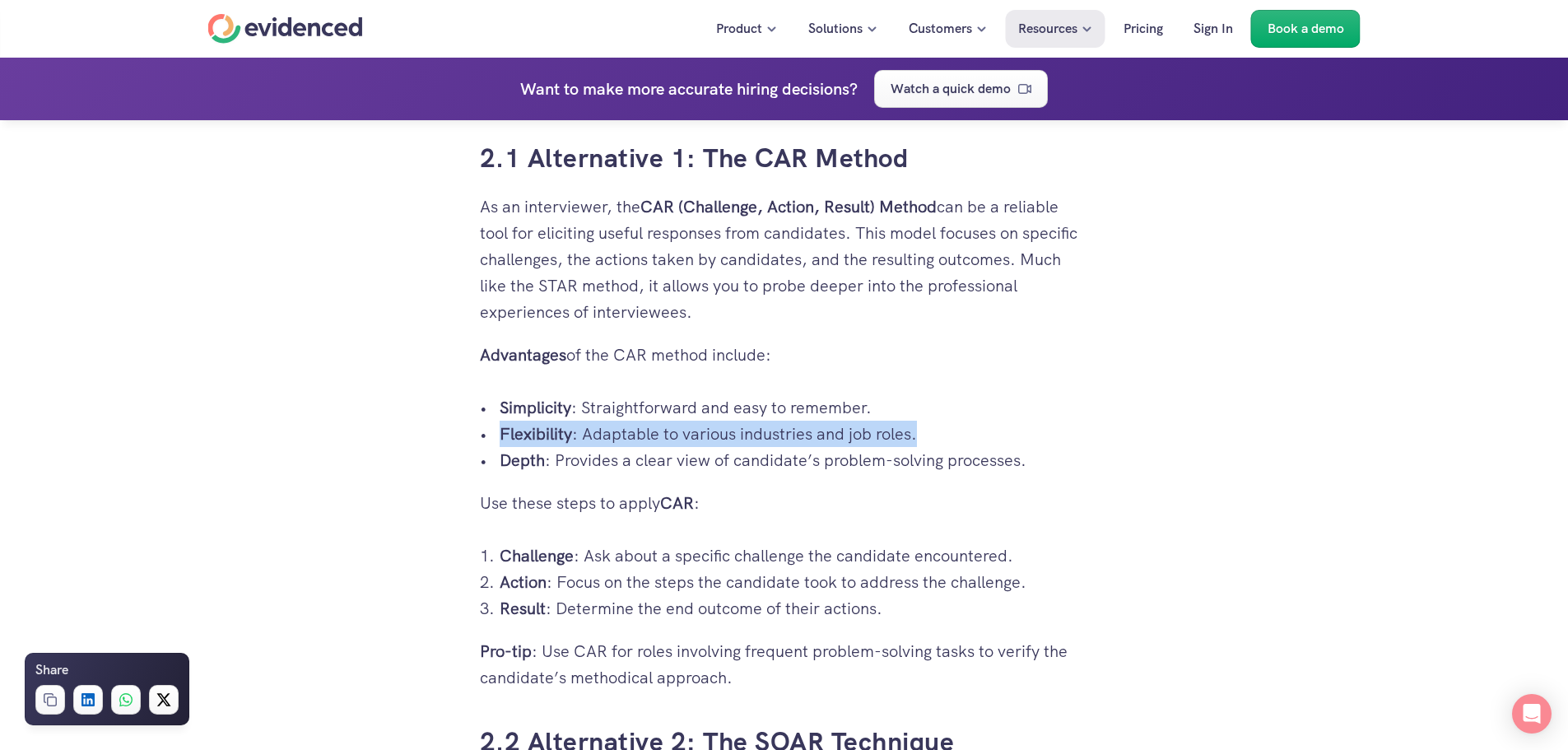
click at [661, 432] on p "Flexibility : Adaptable to various industries and job roles." at bounding box center [795, 434] width 590 height 26
click at [672, 432] on p "Flexibility : Adaptable to various industries and job roles." at bounding box center [795, 434] width 590 height 26
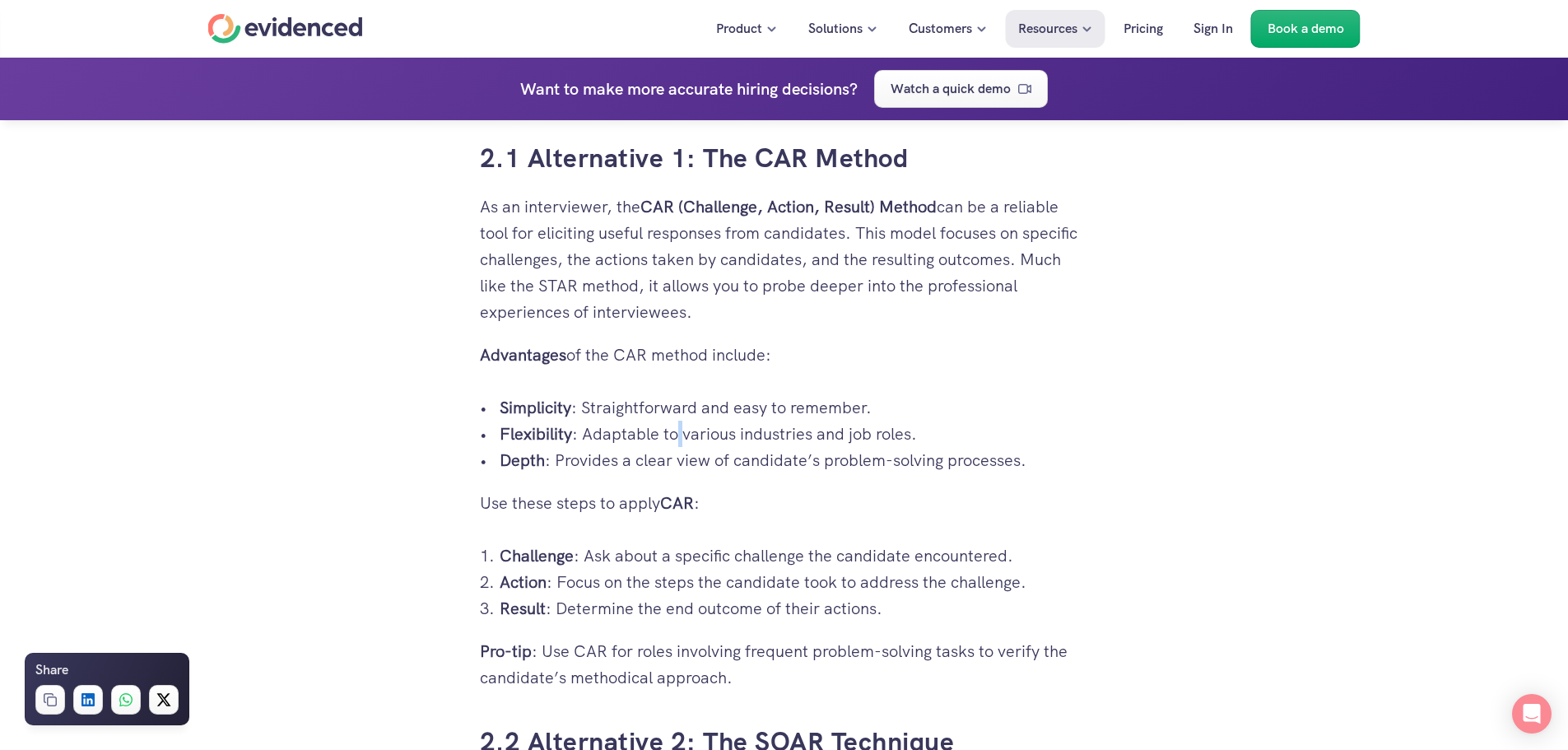
click at [672, 432] on p "Flexibility : Adaptable to various industries and job roles." at bounding box center [795, 434] width 590 height 26
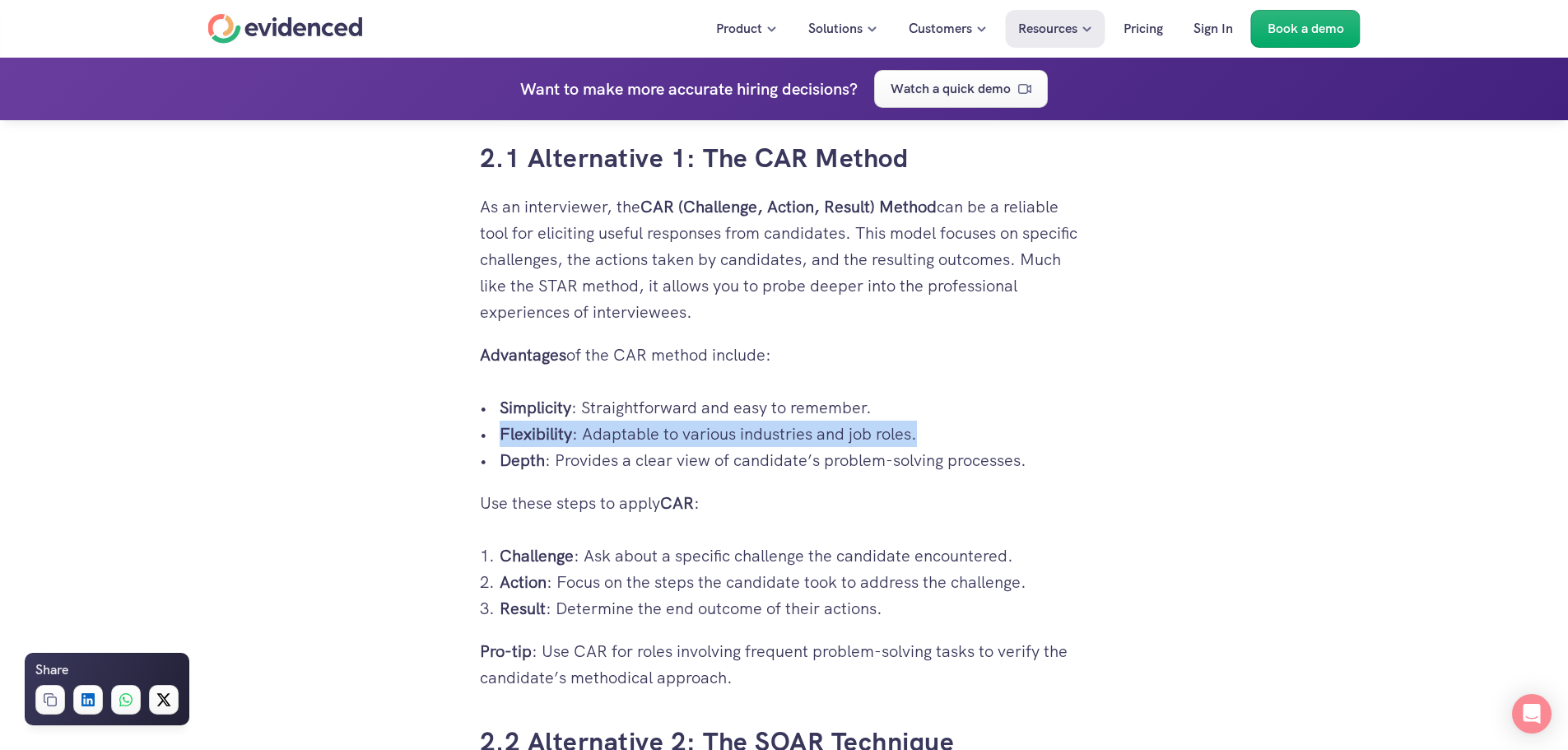
click at [672, 432] on p "Flexibility : Adaptable to various industries and job roles." at bounding box center [795, 434] width 590 height 26
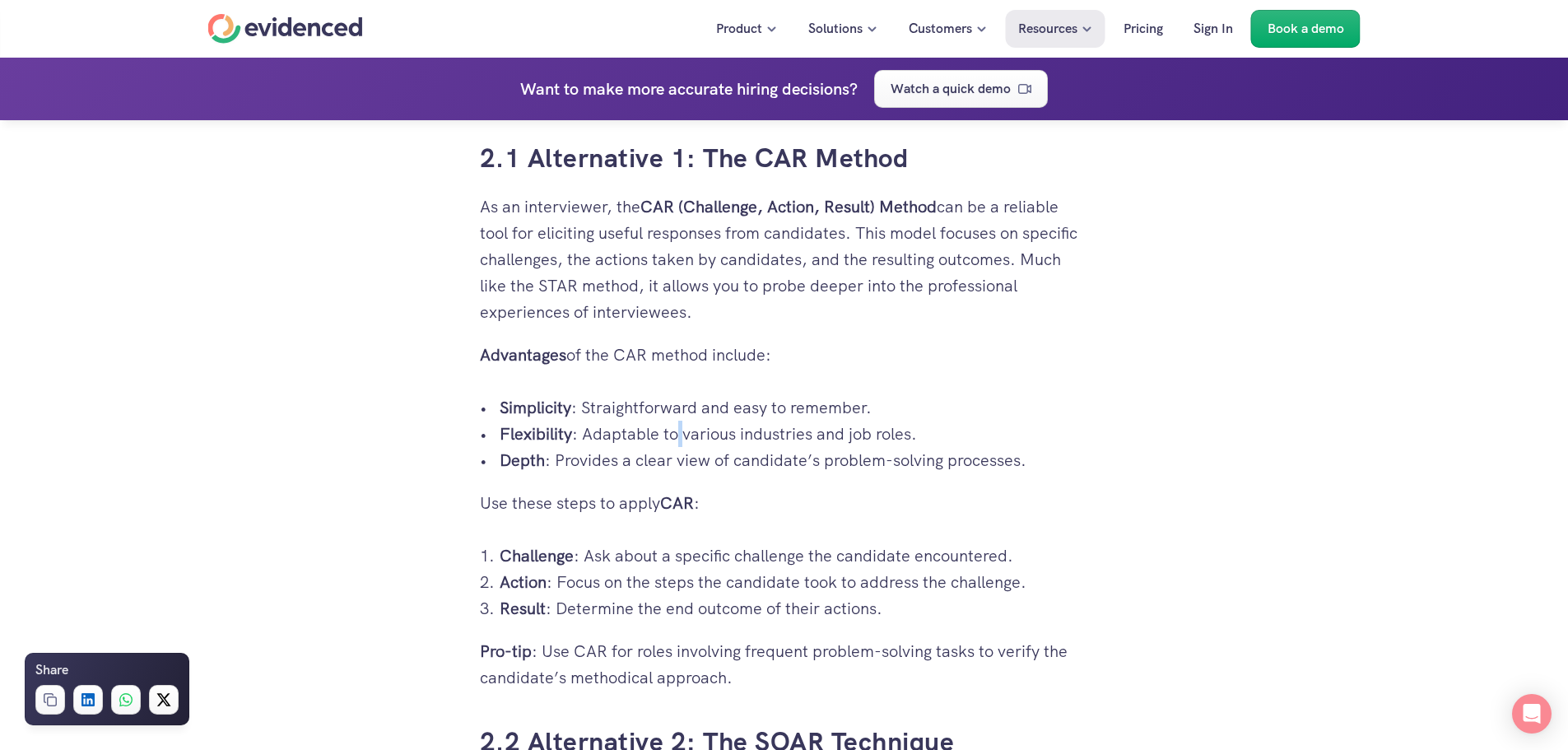
click at [672, 432] on p "Flexibility : Adaptable to various industries and job roles." at bounding box center [795, 434] width 590 height 26
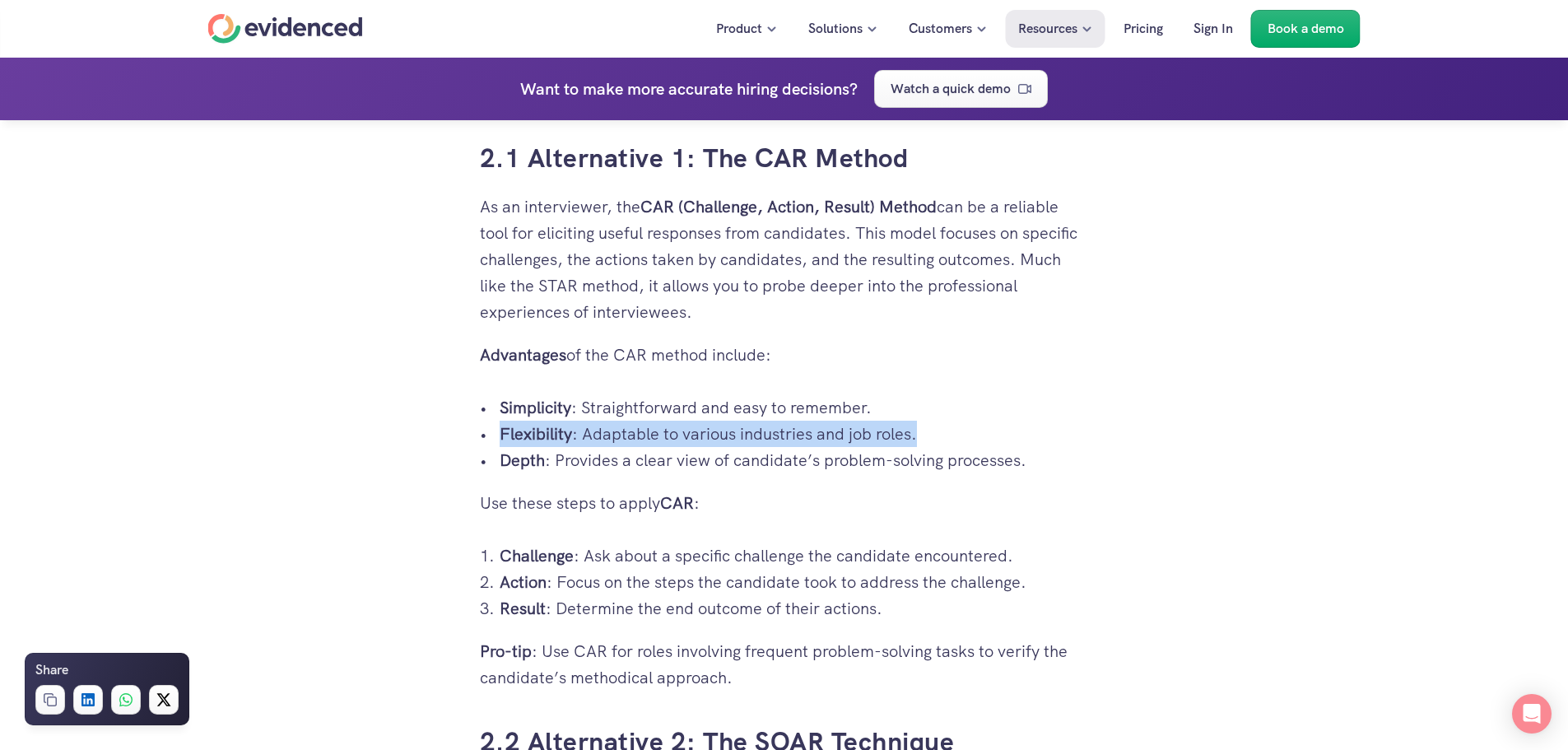
click at [672, 432] on p "Flexibility : Adaptable to various industries and job roles." at bounding box center [795, 434] width 590 height 26
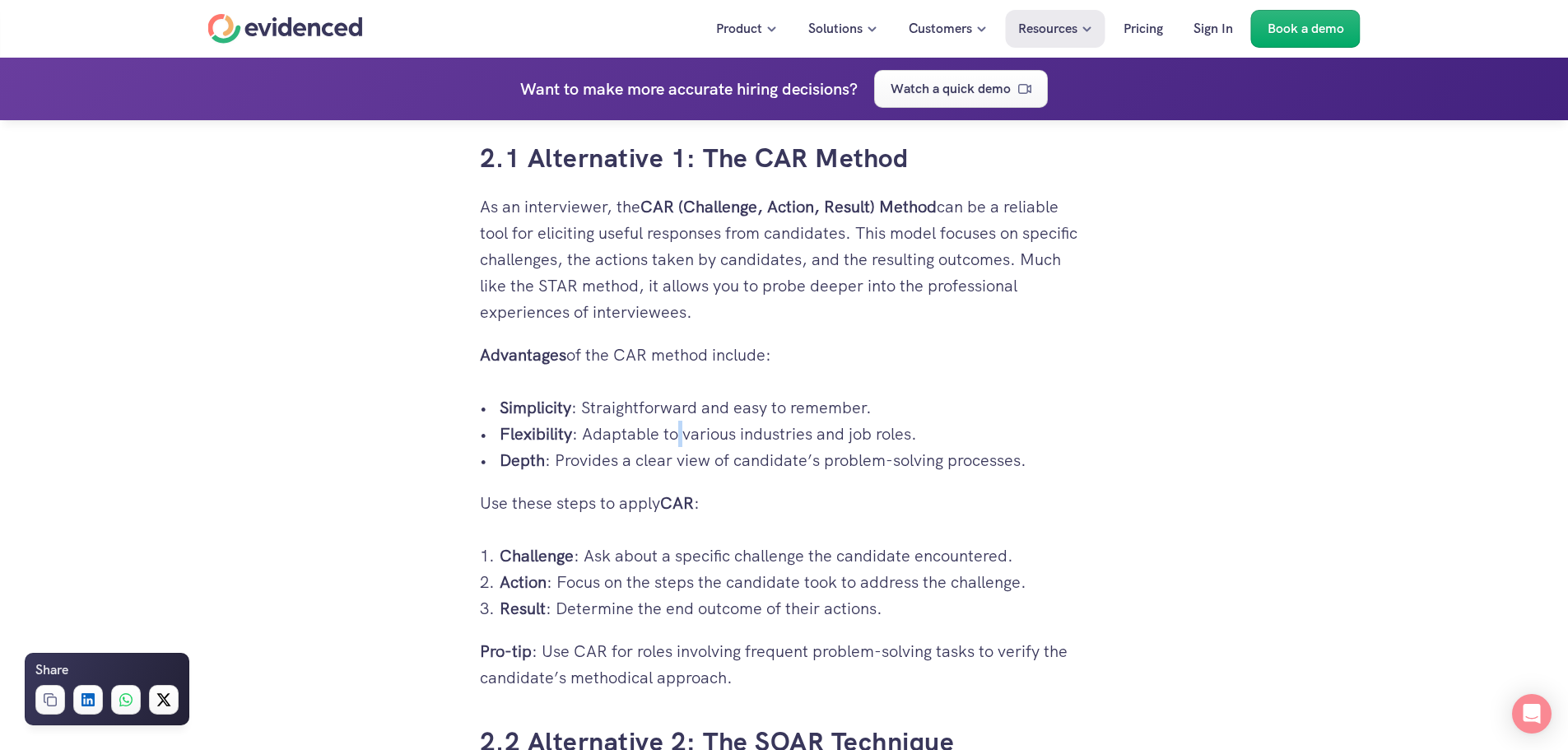
click at [672, 432] on p "Flexibility : Adaptable to various industries and job roles." at bounding box center [795, 434] width 590 height 26
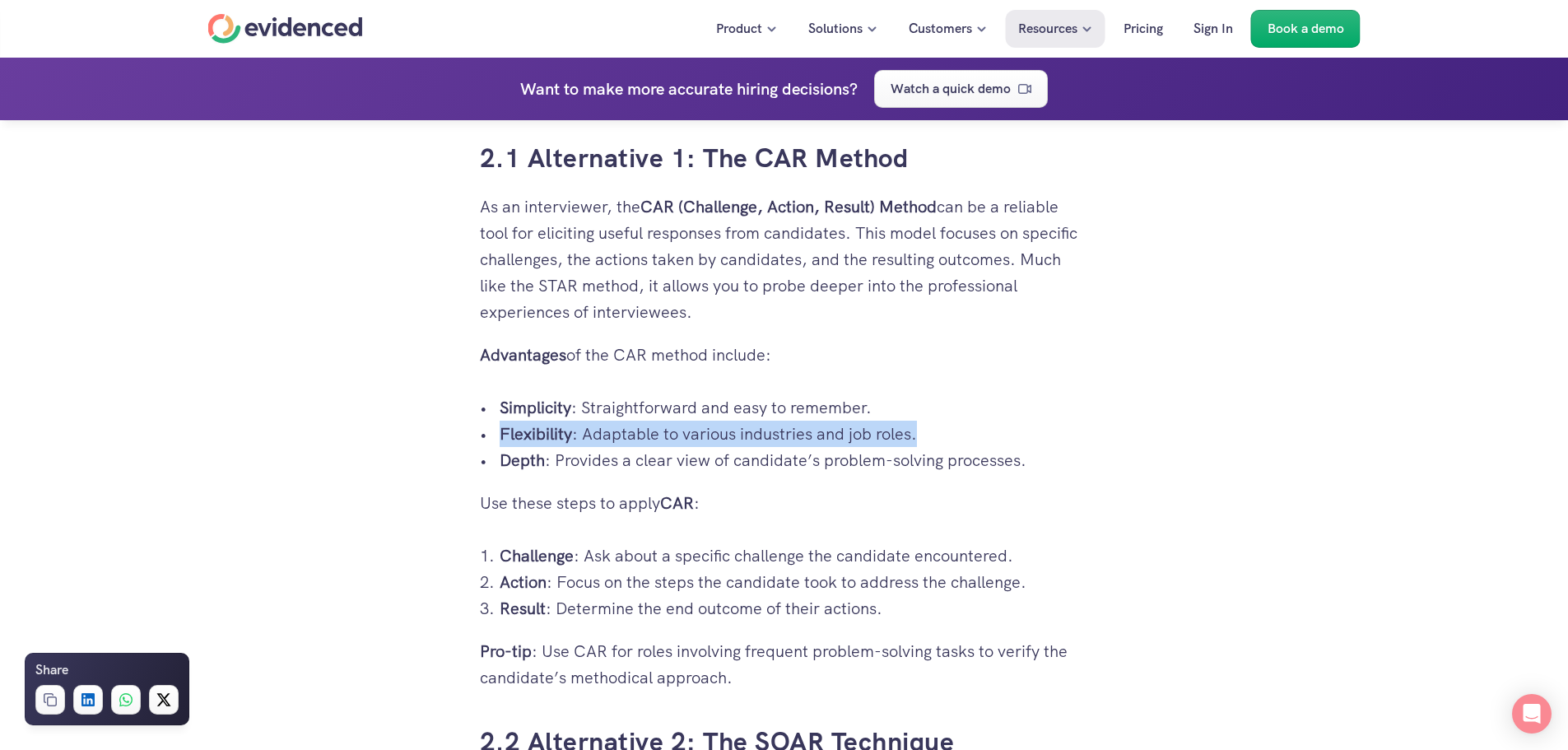
click at [672, 432] on p "Flexibility : Adaptable to various industries and job roles." at bounding box center [795, 434] width 590 height 26
drag, startPoint x: 656, startPoint y: 429, endPoint x: 954, endPoint y: 444, distance: 298.4
click at [954, 444] on p "Flexibility : Adaptable to various industries and job roles." at bounding box center [795, 434] width 590 height 26
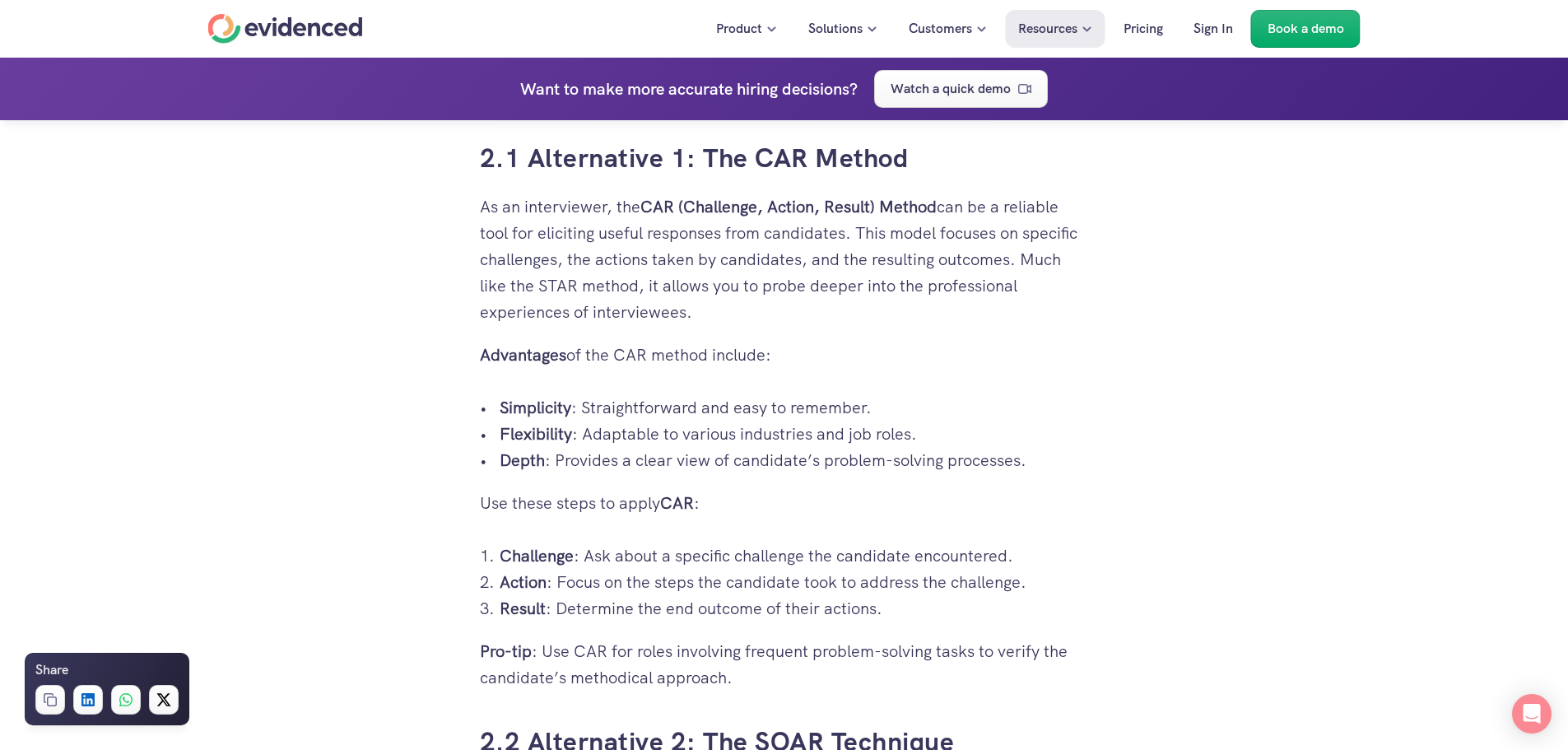
click at [957, 457] on p "Depth : Provides a clear view of candidate’s problem-solving processes." at bounding box center [795, 460] width 590 height 26
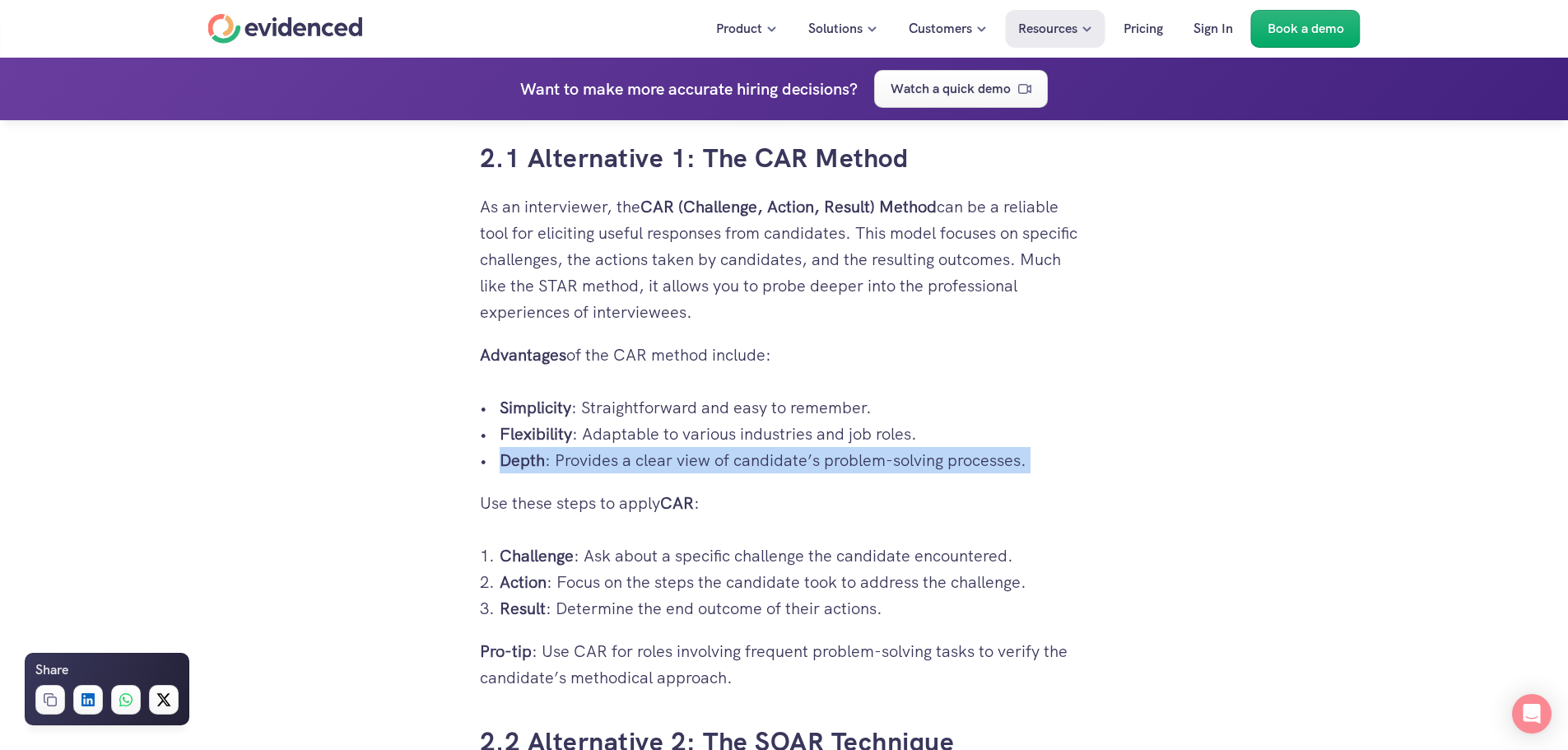
click at [957, 457] on p "Depth : Provides a clear view of candidate’s problem-solving processes." at bounding box center [795, 460] width 590 height 26
click at [946, 451] on p "Depth : Provides a clear view of candidate’s problem-solving processes." at bounding box center [795, 460] width 590 height 26
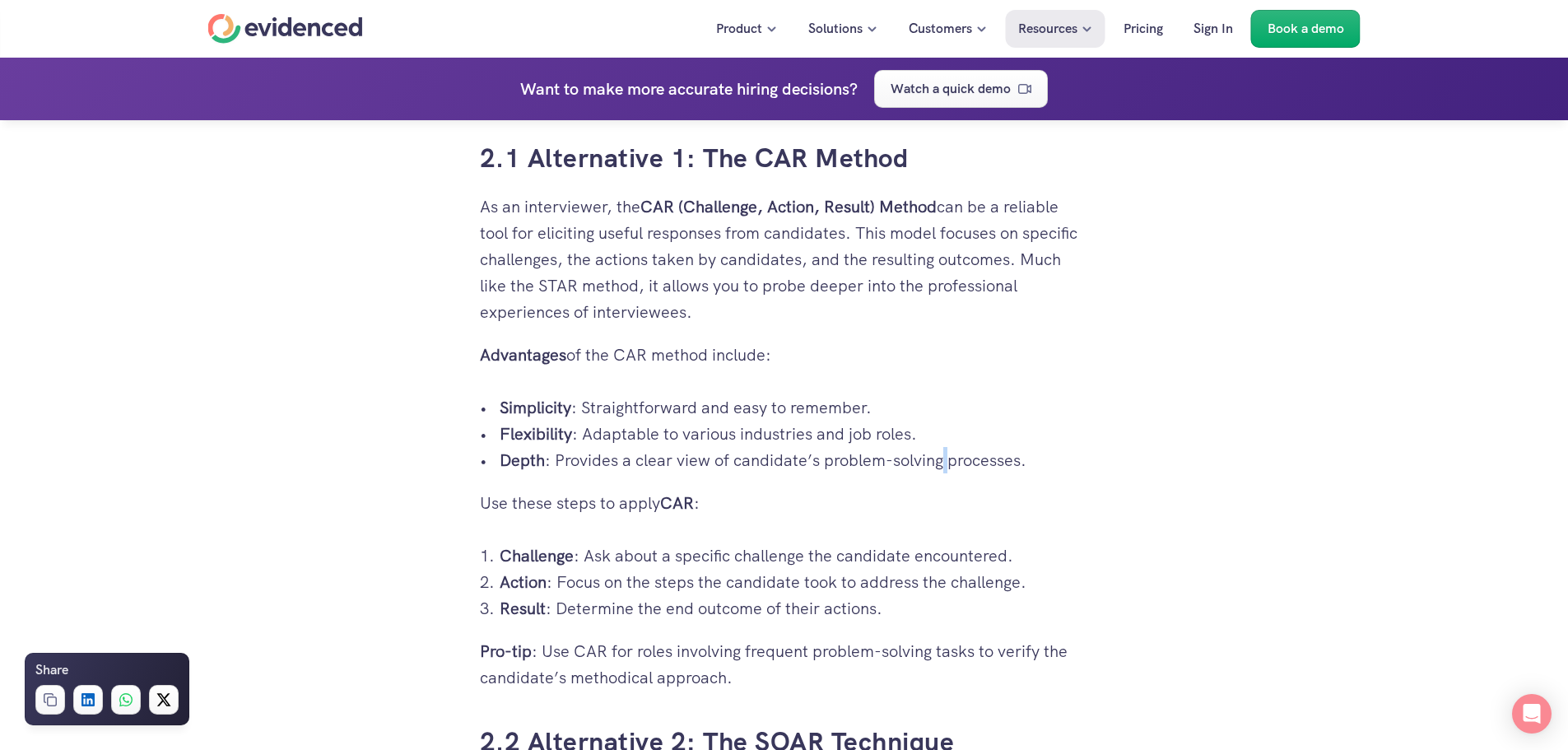
click at [946, 451] on p "Depth : Provides a clear view of candidate’s problem-solving processes." at bounding box center [795, 460] width 590 height 26
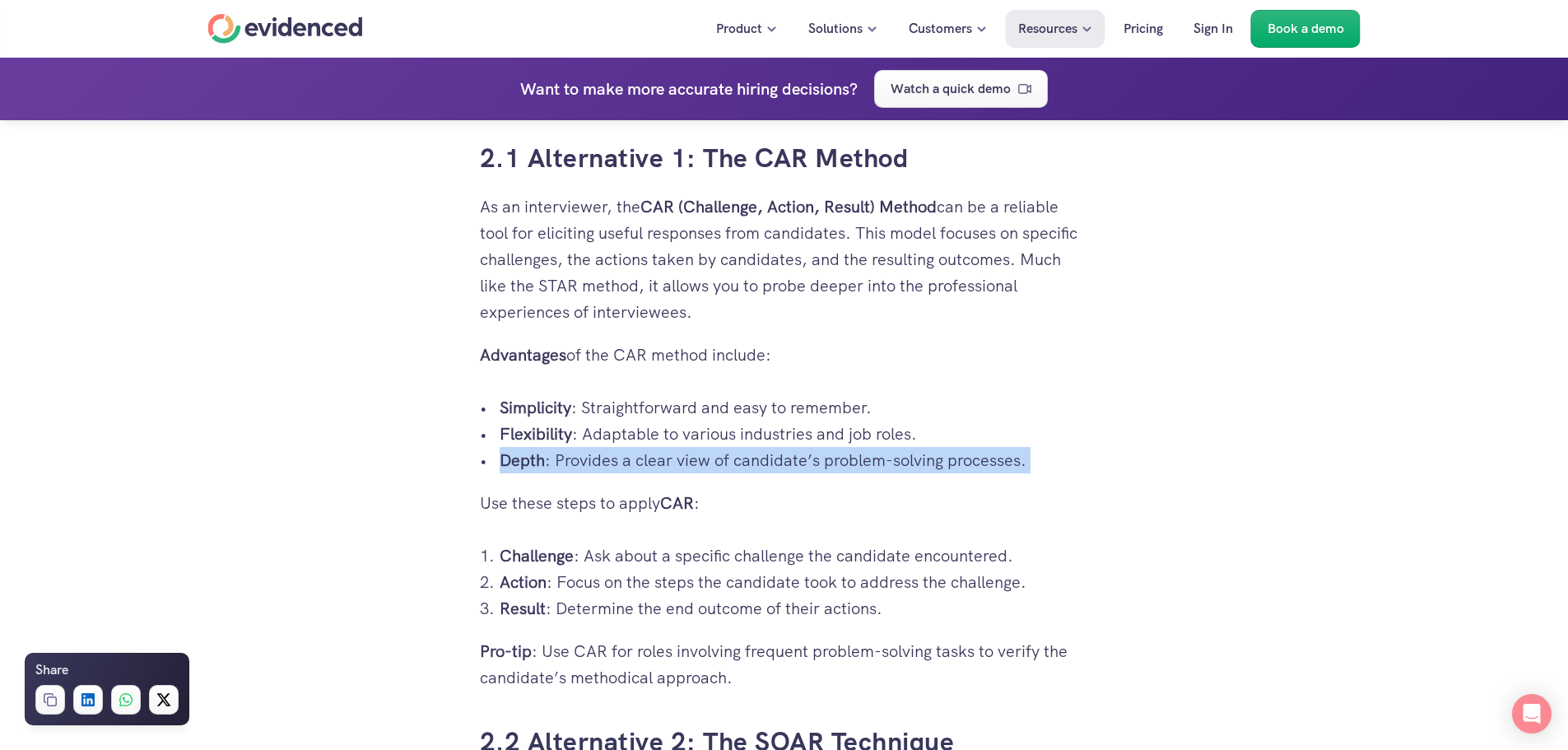
click at [946, 451] on p "Depth : Provides a clear view of candidate’s problem-solving processes." at bounding box center [795, 460] width 590 height 26
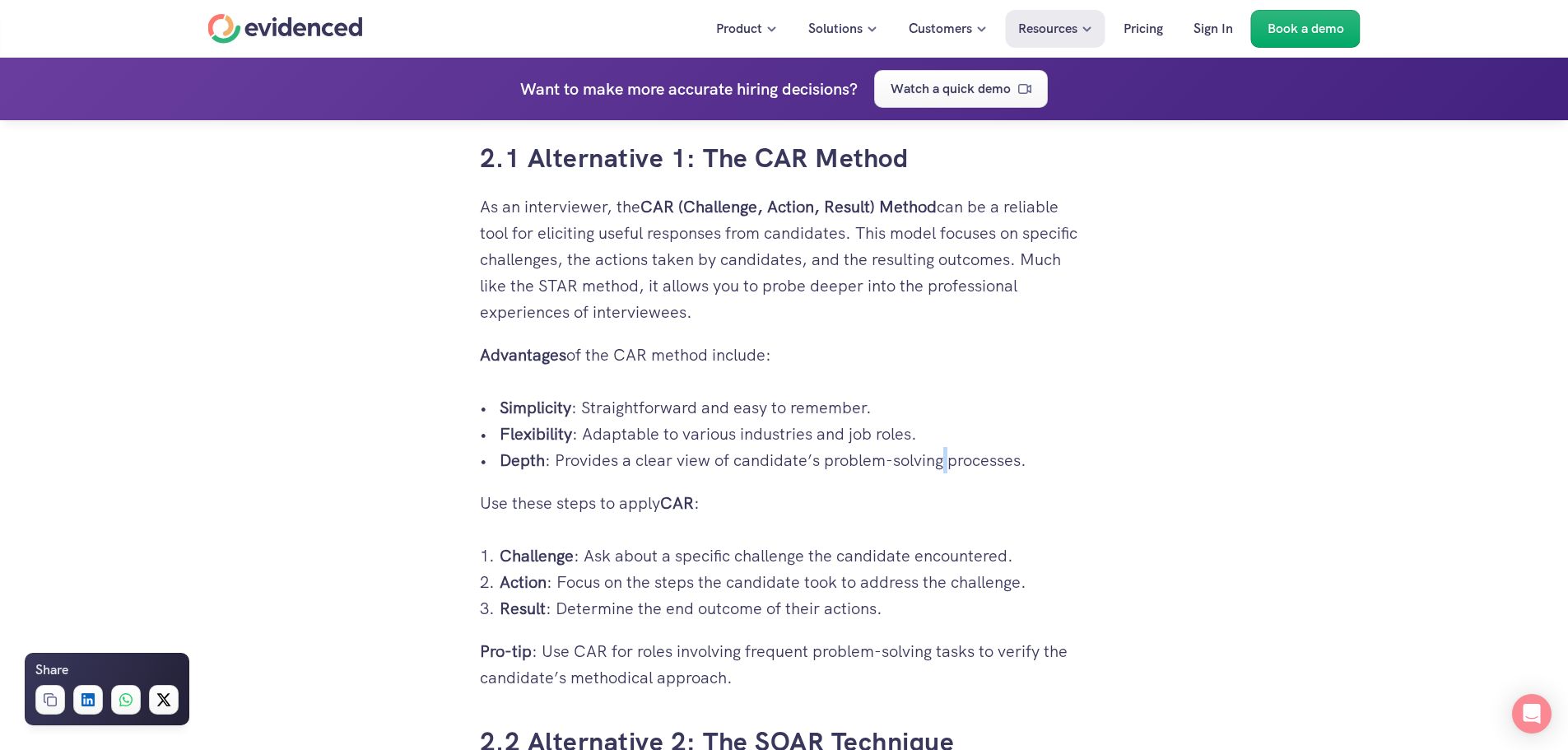
click at [946, 451] on p "Depth : Provides a clear view of candidate’s problem-solving processes." at bounding box center [795, 460] width 590 height 26
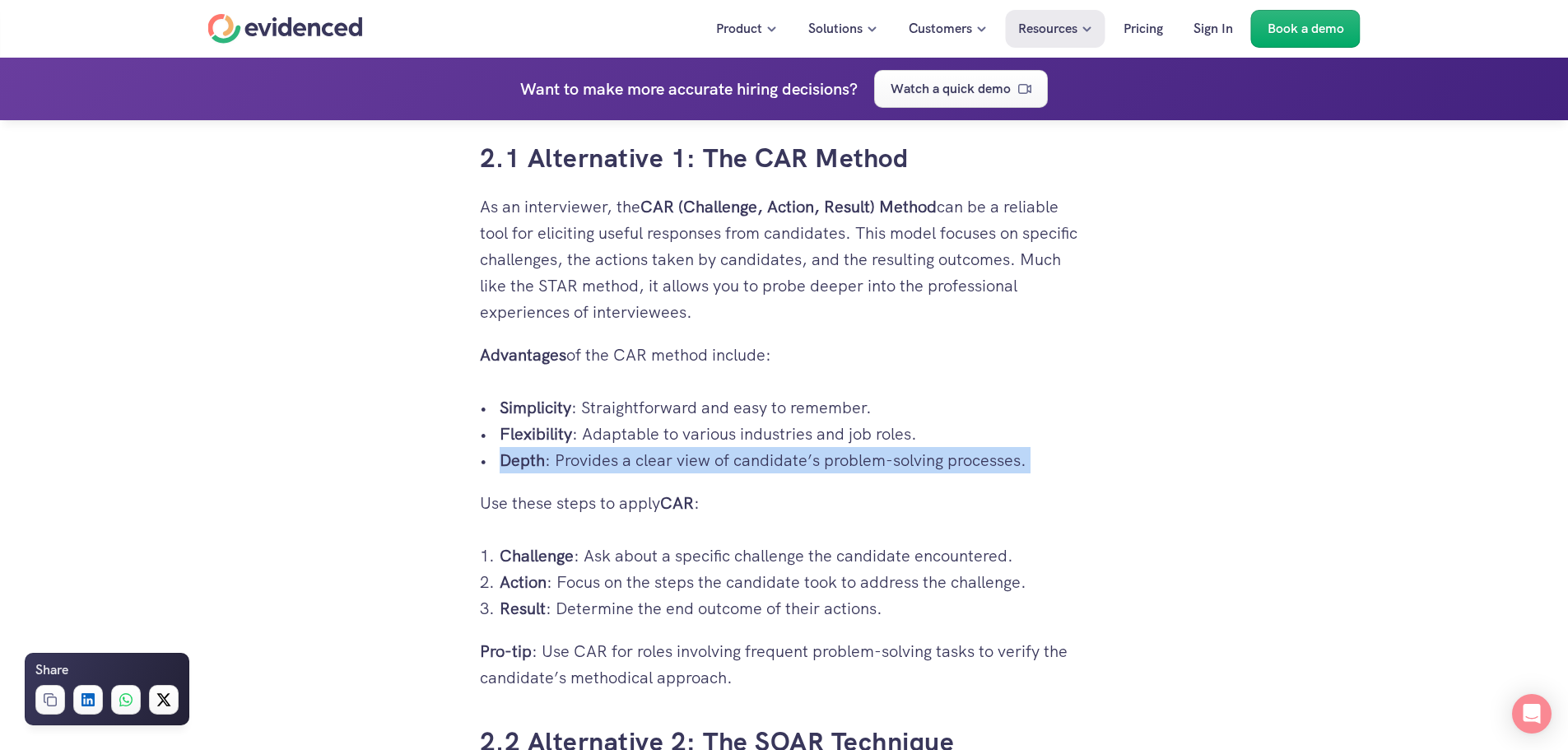
click at [946, 451] on p "Depth : Provides a clear view of candidate’s problem-solving processes." at bounding box center [795, 460] width 590 height 26
click at [945, 449] on p "Depth : Provides a clear view of candidate’s problem-solving processes." at bounding box center [795, 460] width 590 height 26
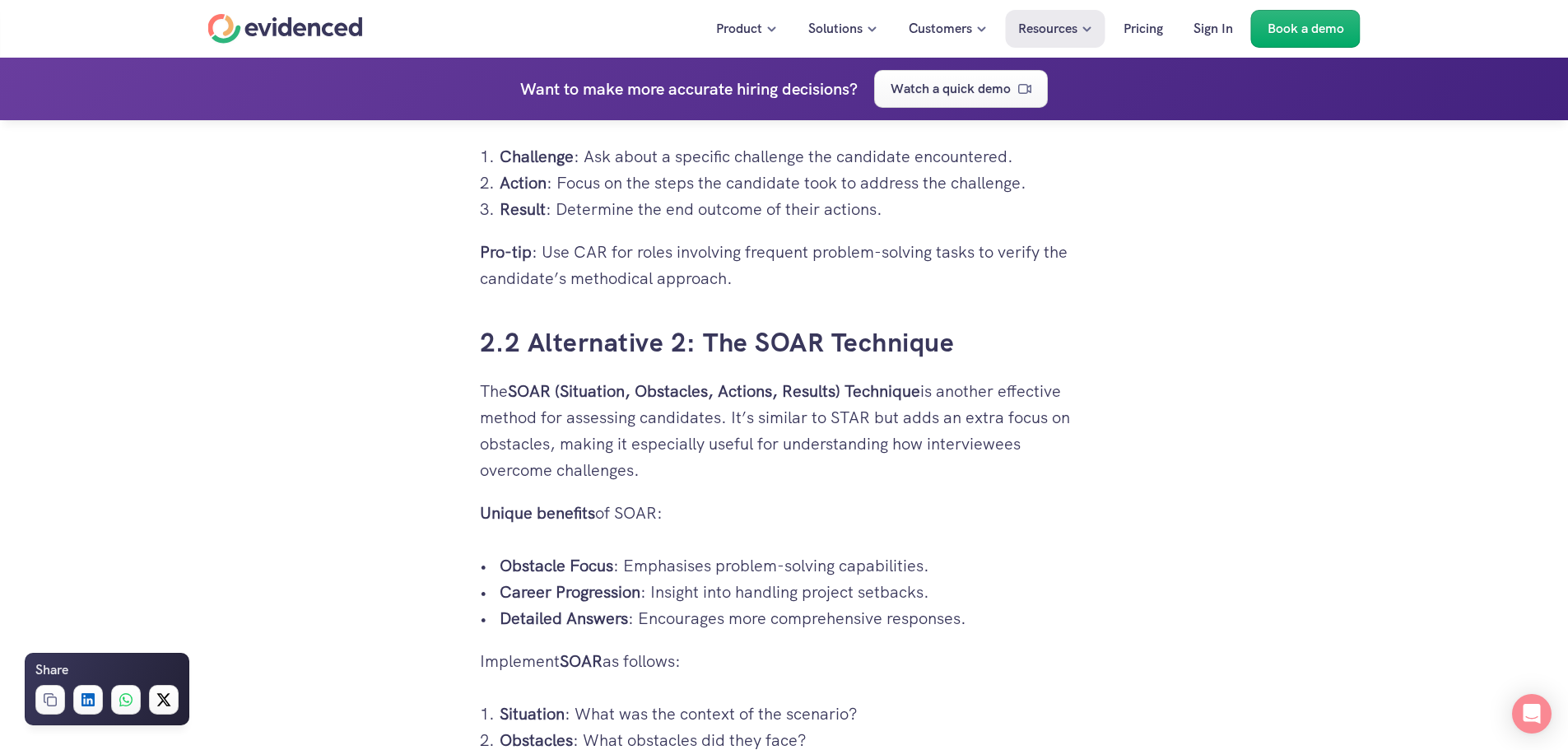
scroll to position [3294, 0]
